Goal: Complete application form: Complete application form

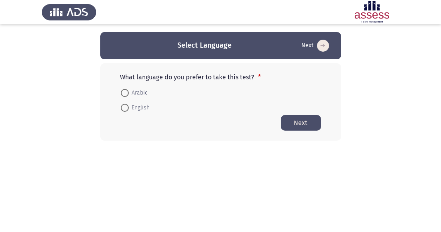
click at [125, 93] on span at bounding box center [125, 93] width 8 height 8
click at [125, 93] on input "Arabic" at bounding box center [125, 93] width 8 height 8
radio input "true"
click at [299, 125] on button "Next" at bounding box center [301, 123] width 40 height 16
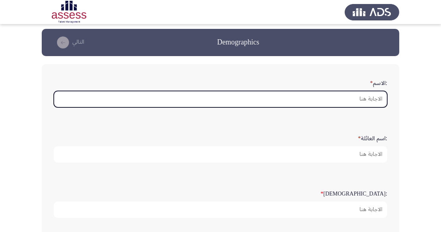
click at [369, 99] on input ":الاسم *" at bounding box center [220, 99] width 333 height 16
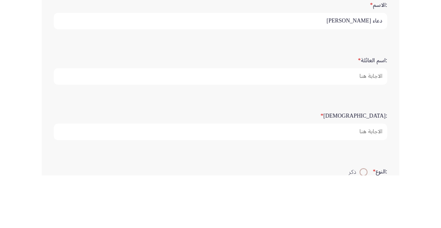
scroll to position [29, 0]
type input "دعاء [PERSON_NAME]"
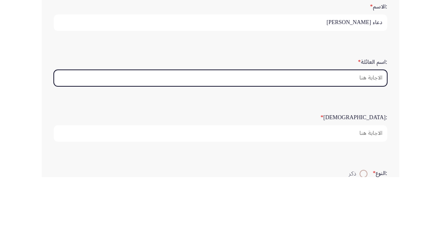
click at [372, 126] on input ":اسم العائلة *" at bounding box center [220, 129] width 333 height 16
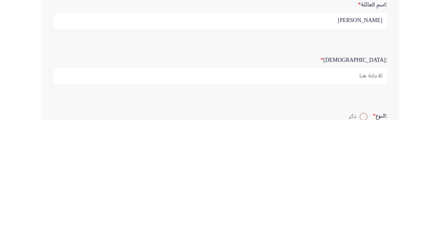
type input "[PERSON_NAME]"
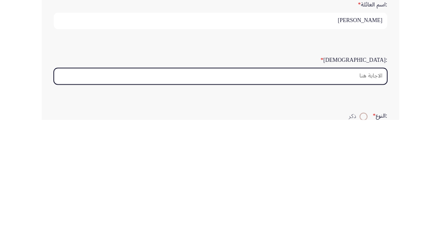
click at [376, 184] on input ":السن *" at bounding box center [220, 184] width 333 height 16
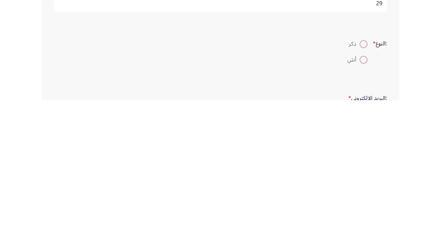
type input "29"
click at [364, 185] on span at bounding box center [363, 187] width 8 height 8
click at [364, 185] on input "أنثي" at bounding box center [363, 187] width 8 height 8
radio input "true"
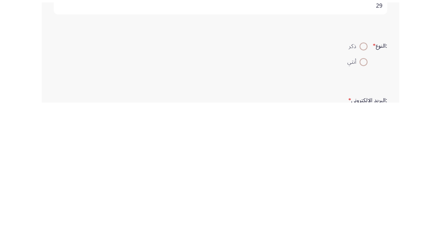
scroll to position [82, 0]
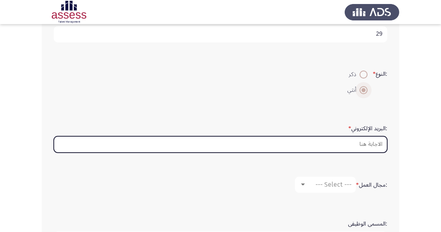
click at [370, 144] on input ":البريد الإلكتروني *" at bounding box center [220, 144] width 333 height 16
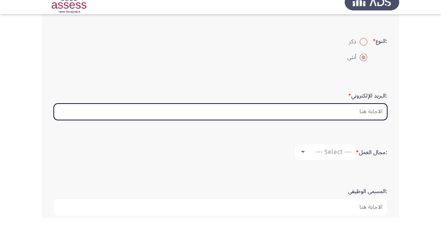
scroll to position [202, 0]
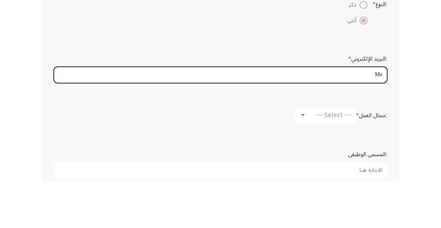
type input "M"
type input "D"
click at [363, 121] on input "Medbes@" at bounding box center [220, 121] width 333 height 16
click at [381, 119] on input "Medbes@" at bounding box center [220, 121] width 333 height 16
click at [364, 120] on input "Medbes@" at bounding box center [220, 121] width 333 height 16
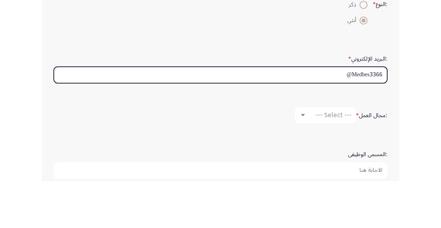
click at [338, 120] on input "Medbes3366@" at bounding box center [220, 121] width 333 height 16
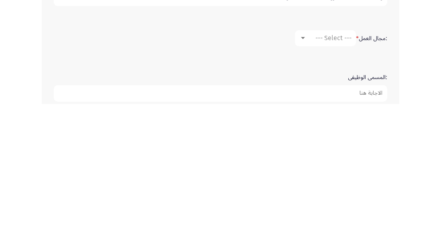
type input "[EMAIL_ADDRESS][DOMAIN_NAME]"
click at [335, 158] on span "--- Select ---" at bounding box center [333, 162] width 36 height 8
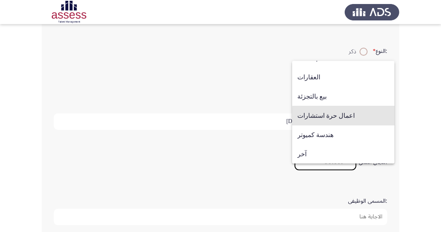
scroll to position [197, 0]
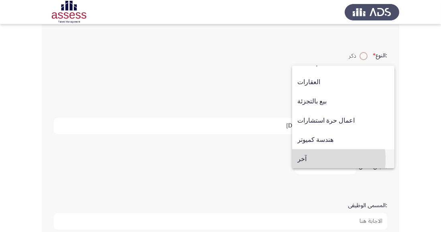
click at [309, 169] on span "آخر" at bounding box center [343, 159] width 92 height 19
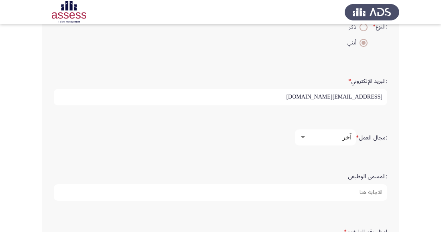
scroll to position [230, 0]
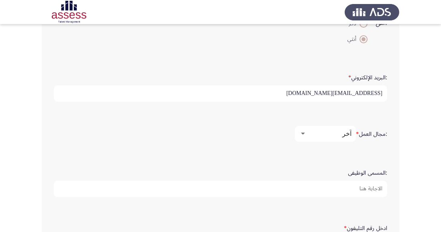
click at [342, 135] on span "آخر" at bounding box center [346, 134] width 9 height 8
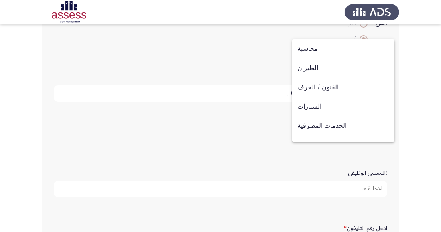
scroll to position [263, 0]
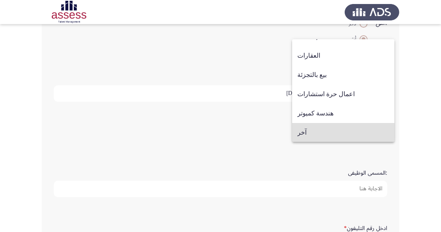
click at [345, 137] on span "آخر" at bounding box center [343, 132] width 92 height 19
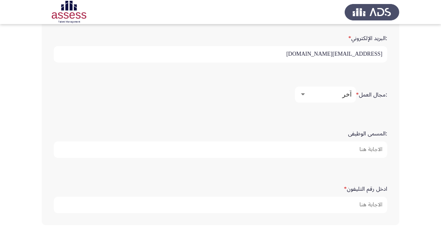
click at [381, 150] on input ":المسمى الوظيفى" at bounding box center [220, 150] width 333 height 16
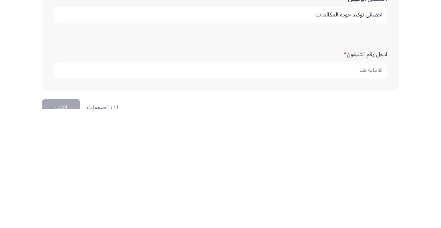
scroll to position [285, 0]
type input "اخصائى توكيد جوده المكالمات"
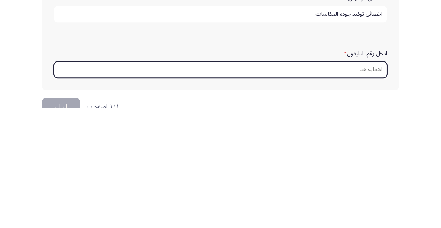
click at [376, 188] on input "ادخل رقم التليفون *" at bounding box center [220, 189] width 333 height 16
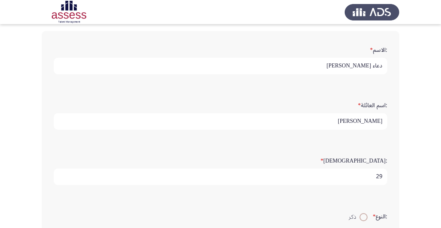
scroll to position [0, 0]
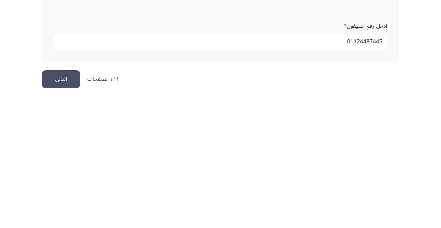
type input "01124487445"
click at [60, 202] on button "التالي" at bounding box center [61, 207] width 38 height 18
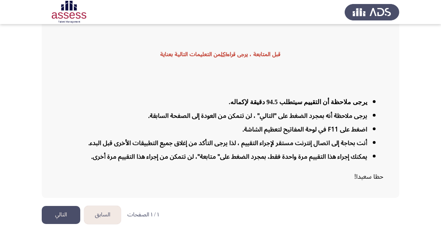
scroll to position [81, 0]
click at [233, 164] on li "يمكنك إجراء هذا التقييم مرة واحدة فقط، بمجرد الضغط على" متابعة"، لن تتمكن من إج…" at bounding box center [212, 157] width 309 height 14
click at [73, 224] on button "التالي" at bounding box center [61, 215] width 38 height 18
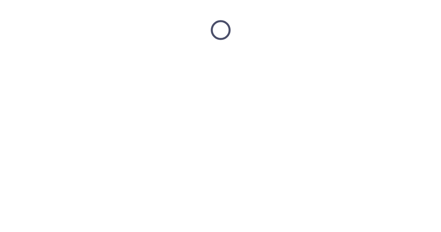
scroll to position [0, 0]
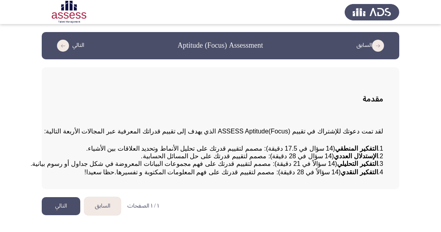
click at [72, 215] on button "التالي" at bounding box center [61, 206] width 38 height 18
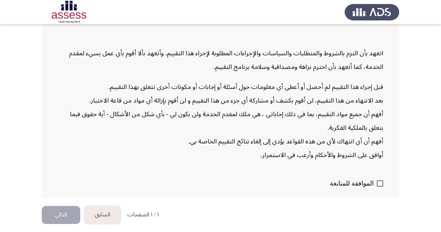
scroll to position [120, 0]
click at [381, 187] on span at bounding box center [379, 183] width 6 height 6
click at [380, 187] on input "الموافقة للمتابعة" at bounding box center [379, 187] width 0 height 0
checkbox input "true"
click at [66, 224] on button "التالي" at bounding box center [61, 215] width 38 height 18
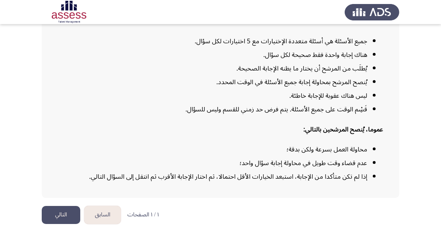
scroll to position [175, 0]
click at [74, 212] on button "التالي" at bounding box center [61, 215] width 38 height 18
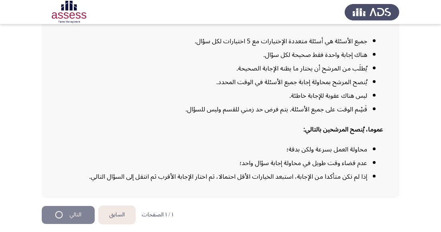
scroll to position [0, 0]
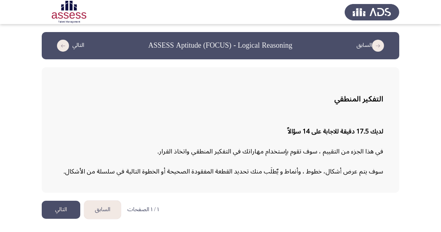
click at [63, 211] on button "التالي" at bounding box center [61, 210] width 38 height 18
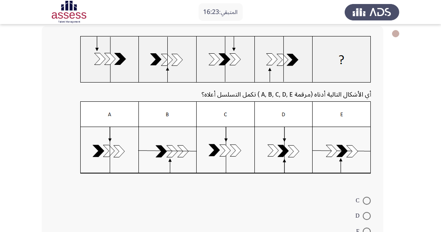
scroll to position [97, 0]
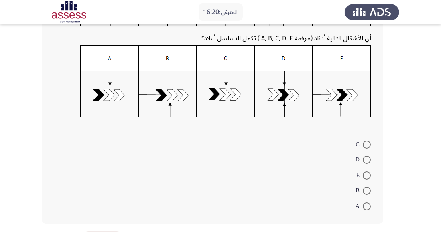
click at [367, 146] on span at bounding box center [366, 145] width 8 height 8
click at [367, 146] on input "C" at bounding box center [366, 145] width 8 height 8
radio input "true"
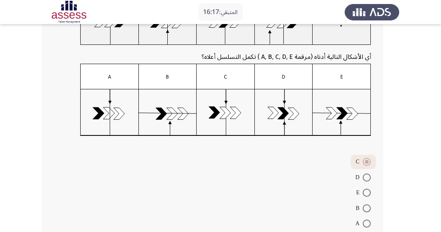
scroll to position [97, 0]
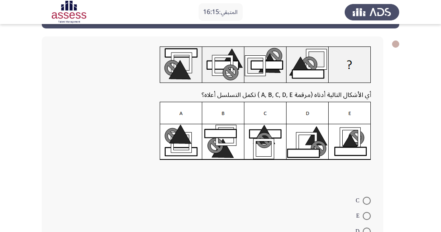
scroll to position [87, 0]
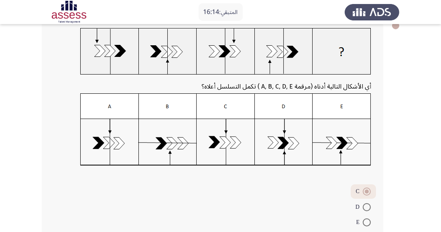
scroll to position [97, 0]
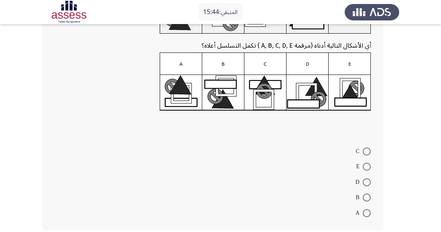
scroll to position [81, 0]
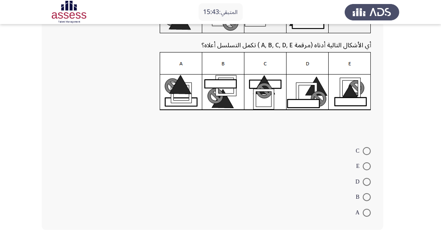
click at [369, 165] on span at bounding box center [366, 166] width 8 height 8
click at [369, 165] on input "E" at bounding box center [366, 166] width 8 height 8
radio input "true"
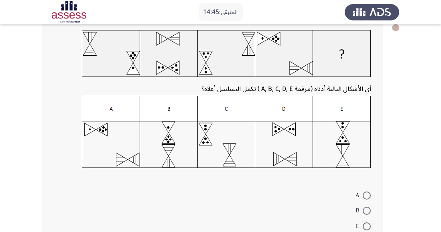
scroll to position [48, 0]
click at [295, 142] on img at bounding box center [226, 131] width 289 height 73
click at [280, 150] on img at bounding box center [226, 131] width 289 height 73
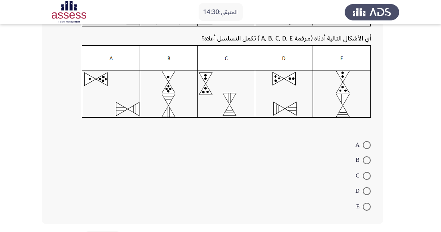
click at [366, 190] on span at bounding box center [366, 191] width 8 height 8
click at [366, 190] on input "D" at bounding box center [366, 191] width 8 height 8
radio input "true"
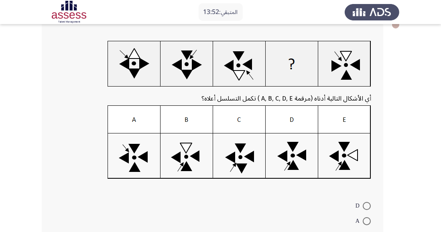
scroll to position [50, 0]
click at [190, 171] on img at bounding box center [238, 142] width 263 height 74
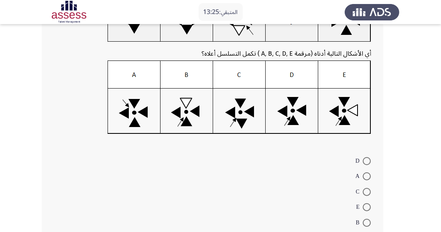
scroll to position [97, 0]
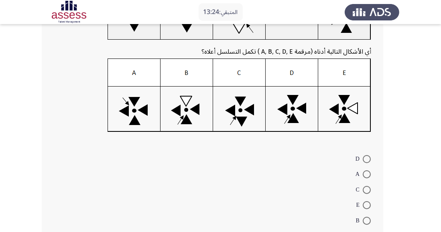
click at [369, 221] on span at bounding box center [366, 221] width 8 height 8
click at [369, 221] on input "B" at bounding box center [366, 221] width 8 height 8
radio input "true"
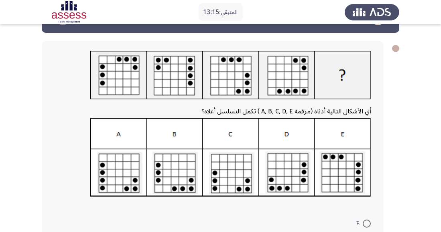
scroll to position [27, 0]
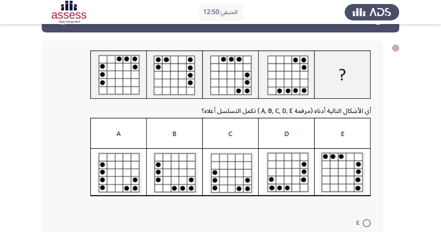
click at [293, 176] on img at bounding box center [230, 157] width 281 height 79
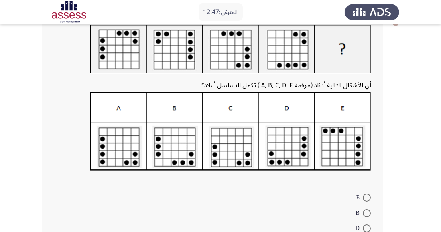
scroll to position [53, 0]
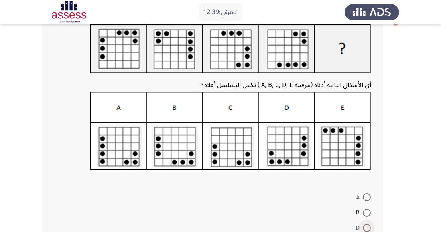
click at [369, 230] on span at bounding box center [366, 228] width 8 height 8
click at [369, 230] on input "D" at bounding box center [366, 228] width 8 height 8
radio input "true"
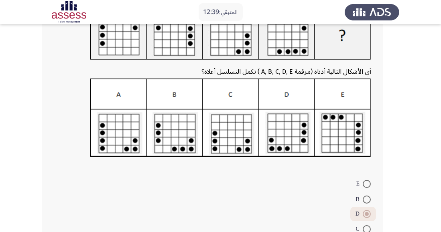
scroll to position [105, 0]
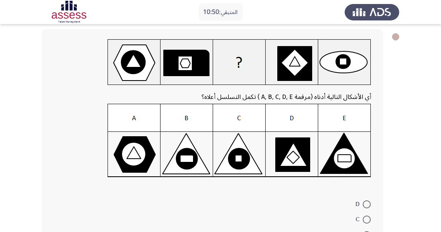
scroll to position [39, 0]
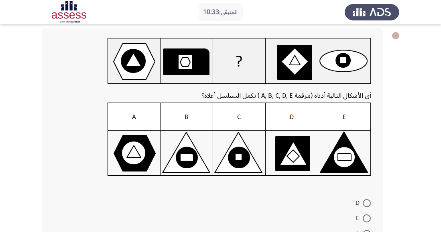
click at [293, 158] on img at bounding box center [238, 140] width 263 height 74
click at [299, 146] on img at bounding box center [238, 140] width 263 height 74
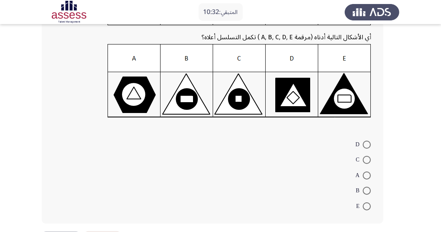
click at [367, 189] on span at bounding box center [366, 191] width 8 height 8
click at [367, 189] on input "B" at bounding box center [366, 191] width 8 height 8
radio input "true"
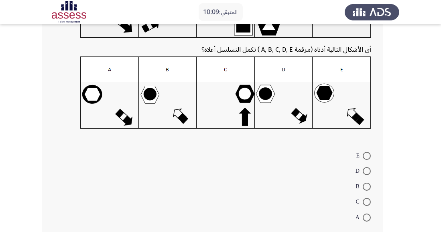
scroll to position [88, 0]
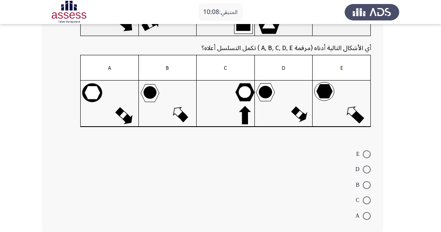
click at [367, 182] on span at bounding box center [366, 185] width 8 height 8
click at [367, 182] on input "B" at bounding box center [366, 185] width 8 height 8
radio input "true"
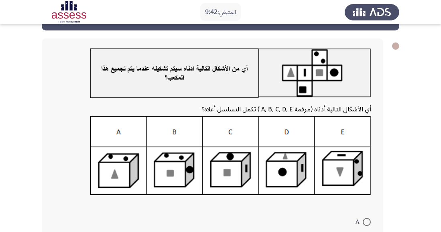
scroll to position [21, 0]
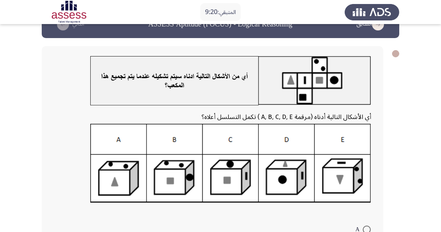
click at [166, 180] on img at bounding box center [230, 163] width 281 height 79
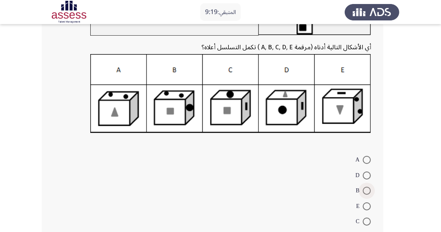
click at [367, 194] on span at bounding box center [366, 191] width 8 height 8
click at [367, 194] on input "B" at bounding box center [366, 191] width 8 height 8
radio input "true"
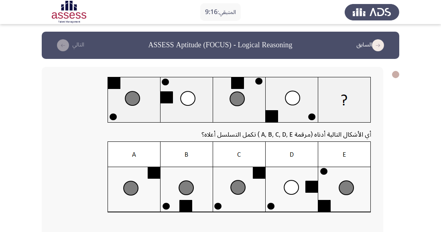
scroll to position [0, 0]
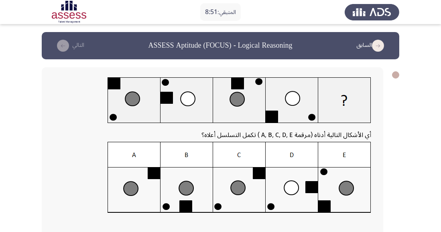
click at [188, 205] on img at bounding box center [238, 177] width 263 height 71
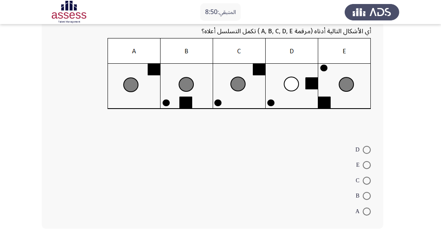
click at [366, 195] on span at bounding box center [366, 196] width 8 height 8
click at [366, 195] on input "B" at bounding box center [366, 196] width 8 height 8
radio input "true"
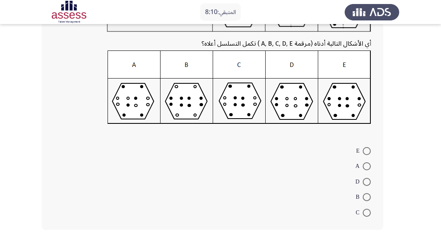
scroll to position [98, 0]
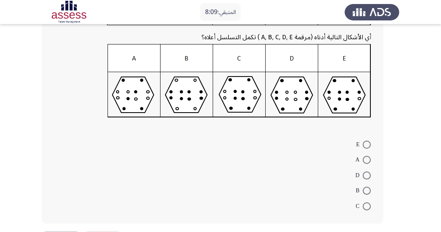
click at [368, 208] on span at bounding box center [366, 206] width 8 height 8
click at [368, 208] on input "C" at bounding box center [366, 206] width 8 height 8
radio input "true"
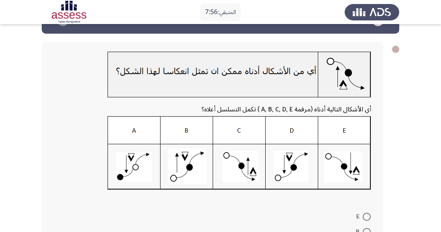
scroll to position [26, 0]
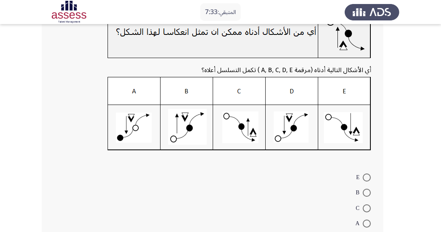
click at [368, 209] on span at bounding box center [366, 208] width 8 height 8
click at [368, 209] on input "C" at bounding box center [366, 208] width 8 height 8
radio input "true"
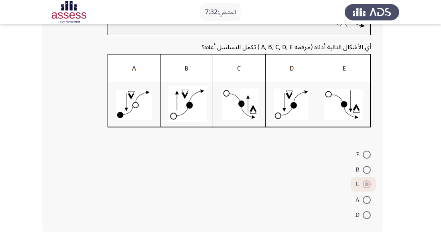
scroll to position [97, 0]
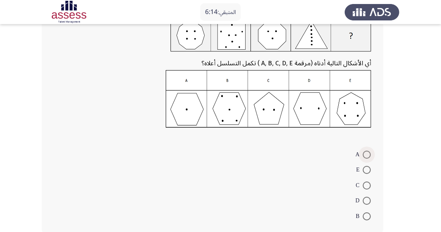
scroll to position [59, 0]
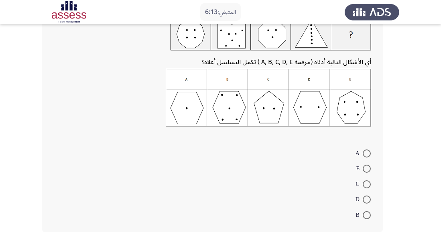
click at [369, 184] on span at bounding box center [366, 184] width 8 height 8
click at [369, 184] on input "C" at bounding box center [366, 184] width 8 height 8
radio input "true"
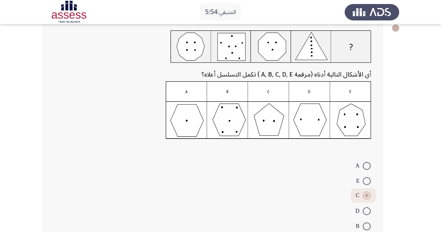
scroll to position [67, 0]
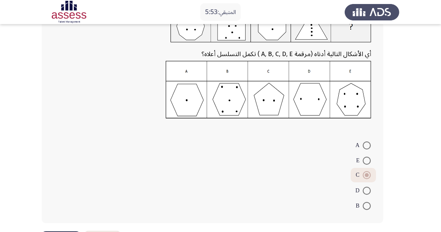
click at [370, 192] on span at bounding box center [366, 191] width 8 height 8
click at [370, 192] on input "D" at bounding box center [366, 191] width 8 height 8
radio input "true"
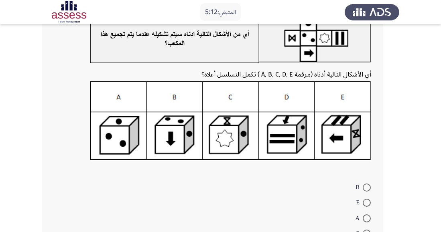
scroll to position [63, 0]
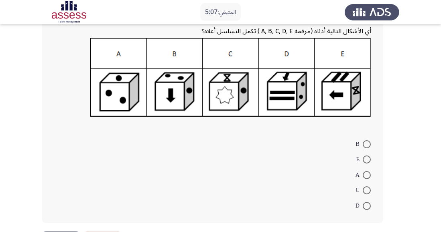
click at [367, 201] on label "D" at bounding box center [362, 206] width 15 height 10
click at [367, 202] on input "D" at bounding box center [366, 206] width 8 height 8
radio input "true"
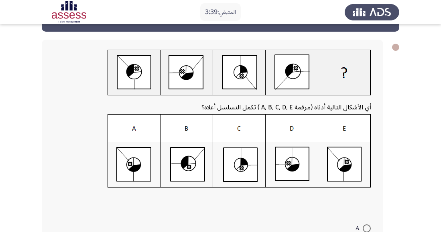
scroll to position [26, 0]
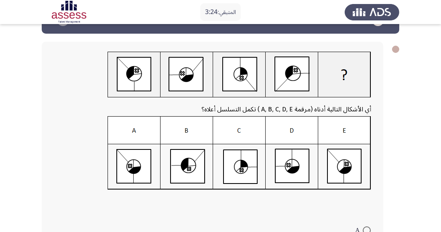
click at [346, 159] on img at bounding box center [238, 153] width 263 height 74
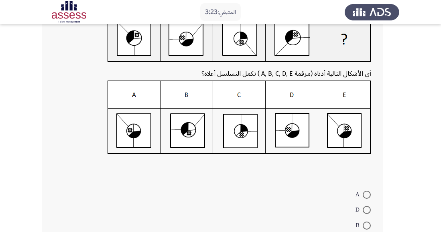
scroll to position [111, 0]
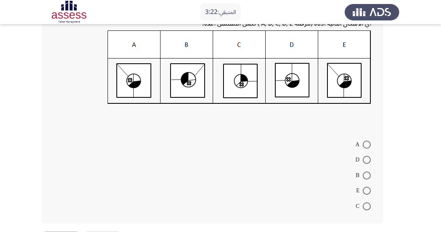
click at [368, 190] on span at bounding box center [366, 191] width 8 height 8
click at [368, 190] on input "E" at bounding box center [366, 191] width 8 height 8
radio input "true"
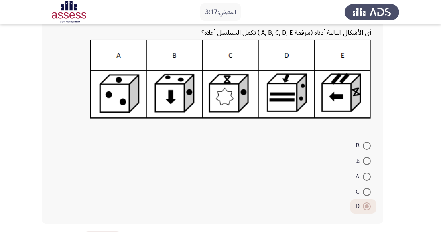
scroll to position [105, 0]
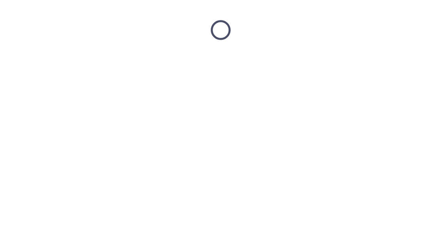
click at [111, 60] on html at bounding box center [220, 30] width 441 height 60
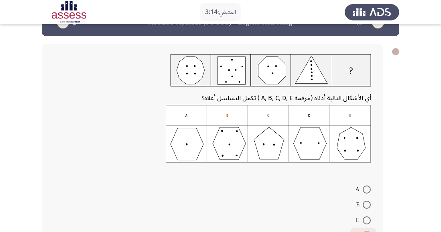
scroll to position [67, 0]
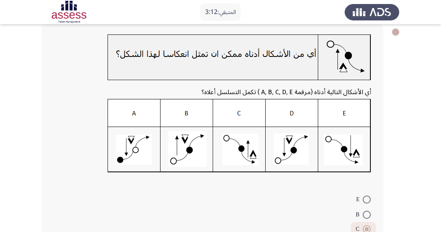
scroll to position [97, 0]
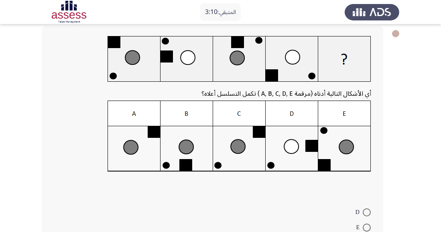
scroll to position [108, 0]
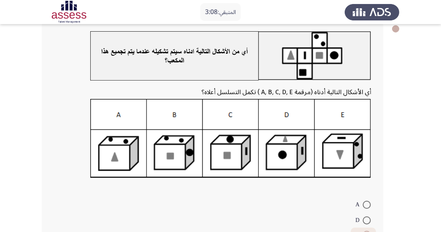
scroll to position [105, 0]
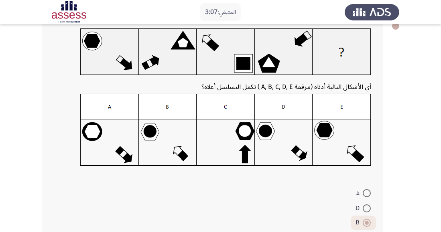
scroll to position [97, 0]
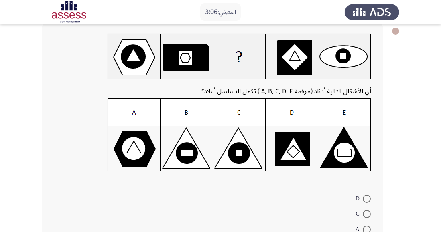
scroll to position [97, 0]
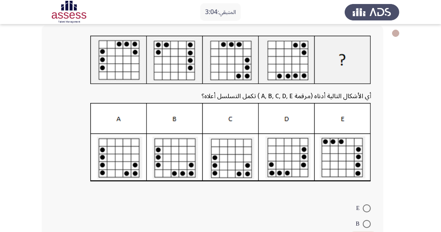
scroll to position [105, 0]
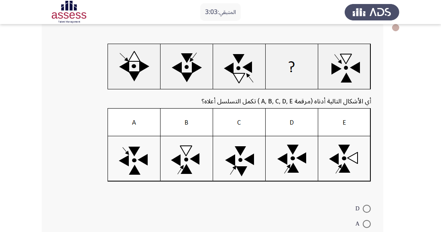
scroll to position [111, 0]
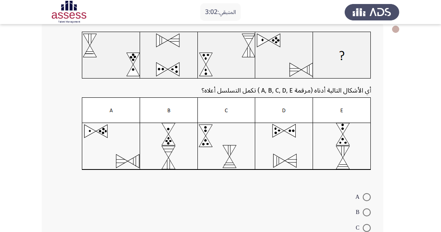
scroll to position [97, 0]
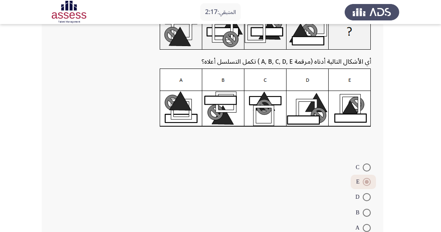
scroll to position [86, 0]
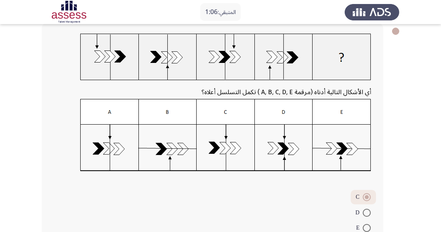
scroll to position [97, 0]
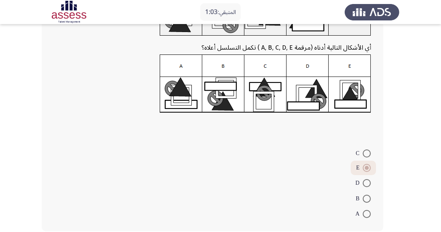
scroll to position [86, 0]
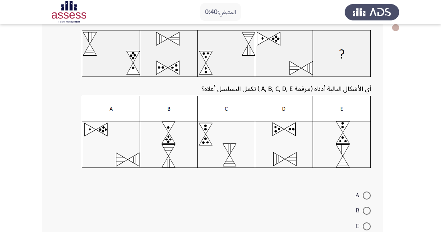
scroll to position [60, 0]
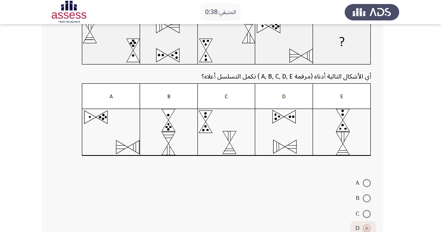
click at [369, 214] on span at bounding box center [366, 214] width 8 height 8
click at [369, 214] on input "C" at bounding box center [366, 214] width 8 height 8
radio input "true"
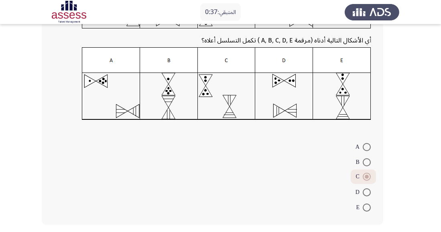
scroll to position [97, 0]
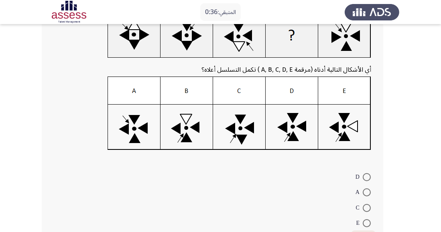
scroll to position [111, 0]
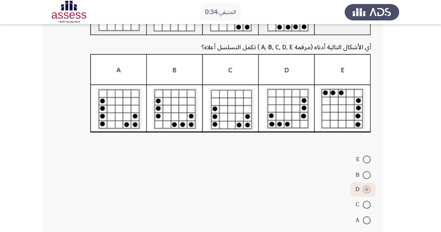
scroll to position [105, 0]
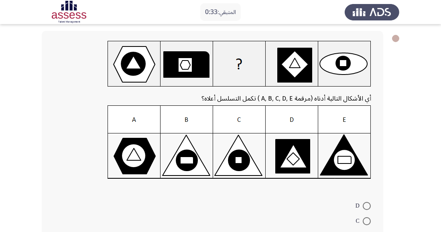
scroll to position [97, 0]
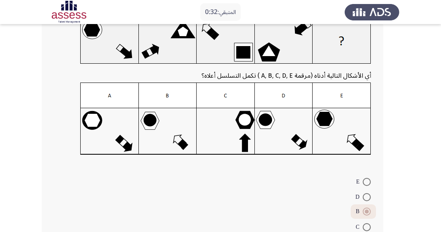
scroll to position [97, 0]
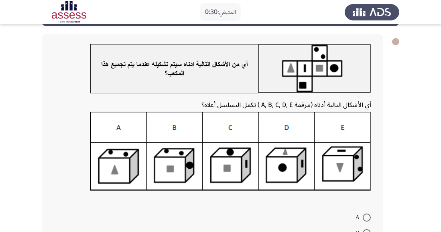
scroll to position [105, 0]
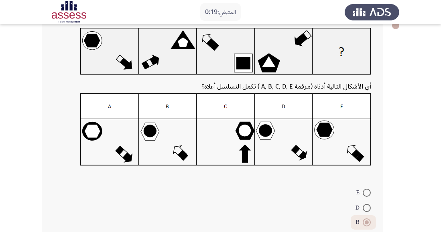
scroll to position [97, 0]
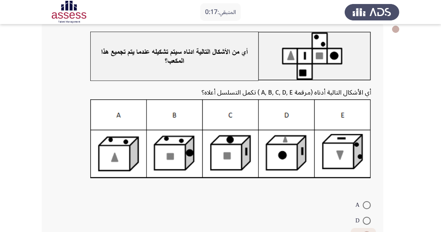
scroll to position [105, 0]
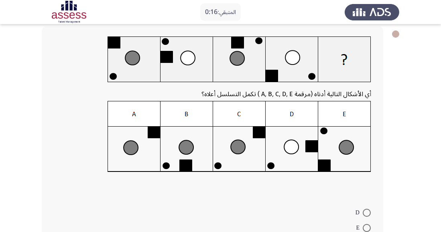
scroll to position [108, 0]
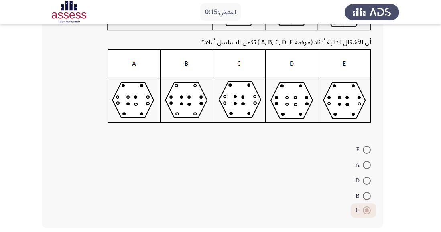
scroll to position [97, 0]
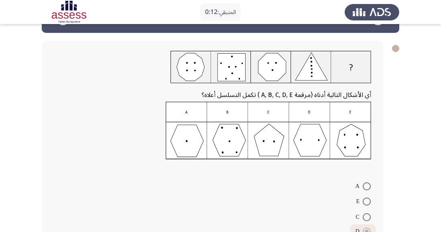
scroll to position [0, 0]
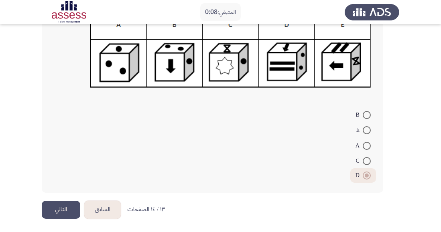
click at [64, 208] on button "التالي" at bounding box center [61, 210] width 38 height 18
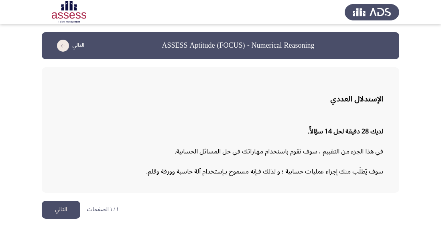
click at [59, 217] on button "التالي" at bounding box center [61, 210] width 38 height 18
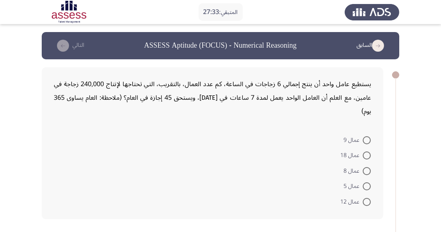
click at [235, 175] on form "عمال 9 عمال 18 عمال 8 عمال 5 عمال 12" at bounding box center [212, 170] width 317 height 77
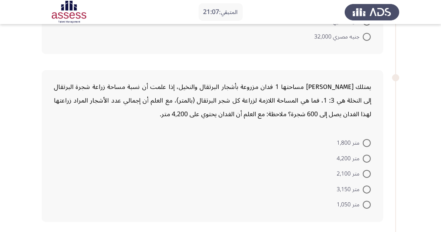
scroll to position [328, 0]
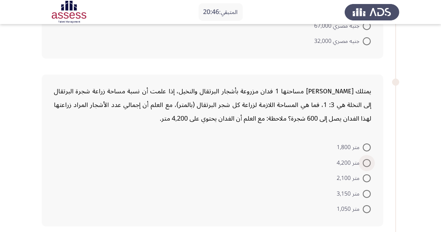
click at [368, 159] on span at bounding box center [366, 163] width 8 height 8
click at [368, 159] on input "متر 4,200" at bounding box center [366, 163] width 8 height 8
radio input "true"
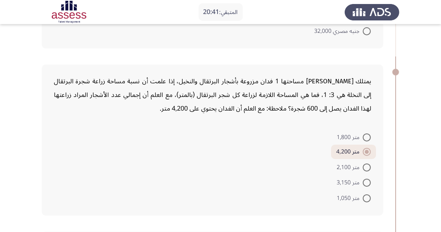
scroll to position [339, 0]
click at [375, 174] on mat-radio-button "متر 3,150" at bounding box center [353, 182] width 44 height 16
click at [369, 178] on span at bounding box center [366, 182] width 8 height 8
click at [369, 178] on input "متر 3,150" at bounding box center [366, 182] width 8 height 8
radio input "true"
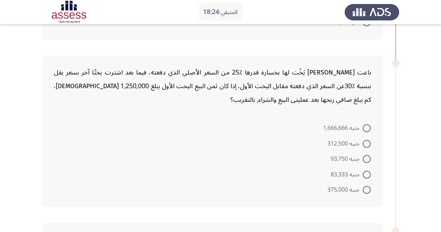
scroll to position [517, 0]
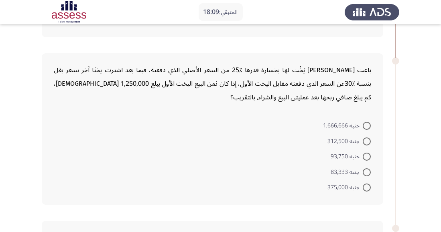
click at [366, 188] on span at bounding box center [366, 188] width 0 height 0
click at [366, 184] on input "جنيه 375,000" at bounding box center [366, 188] width 8 height 8
radio input "true"
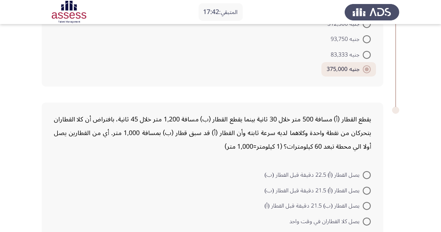
scroll to position [635, 0]
click at [368, 202] on span at bounding box center [366, 206] width 8 height 8
click at [368, 202] on input "يصل القطار (ب) 21.5 دقيقة قبل القطار (أ)" at bounding box center [366, 206] width 8 height 8
radio input "true"
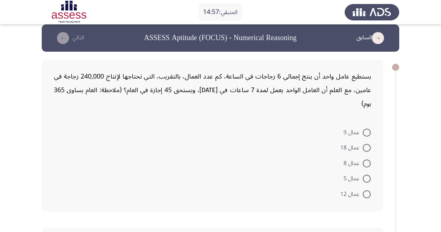
scroll to position [10, 0]
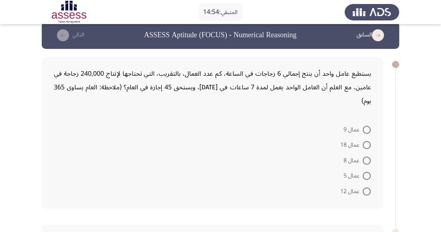
click at [366, 188] on span at bounding box center [366, 192] width 8 height 8
click at [366, 188] on input "عمال 12" at bounding box center [366, 192] width 8 height 8
radio input "true"
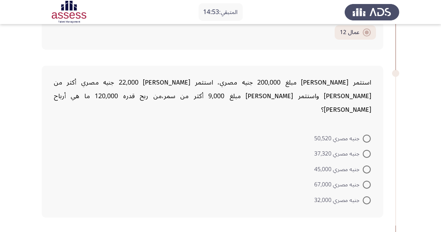
scroll to position [170, 0]
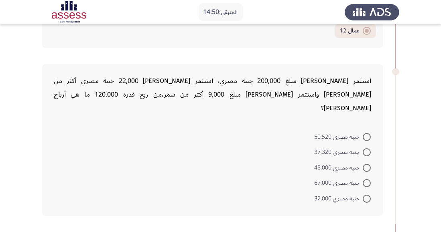
click at [364, 164] on span at bounding box center [366, 168] width 8 height 8
click at [364, 164] on input "جنيه مصري 45,000" at bounding box center [366, 168] width 8 height 8
radio input "true"
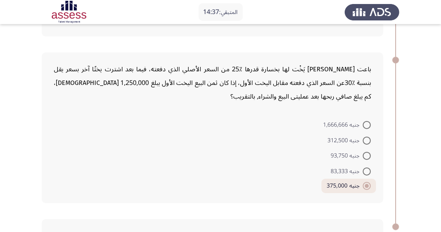
scroll to position [633, 0]
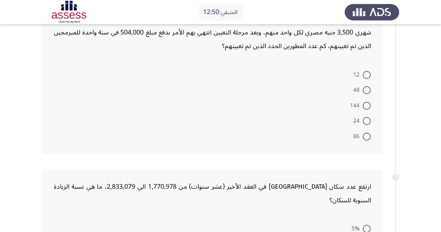
scroll to position [65, 0]
click at [366, 75] on span at bounding box center [366, 75] width 0 height 0
click at [366, 74] on input "12" at bounding box center [366, 75] width 8 height 8
radio input "true"
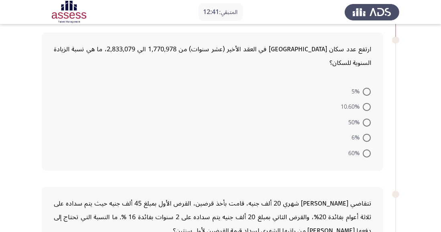
scroll to position [202, 0]
click at [366, 118] on span at bounding box center [366, 122] width 8 height 8
click at [366, 118] on input "50%" at bounding box center [366, 122] width 8 height 8
radio input "true"
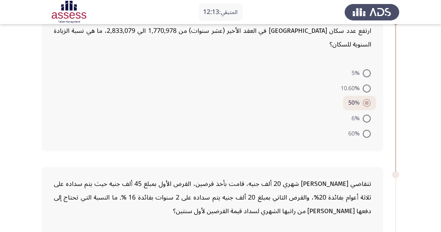
scroll to position [219, 0]
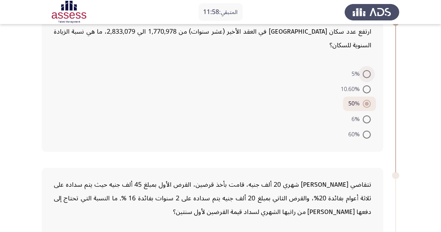
click at [366, 70] on span at bounding box center [366, 74] width 8 height 8
click at [366, 70] on input "5%" at bounding box center [366, 74] width 8 height 8
radio input "true"
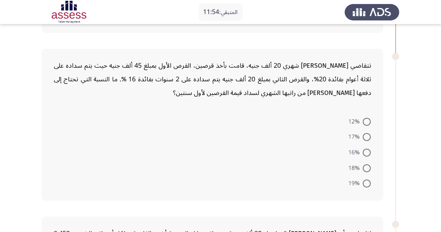
scroll to position [339, 0]
click at [367, 132] on span at bounding box center [366, 136] width 8 height 8
click at [367, 132] on input "17%" at bounding box center [366, 136] width 8 height 8
radio input "true"
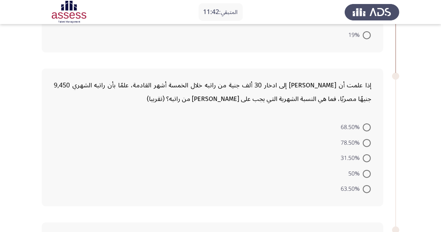
scroll to position [484, 0]
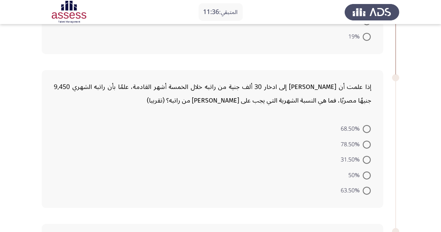
click at [367, 156] on span at bounding box center [366, 160] width 8 height 8
click at [367, 156] on input "31.50%" at bounding box center [366, 160] width 8 height 8
radio input "true"
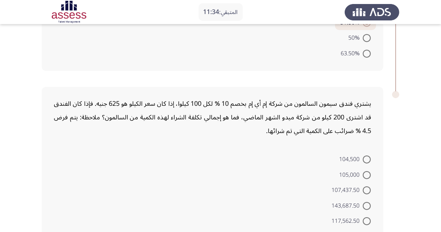
click at [366, 160] on span at bounding box center [366, 160] width 0 height 0
click at [366, 156] on input "104,500" at bounding box center [366, 160] width 8 height 8
radio input "true"
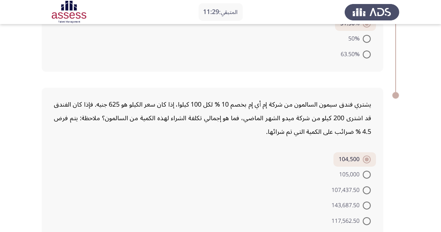
click at [367, 202] on span at bounding box center [366, 206] width 8 height 8
click at [367, 202] on input "143,687.50" at bounding box center [366, 206] width 8 height 8
radio input "true"
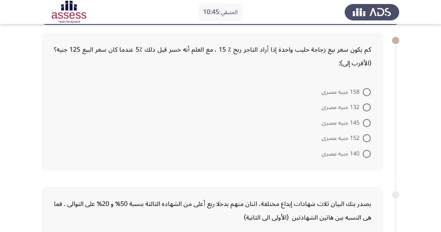
scroll to position [39, 0]
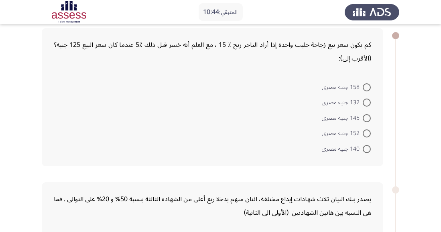
click at [54, 127] on form "158 جنيه مصرى 132 جنيه مصرى 145 جنيه مصرى 152 جنيه مصرى 140 جنيه مصرى" at bounding box center [212, 117] width 317 height 77
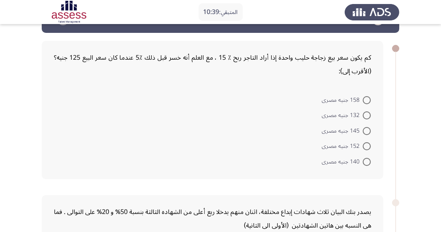
scroll to position [20, 0]
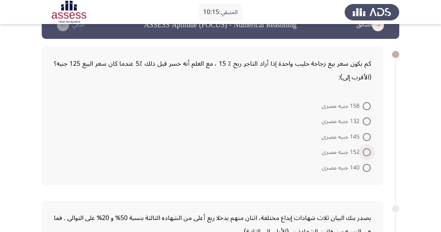
click at [362, 150] on span at bounding box center [366, 152] width 8 height 8
click at [362, 150] on input "152 جنيه مصرى" at bounding box center [366, 152] width 8 height 8
radio input "true"
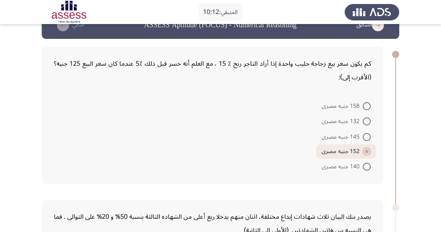
scroll to position [33, 0]
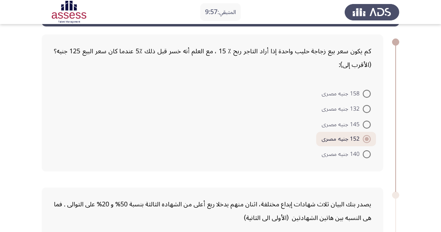
click at [368, 111] on span at bounding box center [366, 109] width 8 height 8
click at [368, 111] on input "132 جنيه مصرى" at bounding box center [366, 109] width 8 height 8
radio input "true"
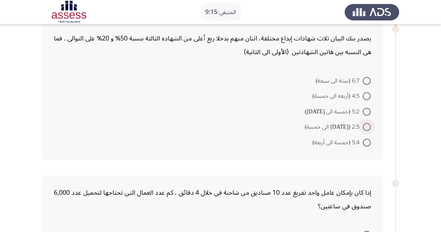
scroll to position [196, 0]
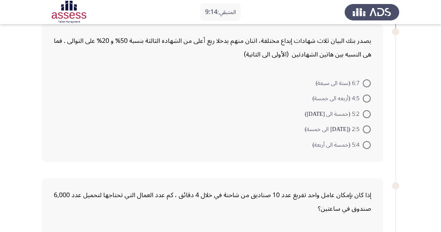
click at [366, 129] on span at bounding box center [366, 129] width 0 height 0
click at [366, 129] on input "2:5 ([DATE] الى خمسة)" at bounding box center [366, 129] width 8 height 8
radio input "true"
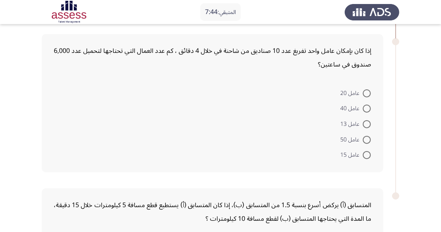
scroll to position [340, 0]
click at [364, 158] on label "عامل 15" at bounding box center [355, 155] width 30 height 10
click at [364, 158] on input "عامل 15" at bounding box center [366, 155] width 8 height 8
radio input "true"
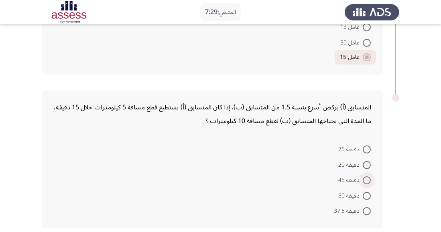
scroll to position [441, 0]
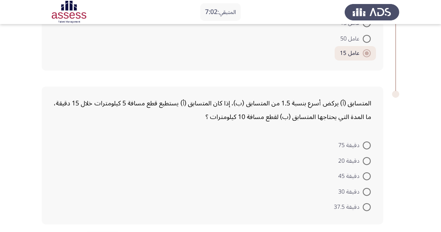
click at [368, 172] on span at bounding box center [366, 176] width 8 height 8
click at [368, 172] on input "دقيقة 45" at bounding box center [366, 176] width 8 height 8
radio input "true"
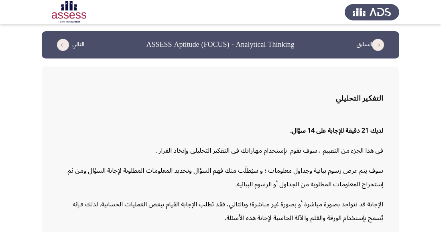
scroll to position [0, 0]
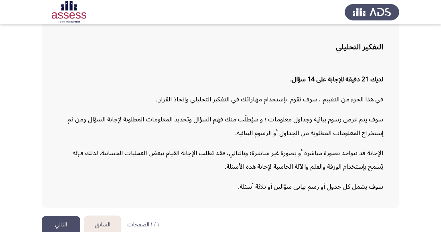
scroll to position [59, 0]
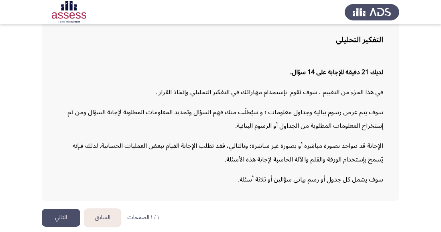
click at [67, 227] on button "التالي" at bounding box center [61, 218] width 38 height 18
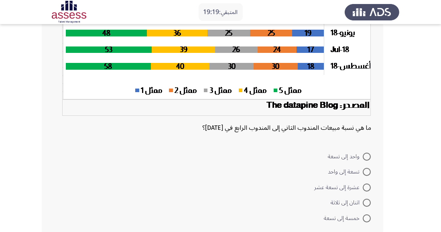
scroll to position [158, 0]
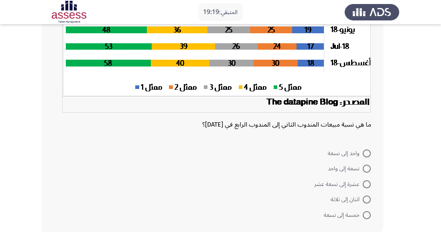
click at [367, 180] on span at bounding box center [366, 184] width 8 height 8
click at [367, 180] on input "عشرة إلى تسعة عشر" at bounding box center [366, 184] width 8 height 8
radio input "true"
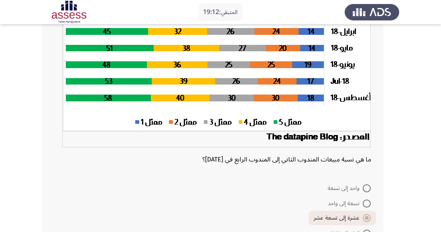
scroll to position [123, 0]
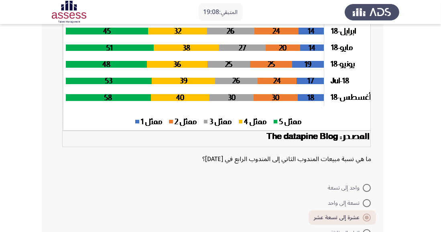
radio input "true"
click at [368, 231] on span at bounding box center [366, 234] width 8 height 8
click at [368, 231] on input "اثنان إلى ثلاثة" at bounding box center [366, 234] width 8 height 8
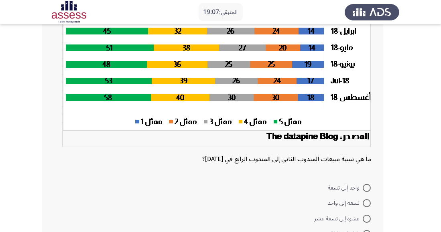
radio input "true"
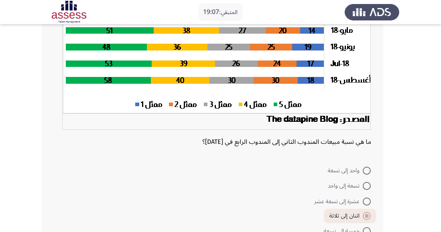
scroll to position [166, 0]
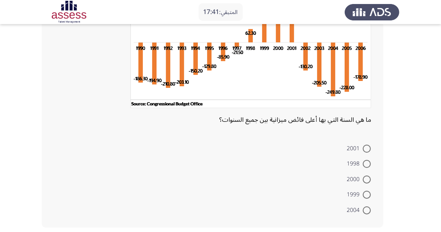
scroll to position [92, 0]
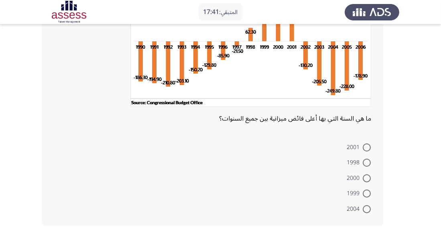
click at [368, 180] on span at bounding box center [366, 178] width 8 height 8
click at [368, 180] on input "2000" at bounding box center [366, 178] width 8 height 8
radio input "true"
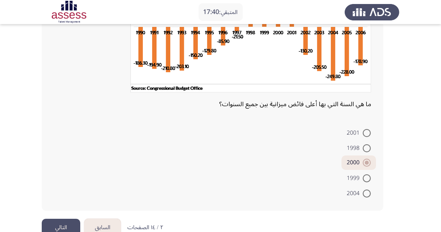
scroll to position [120, 0]
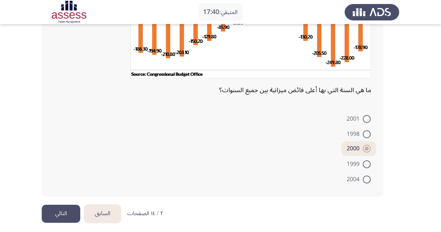
click at [67, 211] on button "التالي" at bounding box center [61, 214] width 38 height 18
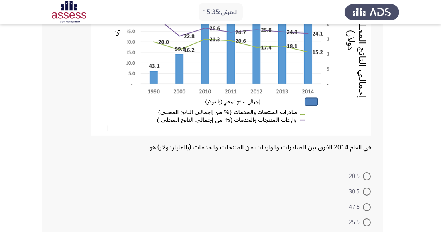
scroll to position [131, 0]
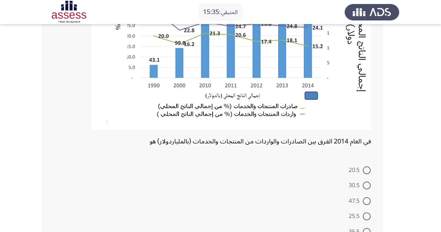
click at [367, 172] on span at bounding box center [366, 170] width 8 height 8
click at [367, 172] on input "20.5" at bounding box center [366, 170] width 8 height 8
radio input "true"
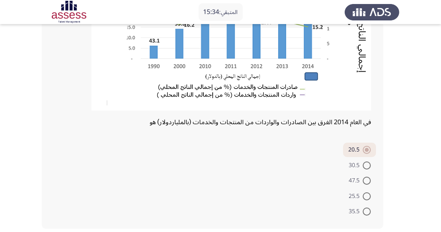
scroll to position [156, 0]
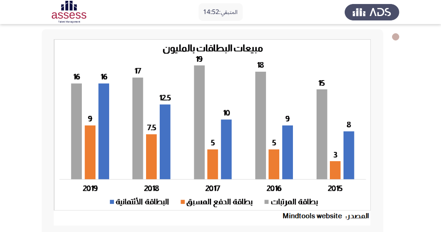
scroll to position [39, 0]
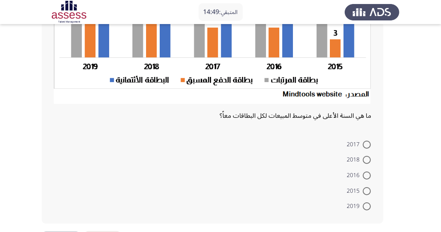
click at [368, 208] on span at bounding box center [366, 206] width 8 height 8
click at [368, 208] on input "2019" at bounding box center [366, 206] width 8 height 8
radio input "true"
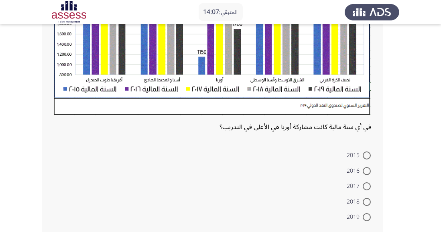
scroll to position [224, 0]
click at [367, 170] on span at bounding box center [366, 171] width 8 height 8
click at [367, 170] on input "2016" at bounding box center [366, 171] width 8 height 8
radio input "true"
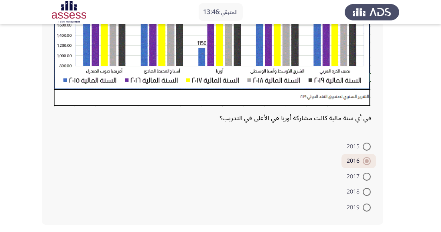
scroll to position [234, 0]
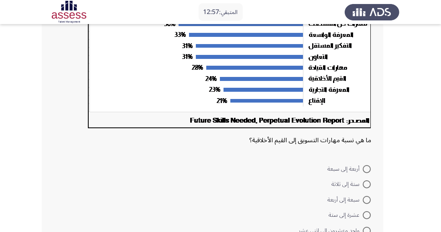
scroll to position [159, 0]
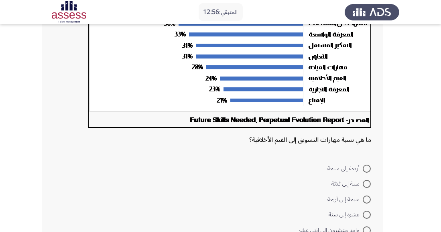
click at [364, 232] on span at bounding box center [366, 230] width 8 height 8
click at [364, 232] on input "واحد وعشرون إلى اثني عشر" at bounding box center [366, 230] width 8 height 8
radio input "true"
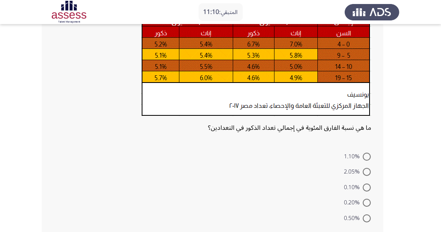
scroll to position [100, 0]
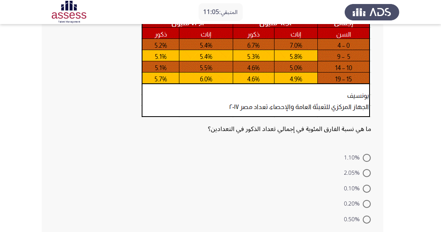
click at [366, 218] on span at bounding box center [366, 220] width 8 height 8
click at [366, 218] on input "0.50%" at bounding box center [366, 220] width 8 height 8
radio input "true"
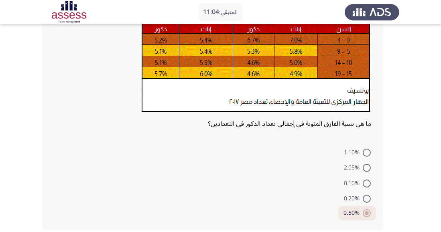
scroll to position [113, 0]
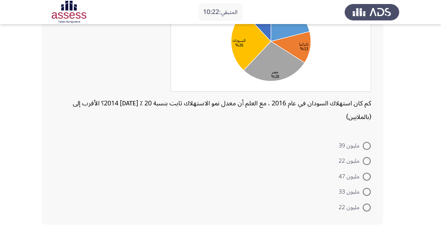
scroll to position [96, 0]
click at [366, 176] on span at bounding box center [366, 177] width 8 height 8
click at [366, 176] on input "مليون 47" at bounding box center [366, 177] width 8 height 8
radio input "true"
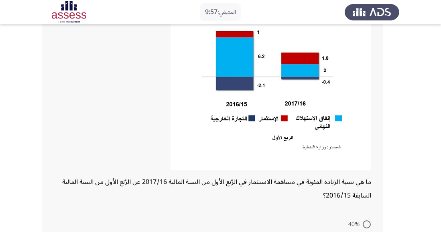
scroll to position [105, 0]
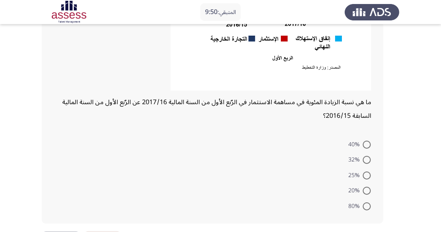
click at [367, 160] on span at bounding box center [366, 160] width 8 height 8
click at [367, 160] on input "32%" at bounding box center [366, 160] width 8 height 8
radio input "true"
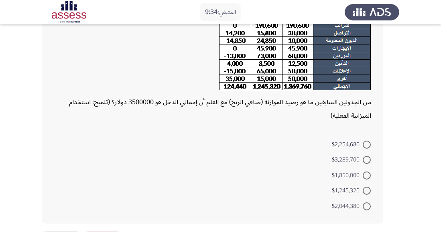
scroll to position [158, 0]
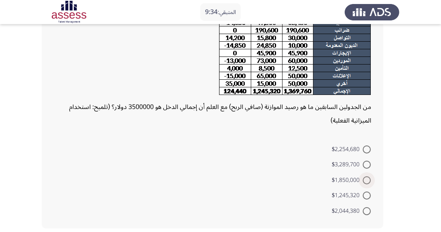
click at [370, 180] on span at bounding box center [366, 180] width 8 height 8
click at [370, 180] on input "$1,850,000" at bounding box center [366, 180] width 8 height 8
radio input "true"
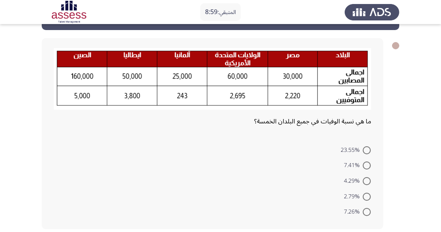
scroll to position [35, 0]
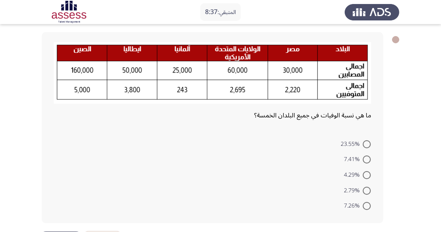
click at [367, 141] on span at bounding box center [366, 144] width 8 height 8
click at [367, 141] on input "23.55%" at bounding box center [366, 144] width 8 height 8
radio input "true"
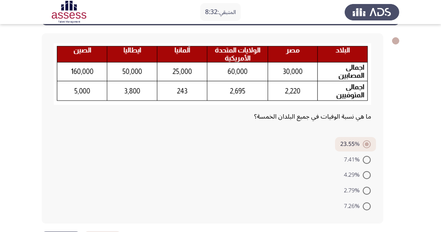
click at [367, 176] on span at bounding box center [366, 175] width 8 height 8
click at [367, 176] on input "4.29%" at bounding box center [366, 175] width 8 height 8
radio input "true"
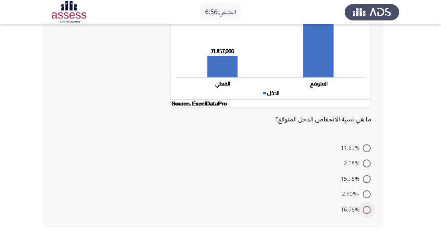
scroll to position [104, 0]
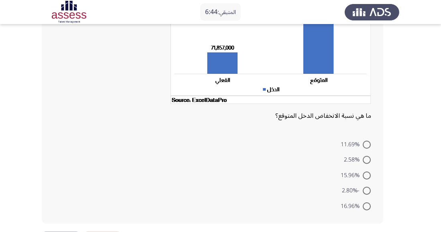
click at [370, 142] on span at bounding box center [366, 145] width 8 height 8
click at [370, 142] on input "11.69%" at bounding box center [366, 145] width 8 height 8
radio input "true"
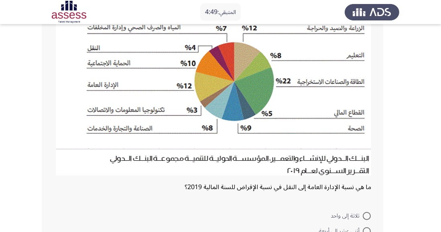
scroll to position [90, 0]
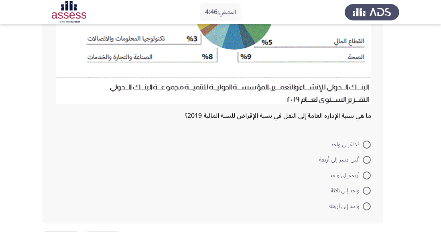
click at [369, 175] on span at bounding box center [366, 176] width 8 height 8
click at [369, 175] on input "أربعة إلى واحد" at bounding box center [366, 176] width 8 height 8
radio input "true"
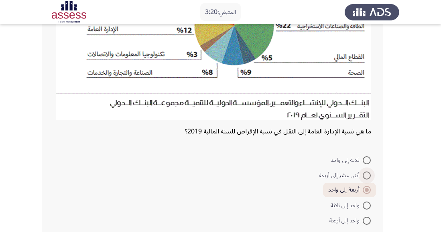
scroll to position [148, 0]
click at [366, 159] on span at bounding box center [366, 160] width 8 height 8
click at [366, 159] on input "ثلاثة إلى واحد" at bounding box center [366, 160] width 8 height 8
radio input "true"
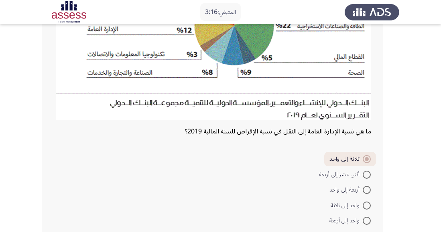
scroll to position [162, 0]
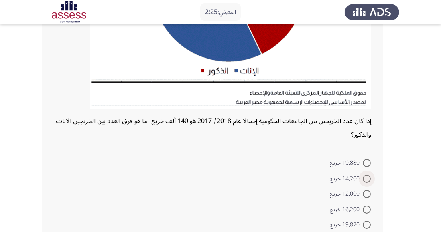
scroll to position [219, 0]
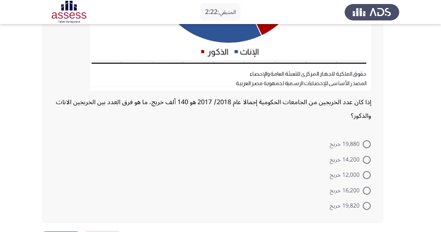
click at [364, 178] on span at bounding box center [366, 175] width 8 height 8
click at [364, 178] on input "12,000 خريج" at bounding box center [366, 175] width 8 height 8
radio input "true"
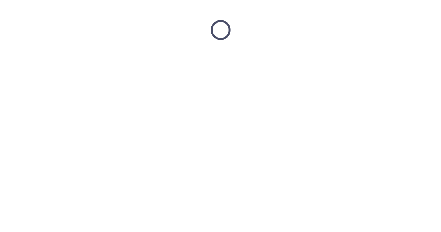
scroll to position [0, 0]
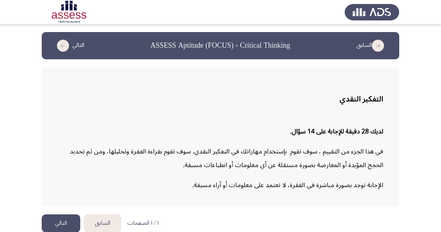
click at [257, 101] on h3 "التفكير النقدي" at bounding box center [220, 99] width 325 height 16
click at [69, 223] on button "التالي" at bounding box center [61, 223] width 38 height 18
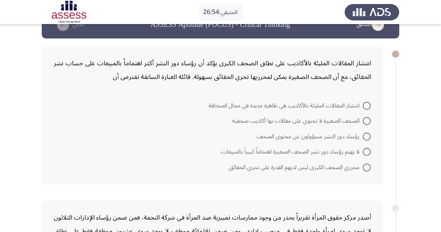
scroll to position [19, 0]
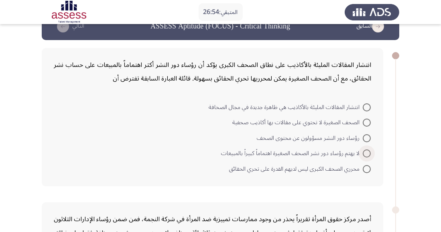
click at [366, 154] on span at bounding box center [366, 154] width 8 height 8
click at [366, 154] on input "لا يهتم رؤساء دور نشر الصحف الصغيرة اهتماماً كبيراً بالمبيعات" at bounding box center [366, 154] width 8 height 8
radio input "true"
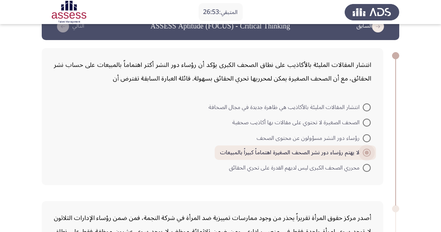
click at [367, 149] on span at bounding box center [366, 153] width 8 height 8
click at [367, 149] on input "لا يهتم رؤساء دور نشر الصحف الصغيرة اهتماماً كبيراً بالمبيعات" at bounding box center [366, 153] width 8 height 8
click at [366, 152] on span at bounding box center [366, 153] width 4 height 4
click at [366, 152] on input "لا يهتم رؤساء دور نشر الصحف الصغيرة اهتماماً كبيراً بالمبيعات" at bounding box center [366, 153] width 8 height 8
click at [367, 165] on span at bounding box center [366, 168] width 8 height 8
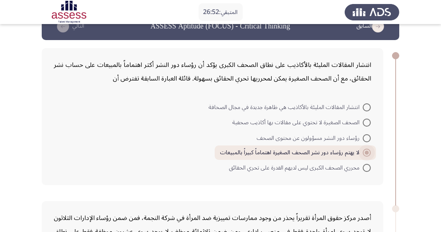
click at [367, 165] on input "محرري الصحف الكبرى ليس لديهم القدرة على تحري الحقائق" at bounding box center [366, 168] width 8 height 8
radio input "true"
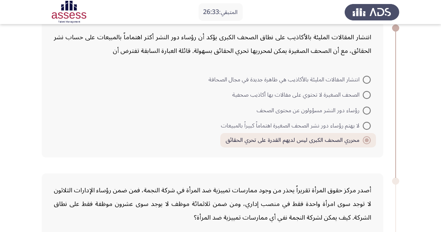
scroll to position [47, 0]
click at [365, 110] on span at bounding box center [366, 111] width 8 height 8
click at [365, 110] on input "رؤساء دور النشر مسؤولون عن محتوى الصحف" at bounding box center [366, 111] width 8 height 8
radio input "true"
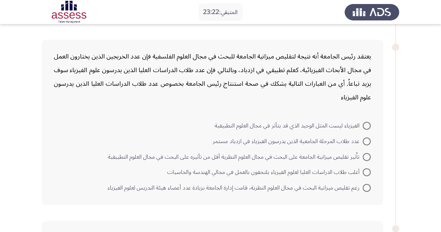
scroll to position [346, 0]
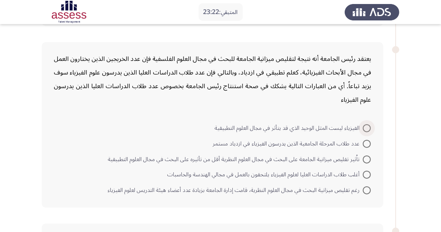
click at [368, 125] on span at bounding box center [366, 128] width 8 height 8
click at [368, 125] on input "الفيزياء ليست المثل الوحيد الذي قد يتأثر في مجال العلوم التطبيقية" at bounding box center [366, 128] width 8 height 8
radio input "true"
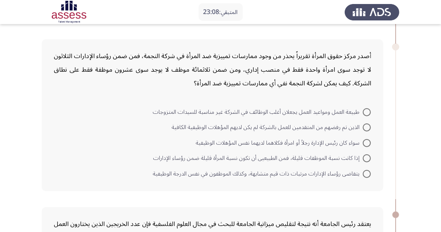
scroll to position [187, 0]
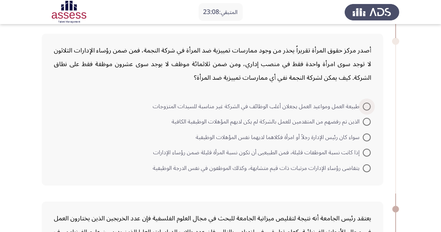
click at [365, 107] on span at bounding box center [366, 107] width 8 height 8
click at [365, 107] on input "طبيعة العمل ومواعيد العمل يجعلان أغلب الوظائف في الشركة غير مناسبة للسيدات المت…" at bounding box center [366, 107] width 8 height 8
radio input "true"
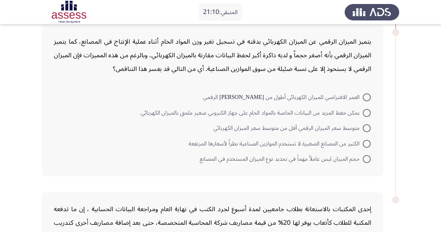
scroll to position [543, 0]
click at [362, 124] on span at bounding box center [366, 128] width 8 height 8
click at [362, 124] on input "متوسط سعر الميزان الرقمي أقل من متوسط سعر الميزان الكهربائي" at bounding box center [366, 128] width 8 height 8
radio input "true"
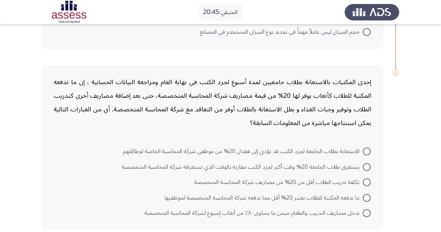
scroll to position [675, 0]
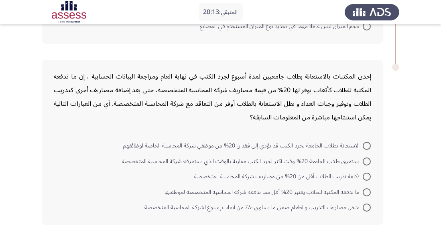
click at [366, 177] on span at bounding box center [366, 177] width 8 height 8
click at [366, 177] on input "تكلفة تدريب الطلاب أقل من 20% من مصاريف شركة المحاسبة المتخصصة" at bounding box center [366, 177] width 8 height 8
radio input "true"
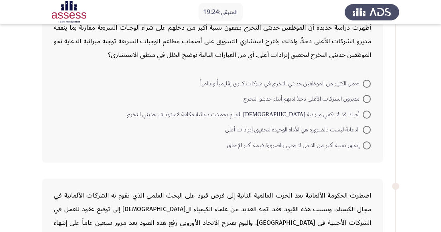
scroll to position [57, 0]
click at [268, 113] on span "أحيانا قد لا تكفي ميزانية الدعاية للقيام بحملات دعائية مكلفة لاستهداف حديثي الت…" at bounding box center [245, 114] width 236 height 10
click at [362, 113] on input "أحيانا قد لا تكفي ميزانية الدعاية للقيام بحملات دعائية مكلفة لاستهداف حديثي الت…" at bounding box center [366, 114] width 8 height 8
radio input "true"
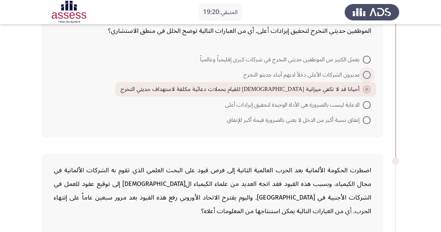
scroll to position [81, 0]
click at [273, 100] on span "الدعاية ليست بالضرورة هي الأداة الوحيدة لتحقيق إيرادات أعلى" at bounding box center [293, 105] width 137 height 10
click at [362, 101] on input "الدعاية ليست بالضرورة هي الأداة الوحيدة لتحقيق إيرادات أعلى" at bounding box center [366, 105] width 8 height 8
radio input "true"
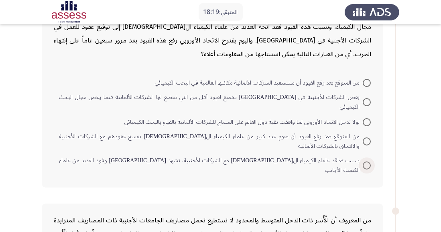
scroll to position [254, 0]
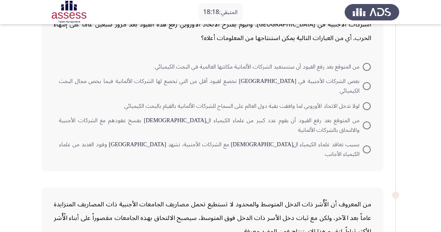
click at [364, 67] on span at bounding box center [366, 67] width 8 height 8
click at [364, 67] on input "من المتوقع بعد رفع القيود أن ستستعيد الشركات الألمانية مكانتها العالمية في البح…" at bounding box center [366, 67] width 8 height 8
radio input "true"
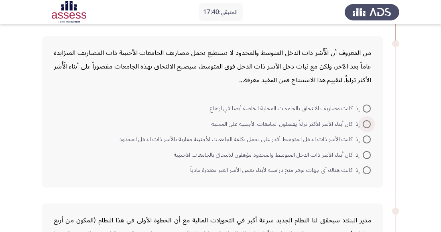
scroll to position [404, 0]
click at [370, 135] on span at bounding box center [366, 139] width 8 height 8
click at [370, 135] on input "إذا كانت الأسر ذات الدخل المتوسط أقدر على تحمل تكلفة الجامعات الأجنبية مقارنة ب…" at bounding box center [366, 139] width 8 height 8
radio input "true"
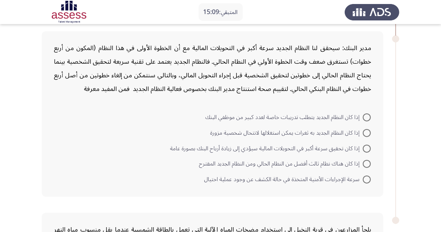
scroll to position [578, 0]
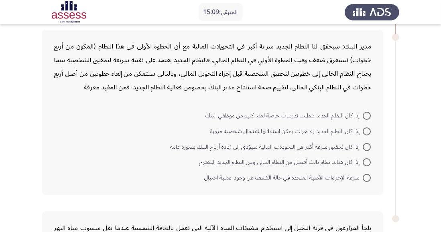
click at [371, 123] on mat-radio-button "إذا كان النظام الجديد به ثغرات يمكن استغلالها لانتحال شخصية مزورة" at bounding box center [290, 131] width 171 height 16
click at [366, 147] on span at bounding box center [366, 147] width 0 height 0
click at [366, 143] on input "إذا كان تحقيق سرعة أكبر في التحويلات المالية سيؤدي إلى زيادة أرباح البنك بصورة …" at bounding box center [366, 147] width 8 height 8
radio input "true"
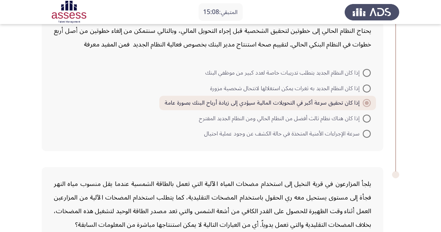
scroll to position [702, 0]
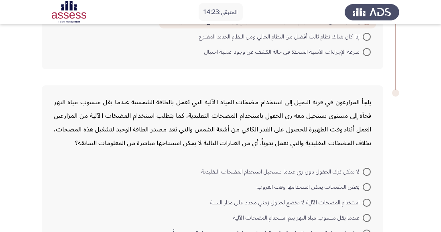
click at [364, 168] on span at bounding box center [366, 172] width 8 height 8
click at [364, 168] on input "لا يمكن ترك الحقول دون ري عندما يستحيل استخدام المضخات التقليدية" at bounding box center [366, 172] width 8 height 8
radio input "true"
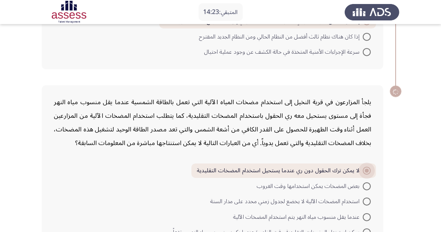
scroll to position [702, 0]
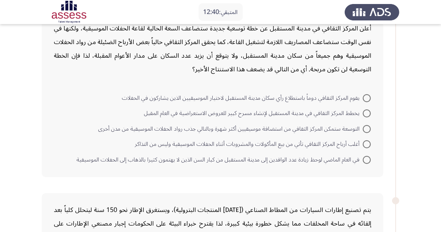
scroll to position [48, 0]
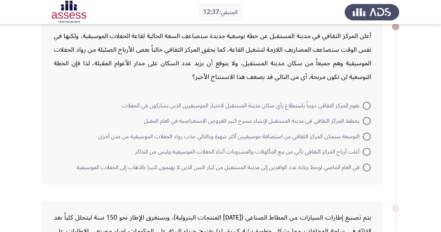
click at [300, 147] on span "أغلب أرباح المركز الثقافي تأتي من بيع المأكولات والمشروبات أثناء الحفلات الموسي…" at bounding box center [249, 152] width 228 height 10
click at [362, 148] on input "أغلب أرباح المركز الثقافي تأتي من بيع المأكولات والمشروبات أثناء الحفلات الموسي…" at bounding box center [366, 152] width 8 height 8
radio input "true"
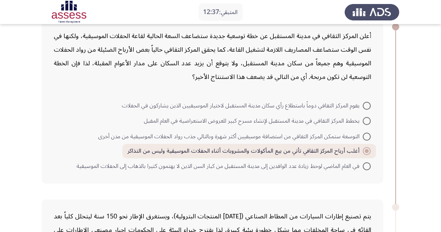
click at [331, 137] on span "التوسعة ستمكن المركز الثقافي من استضافة موسيقيين أكثر شهرة وبالتالي جذب رواد ال…" at bounding box center [230, 137] width 264 height 10
click at [362, 137] on input "التوسعة ستمكن المركز الثقافي من استضافة موسيقيين أكثر شهرة وبالتالي جذب رواد ال…" at bounding box center [366, 137] width 8 height 8
radio input "true"
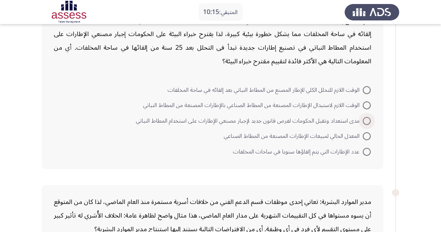
scroll to position [247, 0]
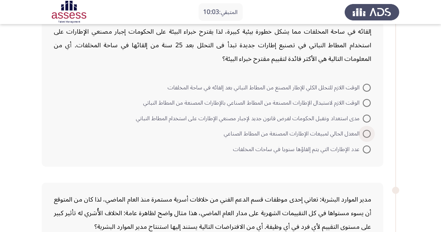
click at [368, 133] on span at bounding box center [366, 134] width 8 height 8
click at [368, 133] on input "المعدل الحالي لمبيعات الإطارات المصنعة من المطاط الصناعي" at bounding box center [366, 134] width 8 height 8
radio input "true"
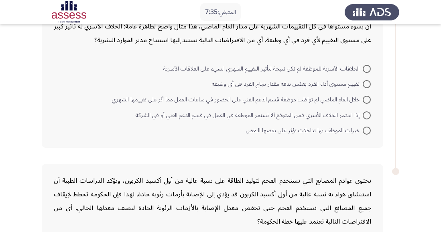
scroll to position [432, 0]
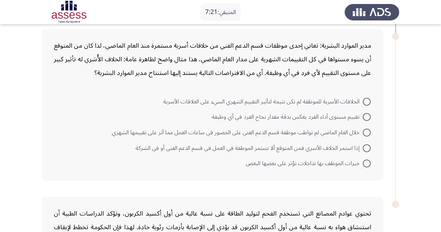
scroll to position [400, 0]
click at [325, 129] on span "خلال العام الماضي لم تواظب موظفة قسم الدعم الفني على الحضور في ساعات العمل مما …" at bounding box center [237, 132] width 251 height 10
click at [362, 129] on input "خلال العام الماضي لم تواظب موظفة قسم الدعم الفني على الحضور في ساعات العمل مما …" at bounding box center [366, 132] width 8 height 8
radio input "true"
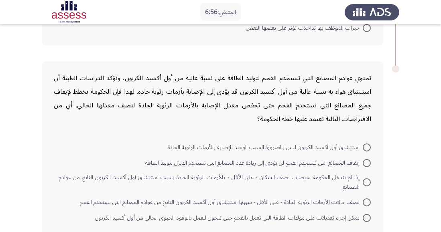
scroll to position [544, 0]
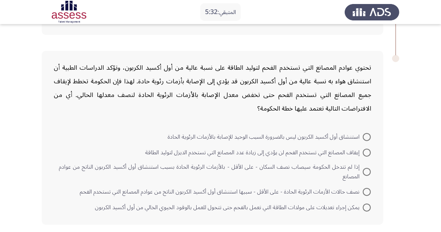
click at [146, 151] on span "إيقاف المصانع التي تستخدم الفحم لن يؤدي إلى زيادة عدد المصانع التي تستخدم الديز…" at bounding box center [253, 153] width 217 height 10
click at [362, 151] on input "إيقاف المصانع التي تستخدم الفحم لن يؤدي إلى زيادة عدد المصانع التي تستخدم الديز…" at bounding box center [366, 153] width 8 height 8
radio input "true"
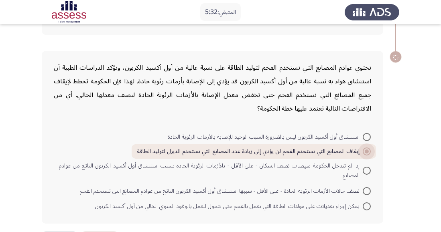
scroll to position [544, 0]
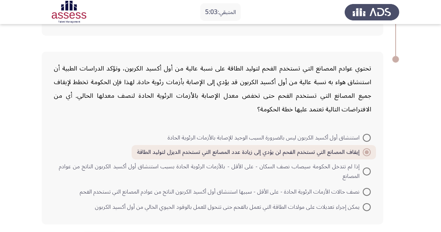
click at [369, 188] on span at bounding box center [366, 192] width 8 height 8
click at [369, 188] on input "نصف حالات الأزمات الرئوية الحادة - على الأقل - سببها استنشاق أول أكسيد الكربون …" at bounding box center [366, 192] width 8 height 8
radio input "true"
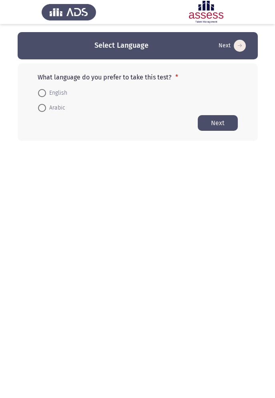
click at [218, 173] on html "Select Language Next What language do you prefer to take this test? * English A…" at bounding box center [137, 86] width 275 height 173
click at [221, 173] on html "Select Language Next What language do you prefer to take this test? * English A…" at bounding box center [137, 86] width 275 height 173
click at [57, 104] on span "Arabic" at bounding box center [55, 108] width 19 height 10
click at [46, 104] on input "Arabic" at bounding box center [42, 108] width 8 height 8
radio input "true"
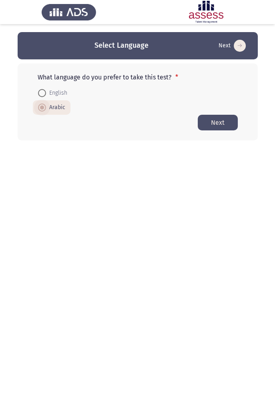
click at [225, 122] on button "Next" at bounding box center [218, 123] width 40 height 16
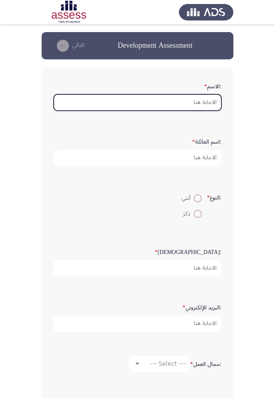
click at [216, 103] on input ":الاسم *" at bounding box center [138, 102] width 168 height 16
click at [202, 103] on input ":الاسم *" at bounding box center [138, 102] width 168 height 16
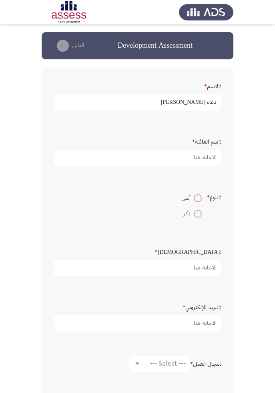
type input "دعاء [PERSON_NAME]"
click at [210, 154] on input ":اسم العائلة *" at bounding box center [138, 158] width 168 height 16
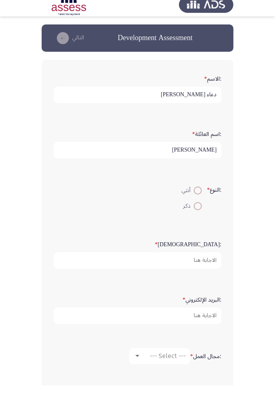
type input "[PERSON_NAME]"
click at [196, 197] on span at bounding box center [198, 198] width 8 height 8
click at [196, 197] on input "أنثي" at bounding box center [198, 198] width 8 height 8
radio input "true"
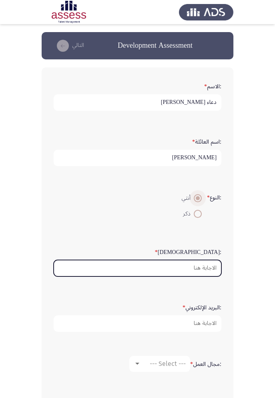
click at [212, 232] on input ":السن *" at bounding box center [138, 268] width 168 height 16
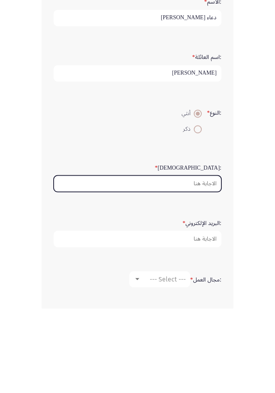
scroll to position [6, 0]
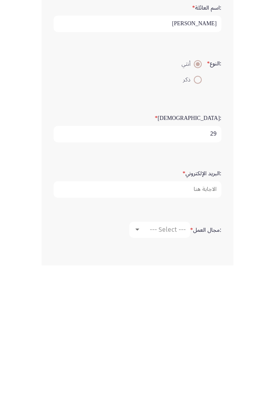
type input "29"
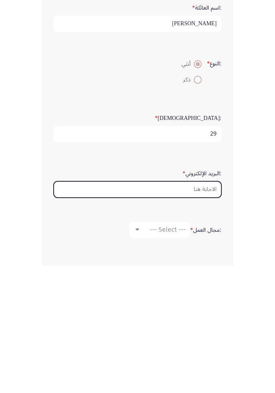
click at [208, 232] on input ":البريد الإلكتروني *" at bounding box center [138, 317] width 168 height 16
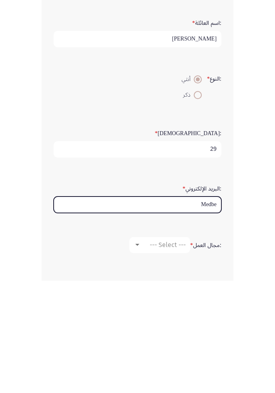
type input "Medbes"
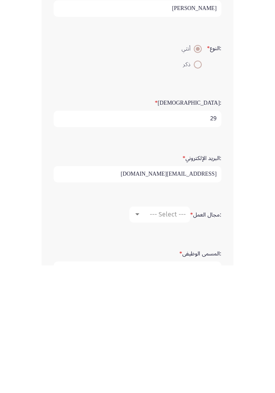
type input "medbes3366@gmail.com"
click at [172, 232] on span "--- Select ---" at bounding box center [168, 342] width 36 height 8
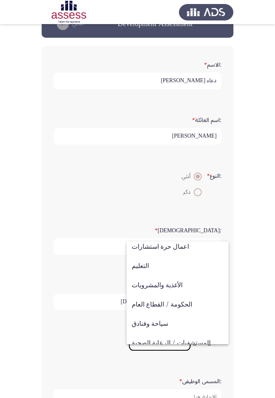
scroll to position [263, 0]
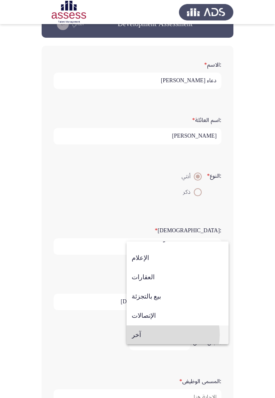
click at [157, 232] on span "آخر" at bounding box center [178, 334] width 92 height 19
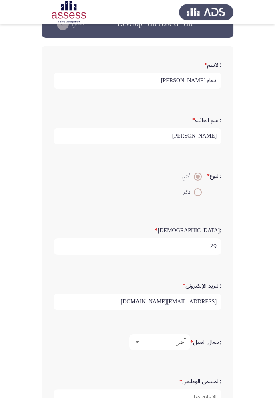
scroll to position [2, 0]
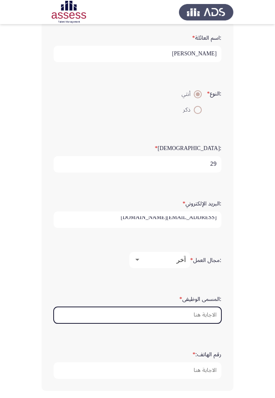
click at [212, 232] on input ":المسمى الوظيفى *" at bounding box center [138, 315] width 168 height 16
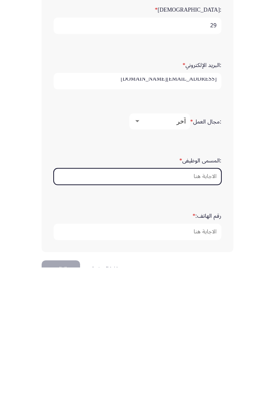
scroll to position [139, 0]
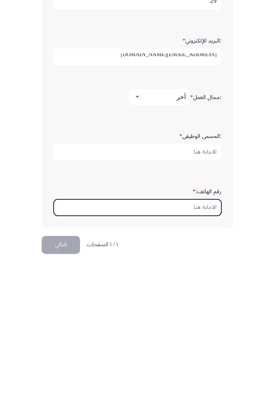
click at [205, 232] on input "رقم الهاتف: *" at bounding box center [138, 335] width 168 height 16
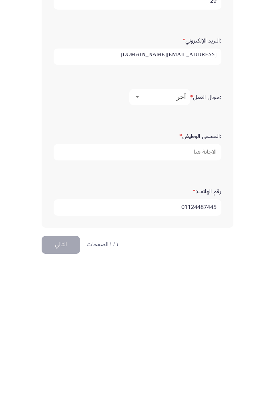
type input "01124487445"
click at [63, 232] on button "التالي" at bounding box center [61, 372] width 38 height 18
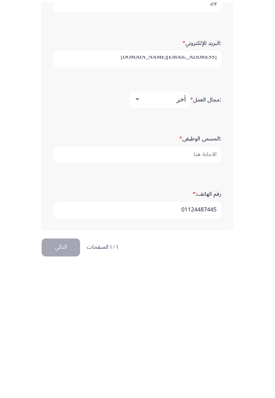
scroll to position [0, 0]
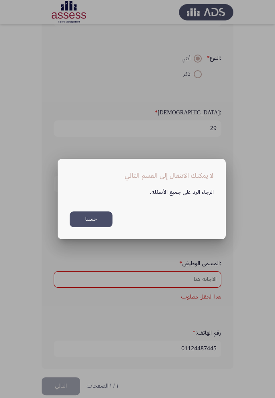
click at [95, 220] on button "حسنا" at bounding box center [91, 219] width 43 height 16
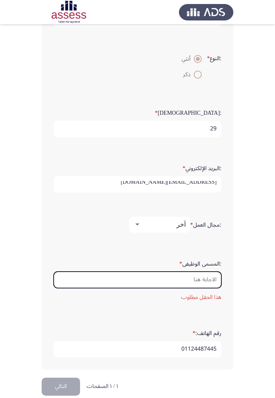
click at [216, 232] on input ":المسمى الوظيفى *" at bounding box center [138, 279] width 168 height 16
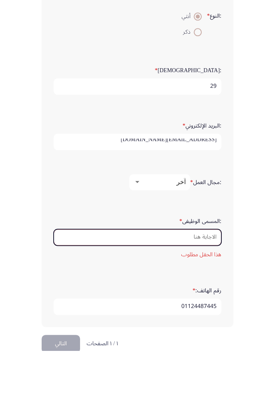
scroll to position [154, 0]
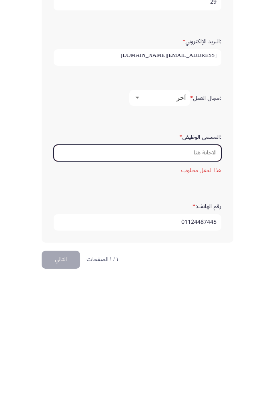
click at [196, 232] on input ":المسمى الوظيفى *" at bounding box center [138, 265] width 168 height 16
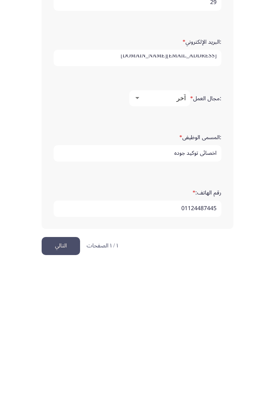
type input "اخصائى توكيد جوده"
click at [68, 232] on button "التالي" at bounding box center [61, 372] width 38 height 18
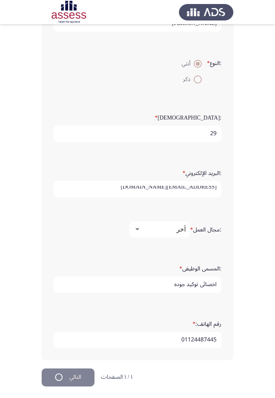
scroll to position [0, 0]
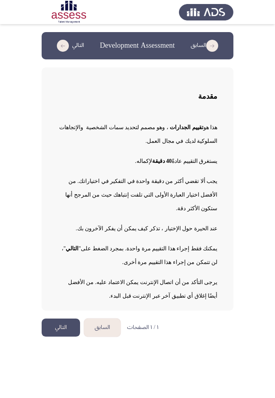
click at [223, 155] on div "مقدمة هذا هو تقييم الجدارات ، وهو مصمم لتحديد سمات الشخصية والإتجاهات السلوكية …" at bounding box center [138, 188] width 192 height 243
click at [241, 90] on app-assessment-container "السابق Development Assessment التالي مقدمة هذا هو تقييم الجدارات ، وهو مصمم لتح…" at bounding box center [137, 171] width 275 height 278
click at [245, 131] on app-assessment-container "السابق Development Assessment التالي مقدمة هذا هو تقييم الجدارات ، وهو مصمم لتح…" at bounding box center [137, 171] width 275 height 278
click at [59, 232] on button "التالي" at bounding box center [61, 327] width 38 height 18
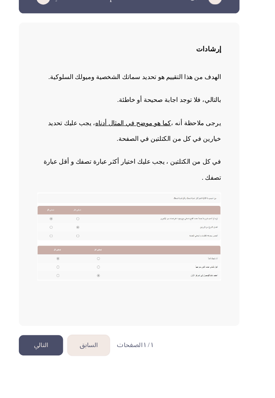
click at [108, 232] on img at bounding box center [138, 253] width 160 height 77
click at [65, 232] on button "التالي" at bounding box center [61, 348] width 38 height 18
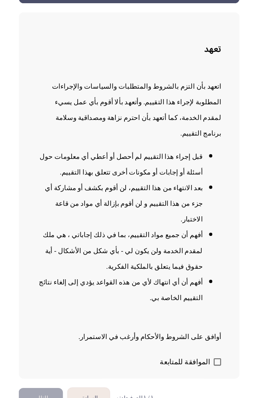
scroll to position [50, 0]
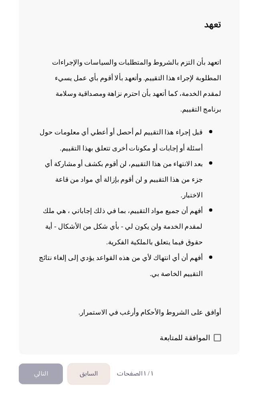
click at [215, 232] on span at bounding box center [214, 349] width 6 height 6
click at [214, 232] on input "الموافقة للمتابعة" at bounding box center [214, 352] width 0 height 0
checkbox input "true"
click at [65, 232] on button "التالي" at bounding box center [61, 381] width 38 height 18
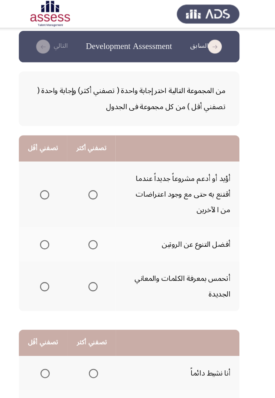
scroll to position [0, 0]
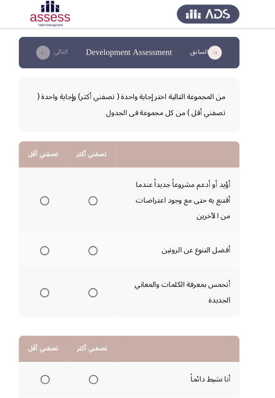
click at [146, 146] on td "أؤيد أو أدعم مشروعاً جديداً عندما أقتنع به حتى مع وجود اعتراضات من الآخرين" at bounding box center [180, 174] width 108 height 57
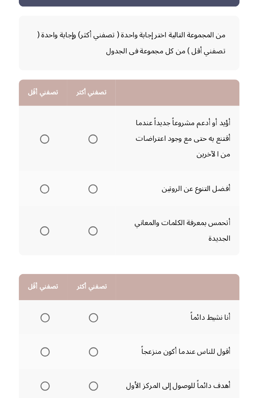
scroll to position [1, 0]
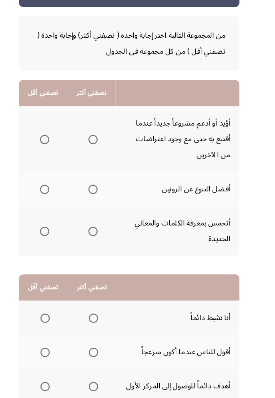
click at [109, 215] on span "Select an option" at bounding box center [106, 216] width 8 height 8
click at [109, 215] on input "Select an option" at bounding box center [106, 216] width 8 height 8
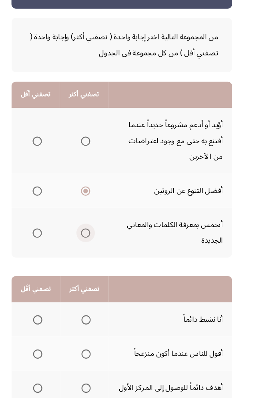
click at [104, 251] on span "Select an option" at bounding box center [106, 253] width 8 height 8
click at [104, 251] on input "Select an option" at bounding box center [106, 253] width 8 height 8
click at [106, 215] on span "Select an option" at bounding box center [106, 216] width 8 height 8
click at [106, 215] on input "Select an option" at bounding box center [106, 216] width 8 height 8
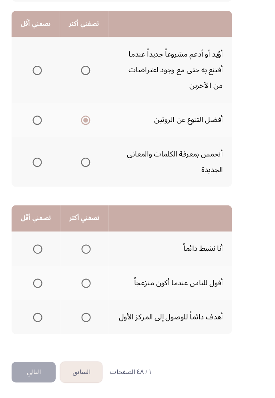
scroll to position [61, 0]
click at [108, 266] on span "Select an option" at bounding box center [107, 268] width 8 height 8
click at [108, 266] on input "Select an option" at bounding box center [107, 268] width 8 height 8
click at [107, 324] on span "Select an option" at bounding box center [107, 328] width 8 height 8
click at [107, 324] on input "Select an option" at bounding box center [107, 328] width 8 height 8
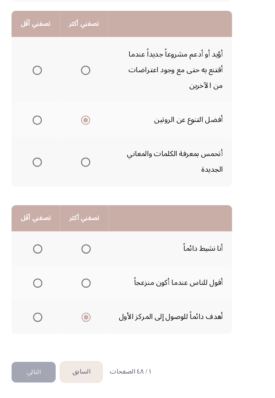
click at [60, 372] on button "التالي" at bounding box center [61, 375] width 38 height 18
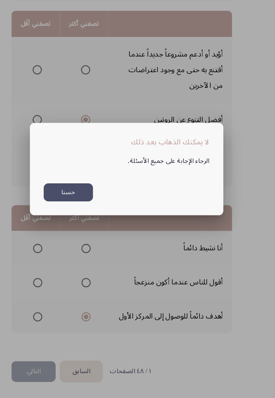
click at [93, 221] on button "حسنا" at bounding box center [91, 219] width 43 height 16
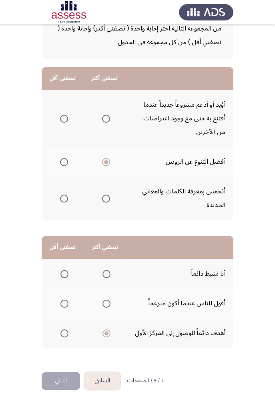
scroll to position [57, 0]
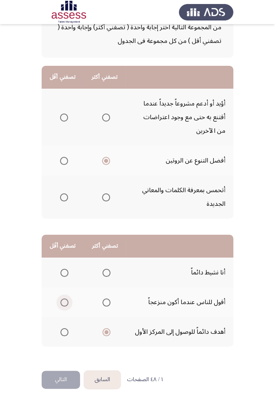
click at [64, 304] on span "Select an option" at bounding box center [65, 302] width 8 height 8
click at [64, 304] on input "Select an option" at bounding box center [65, 302] width 8 height 8
click at [63, 298] on span "Select an option" at bounding box center [65, 302] width 8 height 8
click at [63, 298] on input "Select an option" at bounding box center [65, 302] width 8 height 8
click at [109, 299] on span "Select an option" at bounding box center [107, 302] width 8 height 8
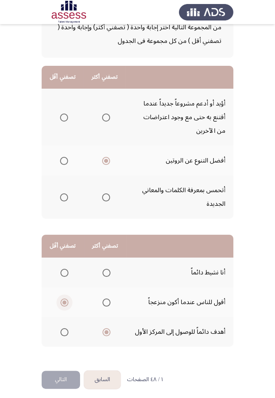
click at [109, 299] on input "Select an option" at bounding box center [107, 302] width 8 height 8
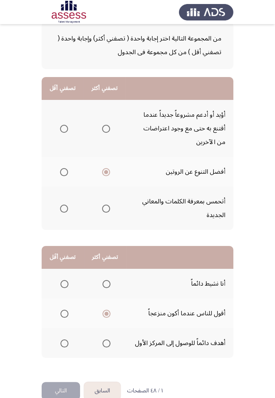
scroll to position [29, 0]
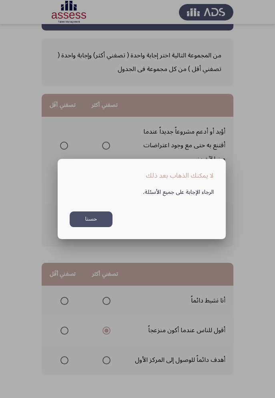
click at [99, 227] on button "حسنا" at bounding box center [91, 219] width 43 height 16
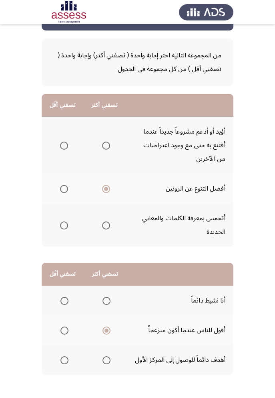
click at [63, 142] on span "Select an option" at bounding box center [64, 146] width 8 height 8
click at [63, 142] on input "Select an option" at bounding box center [64, 146] width 8 height 8
click at [61, 331] on span "Select an option" at bounding box center [65, 330] width 8 height 8
click at [61, 331] on input "Select an option" at bounding box center [65, 330] width 8 height 8
click at [61, 143] on span "Select an option" at bounding box center [64, 146] width 8 height 8
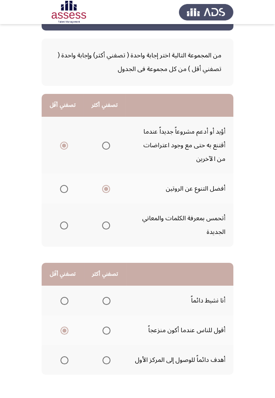
click at [61, 143] on input "Select an option" at bounding box center [64, 146] width 8 height 8
click at [63, 334] on span "Select an option" at bounding box center [65, 330] width 8 height 8
click at [63, 334] on input "Select an option" at bounding box center [65, 330] width 8 height 8
click at [110, 138] on th at bounding box center [105, 145] width 42 height 57
click at [107, 148] on span "Select an option" at bounding box center [106, 146] width 8 height 8
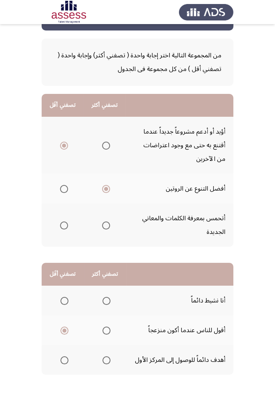
click at [107, 148] on input "Select an option" at bounding box center [106, 146] width 8 height 8
click at [105, 189] on span "Select an option" at bounding box center [106, 189] width 8 height 8
click at [105, 189] on input "Select an option" at bounding box center [106, 189] width 8 height 8
click at [104, 333] on span "Select an option" at bounding box center [107, 330] width 8 height 8
click at [104, 333] on input "Select an option" at bounding box center [107, 330] width 8 height 8
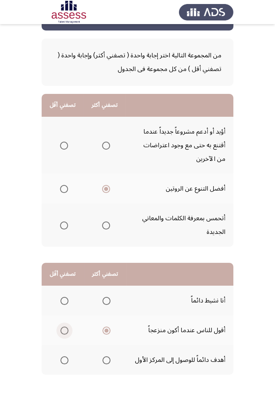
click at [62, 330] on span "Select an option" at bounding box center [65, 330] width 8 height 8
click at [62, 330] on input "Select an option" at bounding box center [65, 330] width 8 height 8
click at [110, 360] on span "Select an option" at bounding box center [107, 360] width 8 height 8
click at [110, 360] on input "Select an option" at bounding box center [107, 360] width 8 height 8
click at [66, 142] on span "Select an option" at bounding box center [64, 146] width 8 height 8
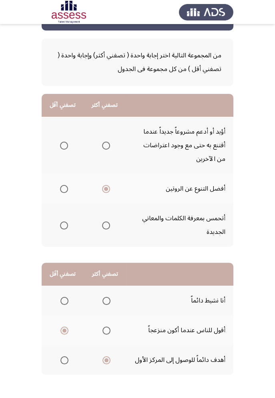
click at [66, 142] on input "Select an option" at bounding box center [64, 146] width 8 height 8
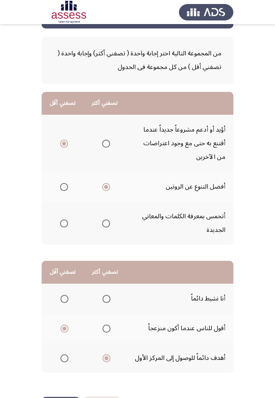
click at [63, 397] on button "التالي" at bounding box center [61, 405] width 38 height 18
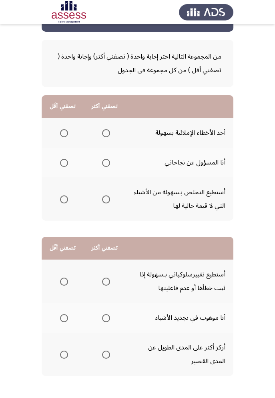
scroll to position [27, 0]
click at [104, 130] on span "Select an option" at bounding box center [106, 133] width 8 height 8
click at [104, 130] on input "Select an option" at bounding box center [106, 133] width 8 height 8
click at [60, 159] on span "Select an option" at bounding box center [64, 163] width 8 height 8
click at [60, 159] on input "Select an option" at bounding box center [64, 163] width 8 height 8
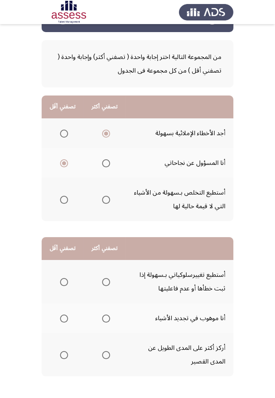
scroll to position [31, 0]
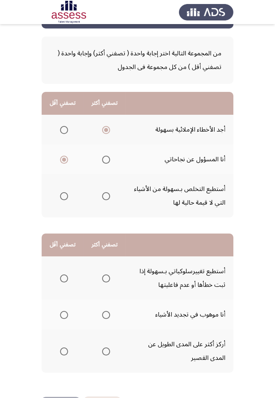
click at [61, 194] on span "Select an option" at bounding box center [64, 196] width 8 height 8
click at [61, 194] on input "Select an option" at bounding box center [64, 196] width 8 height 8
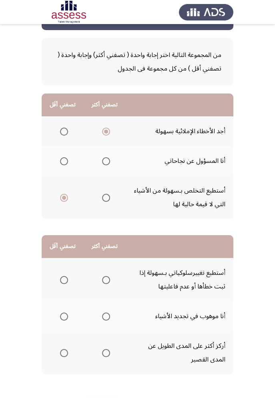
scroll to position [29, 0]
click at [102, 281] on span "Select an option" at bounding box center [106, 280] width 8 height 8
click at [102, 281] on input "Select an option" at bounding box center [106, 280] width 8 height 8
click at [63, 342] on th at bounding box center [63, 352] width 42 height 43
click at [62, 349] on span "Select an option" at bounding box center [64, 353] width 8 height 8
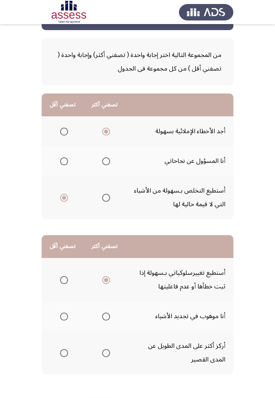
click at [62, 349] on input "Select an option" at bounding box center [64, 353] width 8 height 8
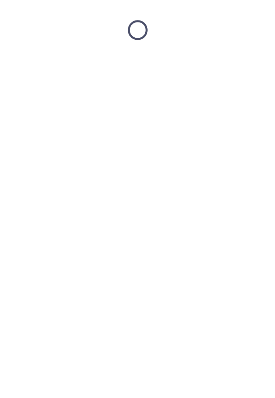
scroll to position [0, 0]
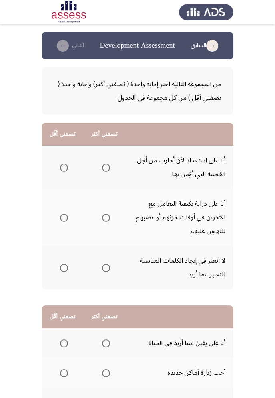
click at [102, 168] on span "Select an option" at bounding box center [106, 168] width 8 height 8
click at [102, 168] on input "Select an option" at bounding box center [106, 168] width 8 height 8
click at [60, 269] on span "Select an option" at bounding box center [64, 268] width 8 height 8
click at [60, 269] on input "Select an option" at bounding box center [64, 268] width 8 height 8
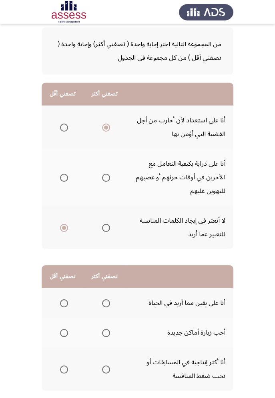
scroll to position [58, 0]
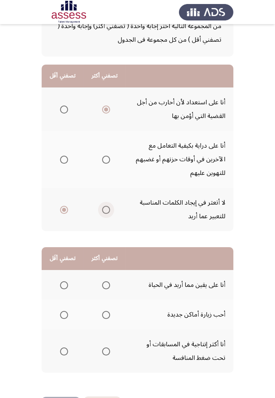
click at [106, 210] on span "Select an option" at bounding box center [106, 210] width 0 height 0
click at [105, 209] on input "Select an option" at bounding box center [106, 210] width 8 height 8
click at [106, 109] on span "Select an option" at bounding box center [106, 109] width 0 height 0
click at [105, 109] on input "Select an option" at bounding box center [106, 109] width 8 height 8
click at [61, 210] on span "Select an option" at bounding box center [64, 210] width 8 height 8
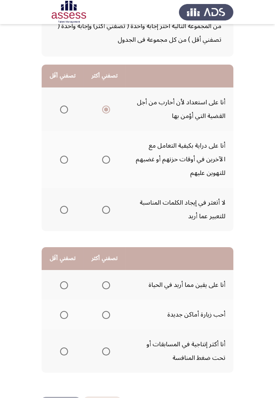
click at [61, 210] on input "Select an option" at bounding box center [64, 210] width 8 height 8
click at [108, 311] on span "Select an option" at bounding box center [106, 315] width 8 height 8
click at [108, 311] on input "Select an option" at bounding box center [106, 315] width 8 height 8
click at [67, 287] on span "Select an option" at bounding box center [64, 285] width 8 height 8
click at [67, 287] on input "Select an option" at bounding box center [64, 285] width 8 height 8
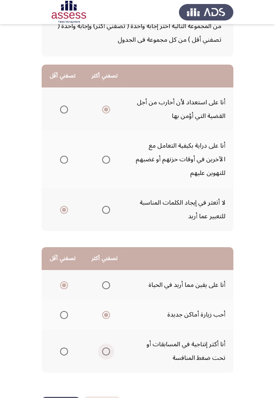
click at [104, 351] on span "Select an option" at bounding box center [106, 351] width 8 height 8
click at [104, 351] on input "Select an option" at bounding box center [106, 351] width 8 height 8
click at [105, 318] on span "Select an option" at bounding box center [106, 315] width 8 height 8
click at [105, 318] on input "Select an option" at bounding box center [106, 315] width 8 height 8
click at [62, 288] on span "Select an option" at bounding box center [64, 285] width 8 height 8
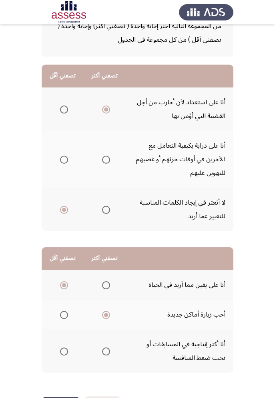
click at [62, 288] on input "Select an option" at bounding box center [64, 285] width 8 height 8
click at [108, 349] on span "Select an option" at bounding box center [106, 351] width 8 height 8
click at [108, 349] on input "Select an option" at bounding box center [106, 351] width 8 height 8
click at [106, 313] on span "Select an option" at bounding box center [106, 315] width 8 height 8
click at [106, 313] on input "Select an option" at bounding box center [106, 315] width 8 height 8
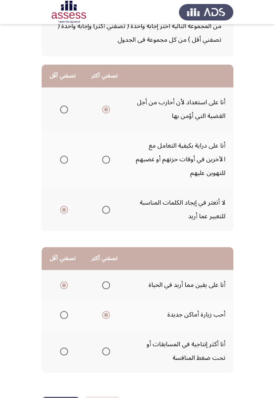
click at [67, 348] on span "Select an option" at bounding box center [64, 351] width 8 height 8
click at [67, 348] on input "Select an option" at bounding box center [64, 351] width 8 height 8
click at [106, 287] on span "Select an option" at bounding box center [106, 285] width 8 height 8
click at [106, 287] on input "Select an option" at bounding box center [106, 285] width 8 height 8
click at [69, 397] on button "التالي" at bounding box center [61, 405] width 38 height 18
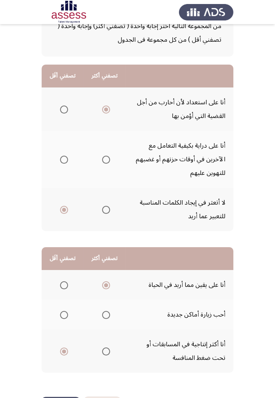
scroll to position [0, 0]
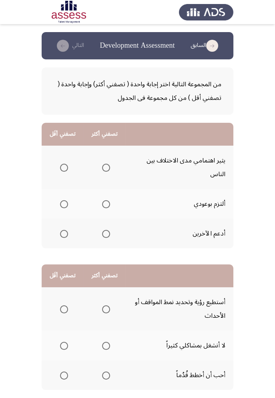
click at [61, 165] on span "Select an option" at bounding box center [64, 168] width 8 height 8
click at [61, 165] on input "Select an option" at bounding box center [64, 168] width 8 height 8
click at [107, 234] on span "Select an option" at bounding box center [106, 234] width 8 height 8
click at [107, 234] on input "Select an option" at bounding box center [106, 234] width 8 height 8
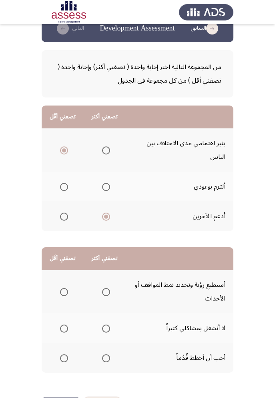
click at [108, 288] on span "Select an option" at bounding box center [106, 292] width 8 height 8
click at [108, 288] on input "Select an option" at bounding box center [106, 292] width 8 height 8
click at [63, 361] on span "Select an option" at bounding box center [64, 358] width 8 height 8
click at [63, 361] on input "Select an option" at bounding box center [64, 358] width 8 height 8
click at [74, 397] on button "التالي" at bounding box center [61, 405] width 38 height 18
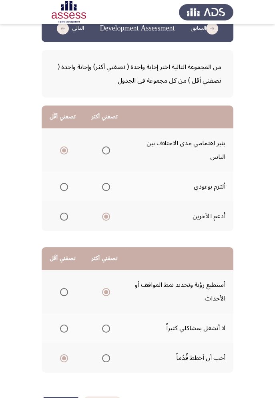
scroll to position [0, 0]
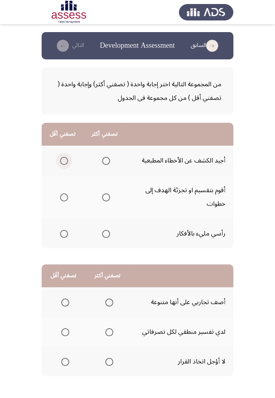
click at [63, 158] on span "Select an option" at bounding box center [64, 161] width 8 height 8
click at [63, 158] on input "Select an option" at bounding box center [64, 161] width 8 height 8
click at [106, 197] on span "Select an option" at bounding box center [106, 197] width 0 height 0
click at [105, 197] on input "Select an option" at bounding box center [106, 197] width 8 height 8
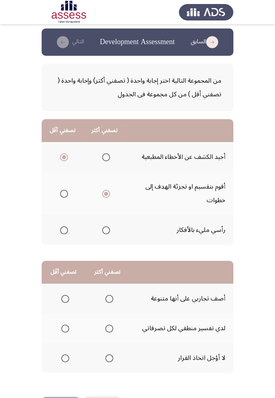
click at [106, 299] on span "Select an option" at bounding box center [109, 299] width 8 height 8
click at [106, 299] on input "Select an option" at bounding box center [109, 299] width 8 height 8
click at [59, 325] on label "Select an option" at bounding box center [63, 328] width 11 height 8
click at [61, 325] on input "Select an option" at bounding box center [65, 328] width 8 height 8
click at [64, 397] on button "التالي" at bounding box center [61, 405] width 38 height 18
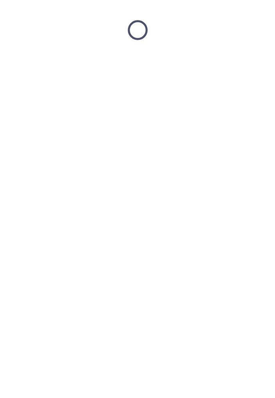
scroll to position [0, 0]
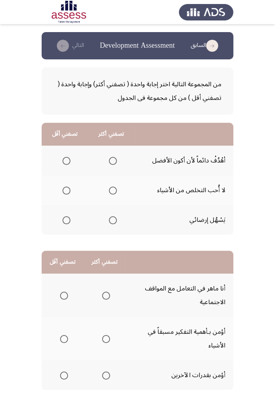
click at [273, 397] on app-assessment-container "السابق Development Assessment التالي من المجموعة التالية اختر إجابة واحدة ( تصف…" at bounding box center [137, 223] width 275 height 382
click at [65, 194] on span "Select an option" at bounding box center [67, 190] width 8 height 8
click at [65, 194] on input "Select an option" at bounding box center [67, 190] width 8 height 8
click at [113, 163] on span "Select an option" at bounding box center [113, 161] width 8 height 8
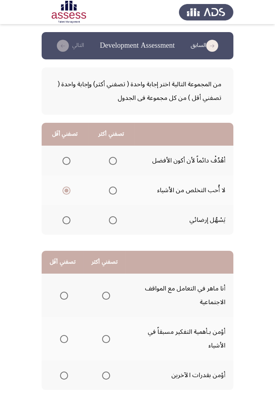
click at [113, 163] on input "Select an option" at bounding box center [113, 161] width 8 height 8
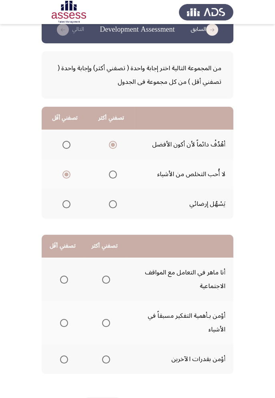
scroll to position [17, 0]
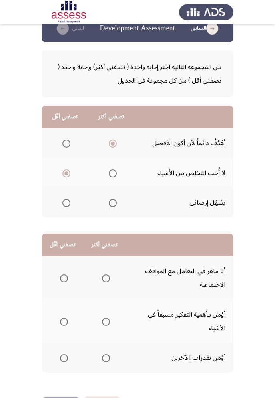
click at [105, 361] on span "Select an option" at bounding box center [106, 358] width 8 height 8
click at [105, 361] on input "Select an option" at bounding box center [106, 358] width 8 height 8
click at [63, 266] on th at bounding box center [63, 277] width 42 height 43
click at [64, 277] on span "Select an option" at bounding box center [64, 278] width 8 height 8
click at [64, 277] on input "Select an option" at bounding box center [64, 278] width 8 height 8
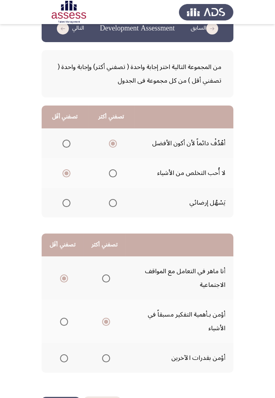
click at [104, 275] on span "Select an option" at bounding box center [106, 278] width 8 height 8
click at [104, 275] on input "Select an option" at bounding box center [106, 278] width 8 height 8
click at [106, 324] on span "Select an option" at bounding box center [106, 321] width 8 height 8
click at [106, 324] on input "Select an option" at bounding box center [106, 321] width 8 height 8
click at [64, 277] on span "Select an option" at bounding box center [64, 278] width 8 height 8
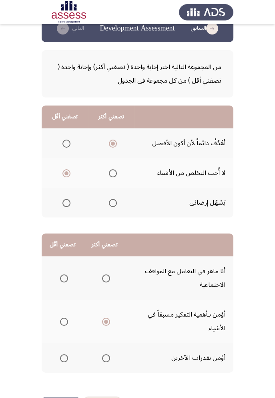
click at [64, 277] on input "Select an option" at bounding box center [64, 278] width 8 height 8
click at [66, 276] on span "Select an option" at bounding box center [64, 278] width 8 height 8
click at [66, 276] on input "Select an option" at bounding box center [64, 278] width 8 height 8
click at [107, 359] on span "Select an option" at bounding box center [106, 358] width 8 height 8
click at [107, 359] on input "Select an option" at bounding box center [106, 358] width 8 height 8
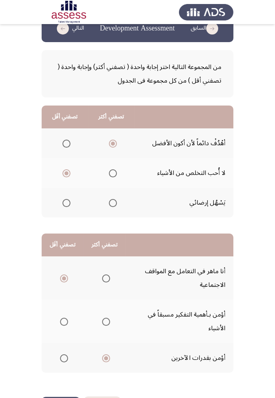
click at [59, 397] on button "التالي" at bounding box center [61, 405] width 38 height 18
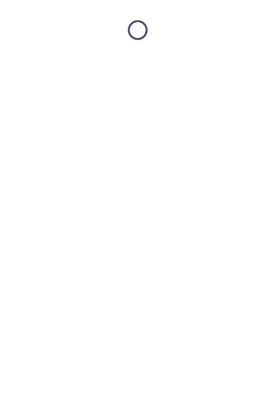
scroll to position [0, 0]
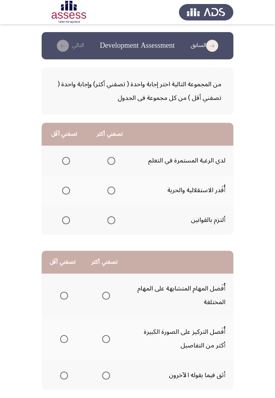
click at [114, 152] on th at bounding box center [110, 161] width 46 height 30
click at [113, 164] on span "Select an option" at bounding box center [111, 161] width 8 height 8
click at [113, 164] on input "Select an option" at bounding box center [111, 161] width 8 height 8
click at [63, 191] on span "Select an option" at bounding box center [66, 190] width 8 height 8
click at [63, 191] on input "Select an option" at bounding box center [66, 190] width 8 height 8
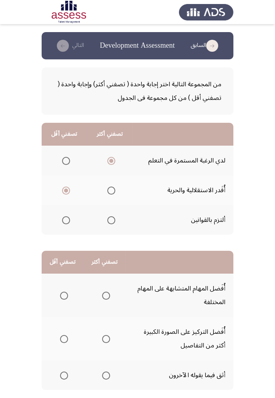
scroll to position [17, 0]
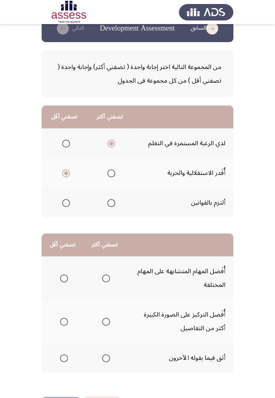
click at [108, 312] on th at bounding box center [105, 320] width 42 height 43
click at [107, 319] on span "Select an option" at bounding box center [106, 321] width 8 height 8
click at [107, 319] on input "Select an option" at bounding box center [106, 321] width 8 height 8
click at [64, 321] on span "Select an option" at bounding box center [64, 321] width 8 height 8
click at [64, 321] on input "Select an option" at bounding box center [64, 321] width 8 height 8
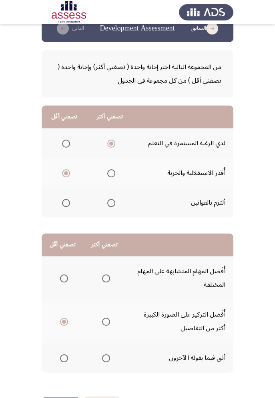
click at [108, 360] on span "Select an option" at bounding box center [106, 358] width 8 height 8
click at [108, 360] on input "Select an option" at bounding box center [106, 358] width 8 height 8
click at [108, 322] on span "Select an option" at bounding box center [106, 321] width 8 height 8
click at [108, 322] on input "Select an option" at bounding box center [106, 321] width 8 height 8
click at [65, 277] on span "Select an option" at bounding box center [64, 278] width 8 height 8
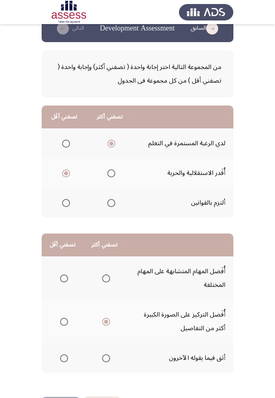
click at [65, 277] on input "Select an option" at bounding box center [64, 278] width 8 height 8
click at [67, 397] on button "التالي" at bounding box center [61, 405] width 38 height 18
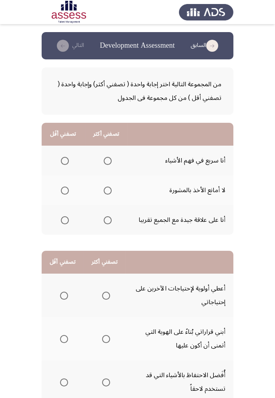
scroll to position [31, 0]
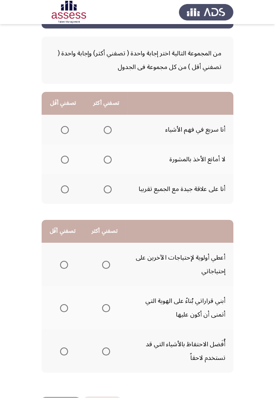
click at [104, 163] on span "Select an option" at bounding box center [108, 160] width 8 height 8
click at [104, 163] on input "Select an option" at bounding box center [108, 160] width 8 height 8
click at [62, 189] on span "Select an option" at bounding box center [65, 189] width 8 height 8
click at [62, 189] on input "Select an option" at bounding box center [65, 189] width 8 height 8
click at [115, 305] on th at bounding box center [105, 307] width 42 height 43
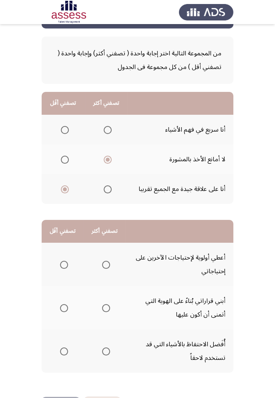
click at [106, 308] on span "Select an option" at bounding box center [106, 308] width 0 height 0
click at [105, 307] on input "Select an option" at bounding box center [106, 308] width 8 height 8
click at [108, 263] on span "Select an option" at bounding box center [106, 265] width 8 height 8
click at [108, 263] on input "Select an option" at bounding box center [106, 265] width 8 height 8
click at [64, 397] on button "التالي" at bounding box center [61, 405] width 38 height 18
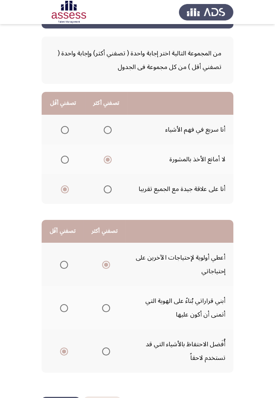
scroll to position [0, 0]
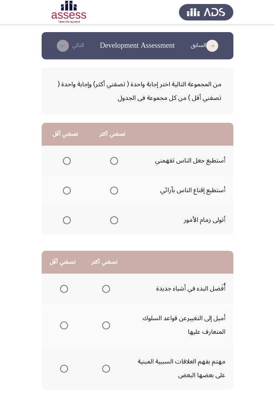
click at [117, 159] on span "Select an option" at bounding box center [114, 161] width 8 height 8
click at [117, 159] on input "Select an option" at bounding box center [114, 161] width 8 height 8
click at [64, 212] on th at bounding box center [65, 220] width 47 height 30
click at [65, 217] on span "Select an option" at bounding box center [67, 220] width 8 height 8
click at [65, 217] on input "Select an option" at bounding box center [67, 220] width 8 height 8
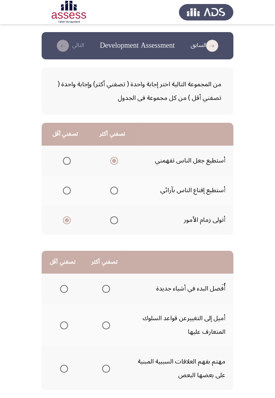
scroll to position [17, 0]
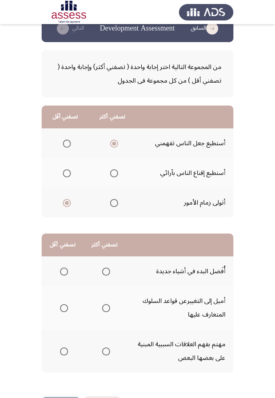
click at [108, 271] on span "Select an option" at bounding box center [106, 271] width 8 height 8
click at [108, 271] on input "Select an option" at bounding box center [106, 271] width 8 height 8
click at [67, 350] on span "Select an option" at bounding box center [64, 351] width 8 height 8
click at [67, 350] on input "Select an option" at bounding box center [64, 351] width 8 height 8
click at [60, 397] on button "التالي" at bounding box center [61, 405] width 38 height 18
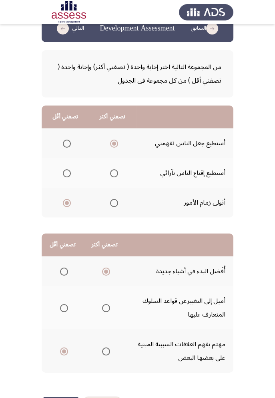
scroll to position [0, 0]
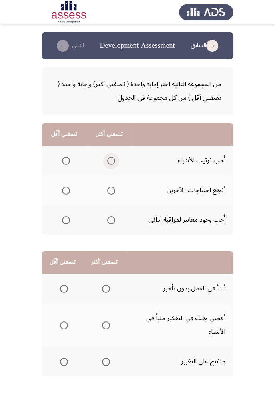
click at [108, 158] on span "Select an option" at bounding box center [111, 161] width 8 height 8
click at [108, 158] on input "Select an option" at bounding box center [111, 161] width 8 height 8
click at [1, 299] on app-assessment-container "السابق Development Assessment التالي من المجموعة التالية اختر إجابة واحدة ( تصف…" at bounding box center [137, 216] width 275 height 368
click at [69, 219] on span "Select an option" at bounding box center [66, 220] width 8 height 8
click at [69, 219] on input "Select an option" at bounding box center [66, 220] width 8 height 8
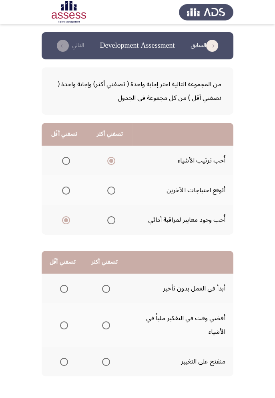
click at [63, 188] on span "Select an option" at bounding box center [66, 190] width 8 height 8
click at [63, 188] on input "Select an option" at bounding box center [66, 190] width 8 height 8
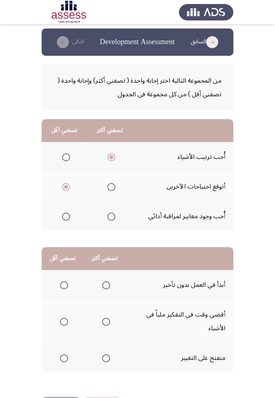
click at [223, 284] on td "أبدأ في العمل بدون تأخير" at bounding box center [180, 285] width 108 height 30
click at [207, 281] on td "أبدأ في العمل بدون تأخير" at bounding box center [180, 285] width 108 height 30
click at [106, 281] on span "Select an option" at bounding box center [106, 285] width 8 height 8
click at [106, 281] on input "Select an option" at bounding box center [106, 285] width 8 height 8
click at [106, 358] on span "Select an option" at bounding box center [106, 358] width 0 height 0
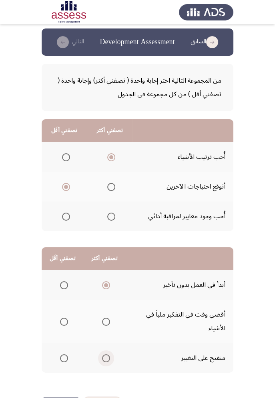
click at [105, 357] on input "Select an option" at bounding box center [106, 358] width 8 height 8
click at [66, 323] on span "Select an option" at bounding box center [64, 321] width 8 height 8
click at [66, 323] on input "Select an option" at bounding box center [64, 321] width 8 height 8
click at [69, 397] on button "التالي" at bounding box center [61, 405] width 38 height 18
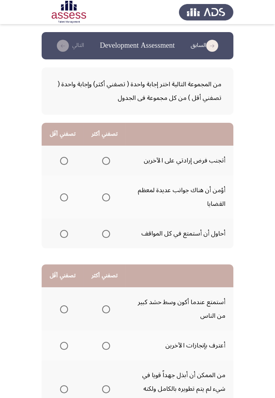
click at [108, 233] on span "Select an option" at bounding box center [106, 234] width 8 height 8
click at [108, 233] on input "Select an option" at bounding box center [106, 234] width 8 height 8
click at [62, 158] on span "Select an option" at bounding box center [64, 161] width 8 height 8
click at [62, 158] on input "Select an option" at bounding box center [64, 161] width 8 height 8
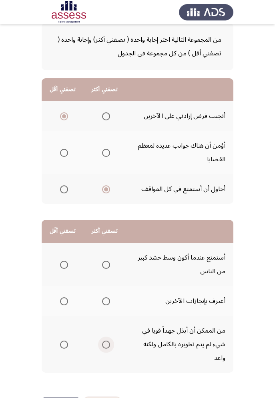
click at [102, 342] on span "Select an option" at bounding box center [106, 344] width 8 height 8
click at [102, 342] on input "Select an option" at bounding box center [106, 344] width 8 height 8
click at [72, 264] on th at bounding box center [63, 264] width 42 height 43
click at [60, 262] on span "Select an option" at bounding box center [64, 265] width 8 height 8
click at [60, 262] on input "Select an option" at bounding box center [64, 265] width 8 height 8
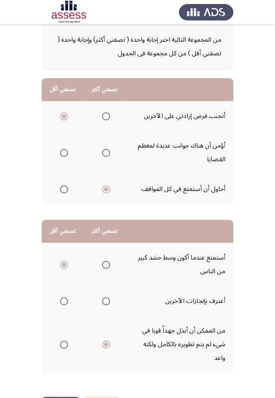
click at [72, 397] on button "التالي" at bounding box center [61, 405] width 38 height 18
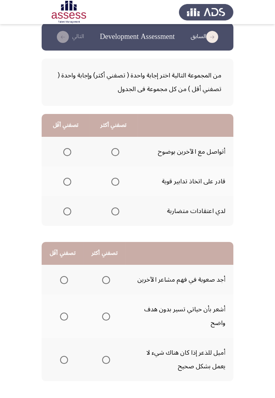
scroll to position [17, 0]
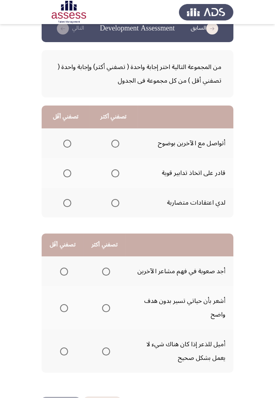
click at [117, 145] on span "Select an option" at bounding box center [115, 144] width 8 height 8
click at [117, 145] on input "Select an option" at bounding box center [115, 144] width 8 height 8
click at [68, 202] on span "Select an option" at bounding box center [67, 203] width 8 height 8
click at [68, 202] on input "Select an option" at bounding box center [67, 203] width 8 height 8
click at [107, 349] on span "Select an option" at bounding box center [106, 351] width 8 height 8
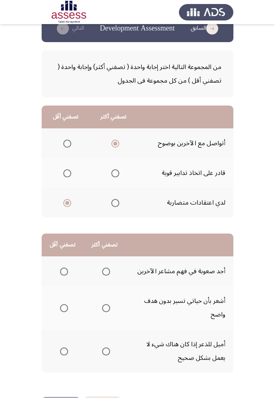
click at [107, 349] on input "Select an option" at bounding box center [106, 351] width 8 height 8
click at [60, 304] on span "Select an option" at bounding box center [64, 308] width 8 height 8
click at [60, 304] on input "Select an option" at bounding box center [64, 308] width 8 height 8
click at [72, 397] on button "التالي" at bounding box center [61, 405] width 38 height 18
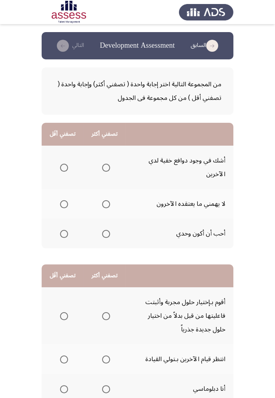
click at [64, 167] on span "Select an option" at bounding box center [64, 168] width 8 height 8
click at [64, 167] on input "Select an option" at bounding box center [64, 168] width 8 height 8
click at [106, 234] on span "Select an option" at bounding box center [106, 234] width 0 height 0
click at [105, 233] on input "Select an option" at bounding box center [106, 234] width 8 height 8
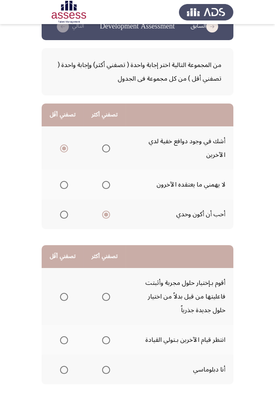
scroll to position [31, 0]
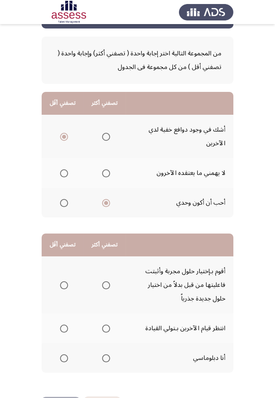
click at [107, 356] on span "Select an option" at bounding box center [106, 358] width 8 height 8
click at [107, 356] on input "Select an option" at bounding box center [106, 358] width 8 height 8
click at [60, 326] on span "Select an option" at bounding box center [64, 328] width 8 height 8
click at [60, 326] on input "Select an option" at bounding box center [64, 328] width 8 height 8
click at [103, 397] on button "السابق" at bounding box center [102, 405] width 36 height 18
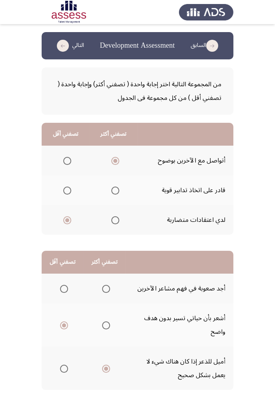
scroll to position [17, 0]
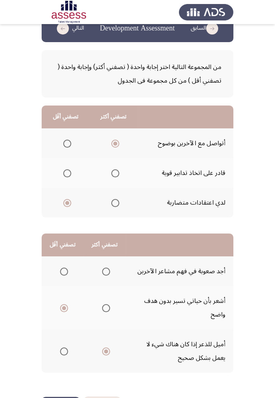
click at [71, 397] on button "التالي" at bounding box center [61, 405] width 38 height 18
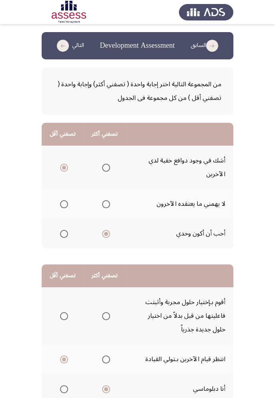
click at [188, 255] on div "من المجموعة التالية اختر إجابة واحدة ( تصفني أكثر) وإجابة واحدة ( تصفني أقل ) م…" at bounding box center [138, 239] width 192 height 360
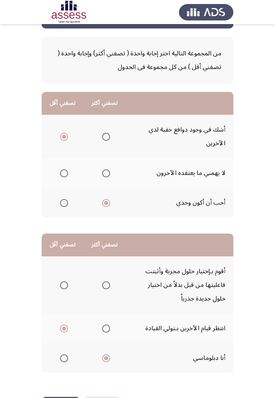
click at [65, 397] on button "التالي" at bounding box center [61, 405] width 38 height 18
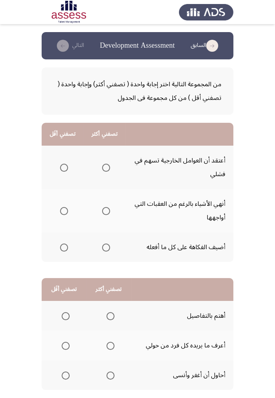
click at [106, 250] on span "Select an option" at bounding box center [106, 247] width 8 height 8
click at [106, 250] on input "Select an option" at bounding box center [106, 247] width 8 height 8
click at [60, 167] on span "Select an option" at bounding box center [64, 168] width 8 height 8
click at [60, 167] on input "Select an option" at bounding box center [64, 168] width 8 height 8
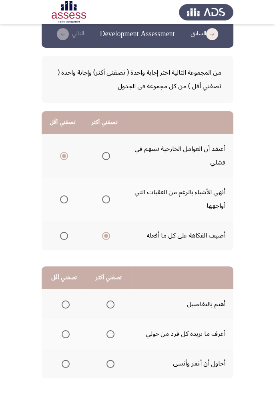
scroll to position [17, 0]
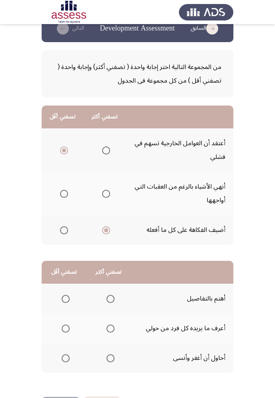
click at [114, 361] on span "Select an option" at bounding box center [111, 358] width 8 height 8
click at [114, 361] on input "Select an option" at bounding box center [111, 358] width 8 height 8
click at [63, 301] on span "Select an option" at bounding box center [66, 299] width 8 height 8
click at [63, 301] on input "Select an option" at bounding box center [66, 299] width 8 height 8
click at [69, 397] on button "التالي" at bounding box center [61, 405] width 38 height 18
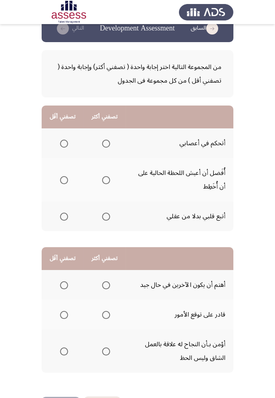
click at [106, 140] on span "Select an option" at bounding box center [106, 144] width 8 height 8
click at [106, 140] on input "Select an option" at bounding box center [106, 144] width 8 height 8
click at [67, 183] on span "Select an option" at bounding box center [64, 180] width 8 height 8
click at [67, 183] on input "Select an option" at bounding box center [64, 180] width 8 height 8
click at [104, 350] on span "Select an option" at bounding box center [106, 351] width 8 height 8
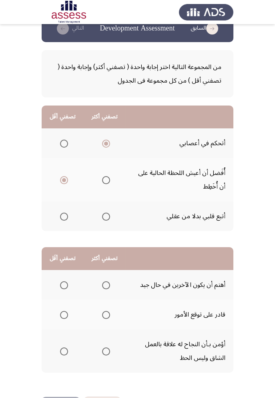
click at [104, 350] on input "Select an option" at bounding box center [106, 351] width 8 height 8
click at [64, 314] on span "Select an option" at bounding box center [64, 315] width 8 height 8
click at [64, 314] on input "Select an option" at bounding box center [64, 315] width 8 height 8
click at [73, 397] on button "التالي" at bounding box center [61, 405] width 38 height 18
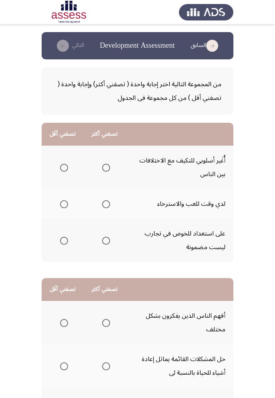
click at [104, 166] on span "Select an option" at bounding box center [106, 168] width 8 height 8
click at [104, 166] on input "Select an option" at bounding box center [106, 168] width 8 height 8
click at [63, 243] on span "Select an option" at bounding box center [64, 241] width 8 height 8
click at [63, 243] on input "Select an option" at bounding box center [64, 241] width 8 height 8
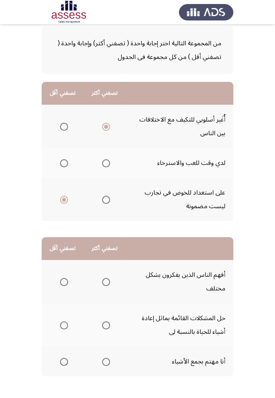
scroll to position [44, 0]
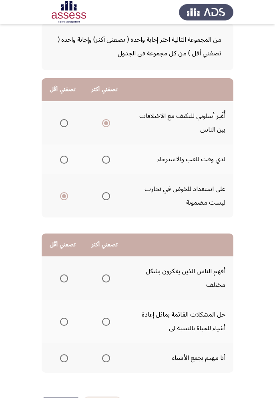
click at [105, 197] on span "Select an option" at bounding box center [106, 196] width 8 height 8
click at [105, 197] on input "Select an option" at bounding box center [106, 196] width 8 height 8
click at [61, 162] on span "Select an option" at bounding box center [64, 160] width 8 height 8
click at [61, 162] on input "Select an option" at bounding box center [64, 160] width 8 height 8
click at [106, 278] on span "Select an option" at bounding box center [106, 278] width 0 height 0
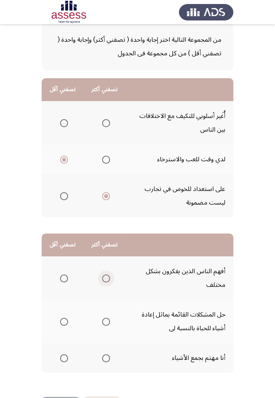
click at [105, 277] on input "Select an option" at bounding box center [106, 278] width 8 height 8
click at [61, 358] on span "Select an option" at bounding box center [64, 358] width 8 height 8
click at [61, 358] on input "Select an option" at bounding box center [64, 358] width 8 height 8
click at [57, 397] on button "التالي" at bounding box center [61, 405] width 38 height 18
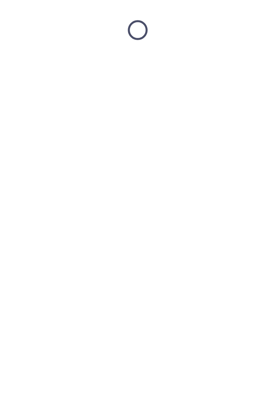
scroll to position [0, 0]
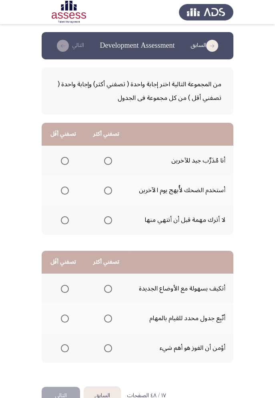
click at [105, 160] on span "Select an option" at bounding box center [108, 161] width 8 height 8
click at [105, 160] on input "Select an option" at bounding box center [108, 161] width 8 height 8
click at [66, 218] on span "Select an option" at bounding box center [65, 220] width 8 height 8
click at [66, 218] on input "Select an option" at bounding box center [65, 220] width 8 height 8
click at [106, 285] on span "Select an option" at bounding box center [108, 289] width 8 height 8
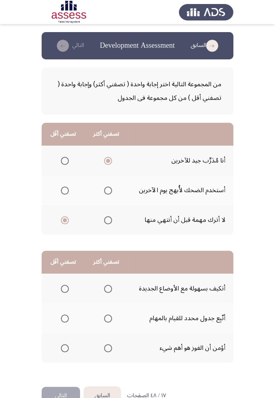
click at [106, 285] on input "Select an option" at bounding box center [108, 289] width 8 height 8
click at [62, 346] on span "Select an option" at bounding box center [65, 348] width 8 height 8
click at [62, 346] on input "Select an option" at bounding box center [65, 348] width 8 height 8
click at [59, 388] on button "التالي" at bounding box center [61, 395] width 38 height 18
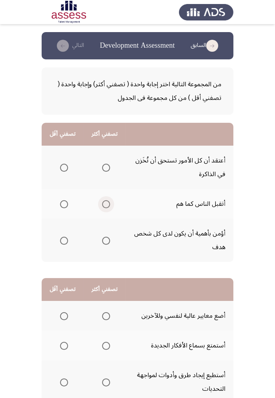
click at [103, 206] on span "Select an option" at bounding box center [106, 204] width 8 height 8
click at [103, 206] on input "Select an option" at bounding box center [106, 204] width 8 height 8
click at [63, 166] on span "Select an option" at bounding box center [64, 168] width 8 height 8
click at [63, 166] on input "Select an option" at bounding box center [64, 168] width 8 height 8
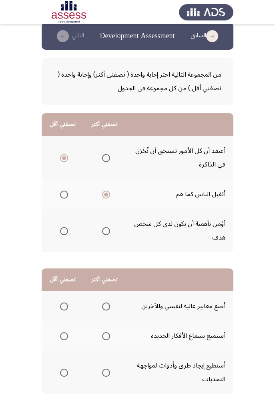
scroll to position [31, 0]
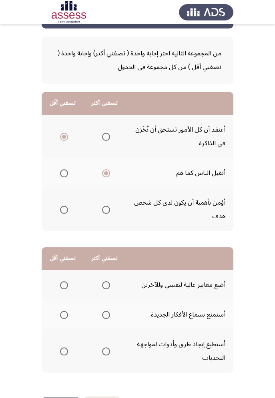
click at [64, 285] on span "Select an option" at bounding box center [64, 285] width 8 height 8
click at [64, 285] on input "Select an option" at bounding box center [64, 285] width 8 height 8
click at [103, 311] on span "Select an option" at bounding box center [106, 315] width 8 height 8
click at [103, 311] on input "Select an option" at bounding box center [106, 315] width 8 height 8
click at [67, 397] on button "التالي" at bounding box center [61, 405] width 38 height 18
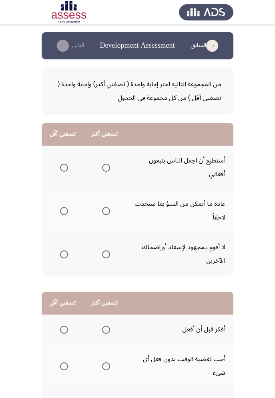
scroll to position [44, 0]
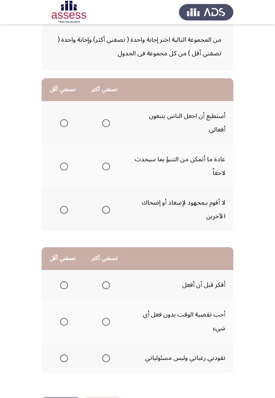
click at [63, 397] on button "التالي" at bounding box center [61, 405] width 38 height 18
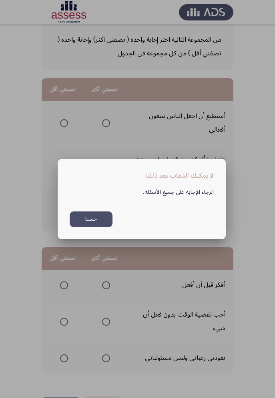
click at [38, 222] on div at bounding box center [137, 199] width 275 height 398
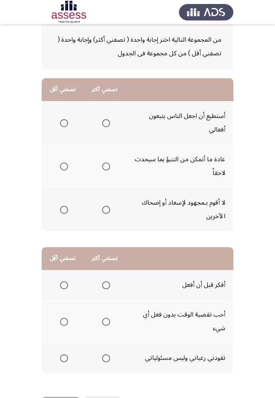
click at [106, 397] on button "السابق" at bounding box center [102, 405] width 36 height 18
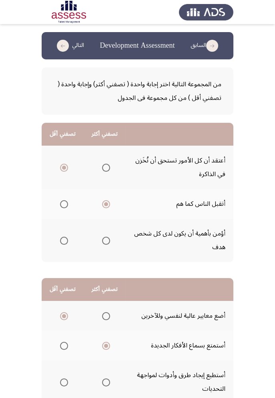
scroll to position [31, 0]
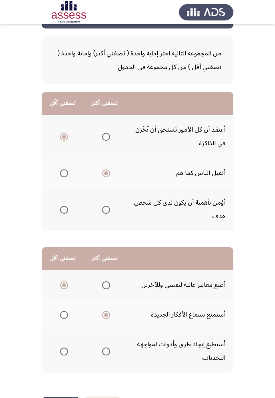
click at [221, 343] on td "أستطيع إيجاد طرق وأدوات لمواجهة التحديات" at bounding box center [180, 350] width 108 height 43
click at [208, 345] on td "أستطيع إيجاد طرق وأدوات لمواجهة التحديات" at bounding box center [180, 350] width 108 height 43
click at [106, 351] on span "Select an option" at bounding box center [106, 351] width 0 height 0
click at [105, 350] on input "Select an option" at bounding box center [106, 351] width 8 height 8
click at [63, 397] on button "التالي" at bounding box center [61, 405] width 38 height 18
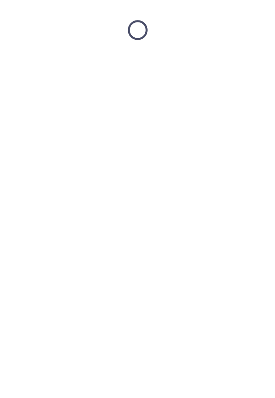
scroll to position [0, 0]
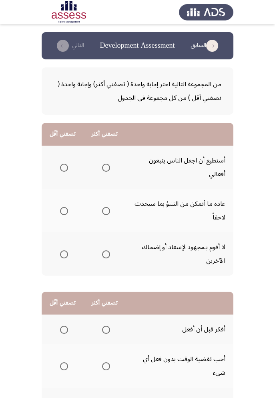
click at [63, 256] on span "Select an option" at bounding box center [64, 254] width 8 height 8
click at [63, 256] on input "Select an option" at bounding box center [64, 254] width 8 height 8
click at [106, 211] on span "Select an option" at bounding box center [106, 211] width 0 height 0
click at [105, 210] on input "Select an option" at bounding box center [106, 211] width 8 height 8
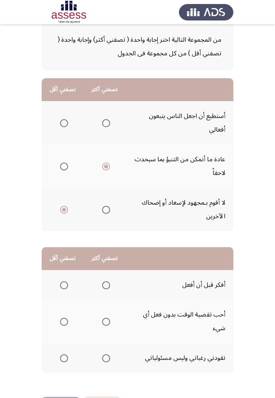
click at [105, 285] on span "Select an option" at bounding box center [106, 285] width 8 height 8
click at [105, 285] on input "Select an option" at bounding box center [106, 285] width 8 height 8
click at [0, 299] on app-assessment-container "السابق Development Assessment التالي من المجموعة التالية اختر إجابة واحدة ( تصف…" at bounding box center [137, 192] width 275 height 409
click at [61, 359] on span "Select an option" at bounding box center [64, 358] width 8 height 8
click at [61, 359] on input "Select an option" at bounding box center [64, 358] width 8 height 8
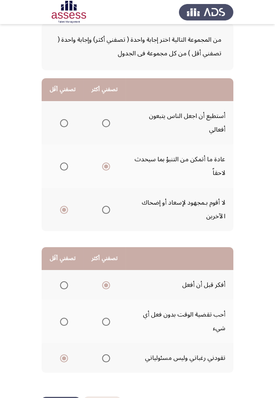
click at [61, 397] on button "التالي" at bounding box center [61, 405] width 38 height 18
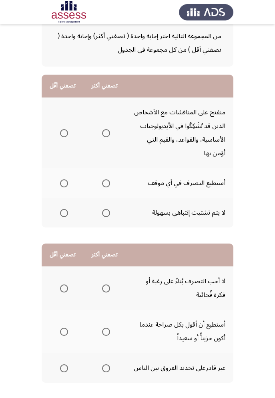
scroll to position [58, 0]
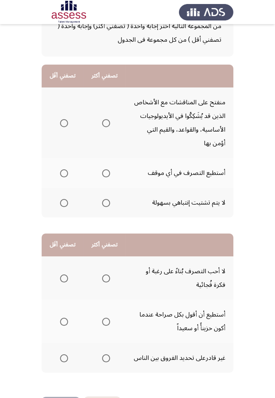
click at [105, 114] on th at bounding box center [105, 122] width 42 height 71
click at [106, 119] on span "Select an option" at bounding box center [106, 123] width 8 height 8
click at [106, 119] on input "Select an option" at bounding box center [106, 123] width 8 height 8
click at [61, 164] on th at bounding box center [63, 173] width 42 height 30
click at [65, 175] on span "Select an option" at bounding box center [64, 173] width 8 height 8
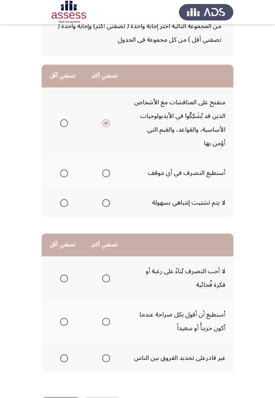
click at [65, 175] on input "Select an option" at bounding box center [64, 173] width 8 height 8
click at [64, 277] on span "Select an option" at bounding box center [64, 278] width 8 height 8
click at [64, 277] on input "Select an option" at bounding box center [64, 278] width 8 height 8
click at [106, 321] on span "Select an option" at bounding box center [106, 321] width 0 height 0
click at [105, 321] on input "Select an option" at bounding box center [106, 321] width 8 height 8
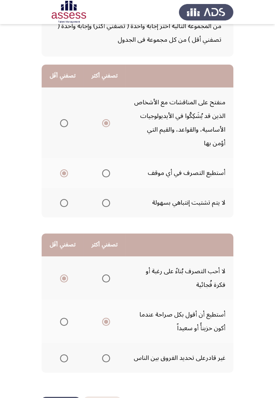
click at [59, 397] on button "التالي" at bounding box center [61, 405] width 38 height 18
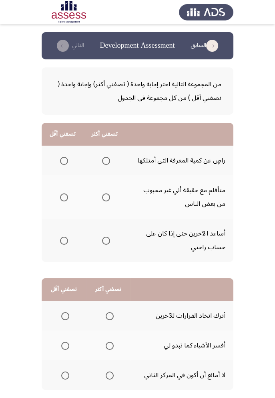
scroll to position [17, 0]
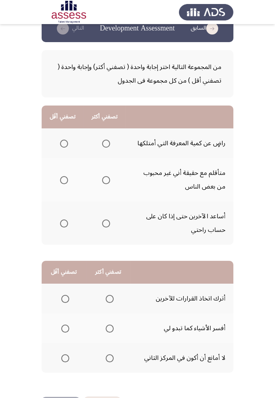
click at [109, 225] on span "Select an option" at bounding box center [106, 223] width 8 height 8
click at [109, 225] on input "Select an option" at bounding box center [106, 223] width 8 height 8
click at [64, 180] on span "Select an option" at bounding box center [64, 180] width 8 height 8
click at [64, 180] on input "Select an option" at bounding box center [64, 180] width 8 height 8
click at [109, 357] on span "Select an option" at bounding box center [110, 358] width 8 height 8
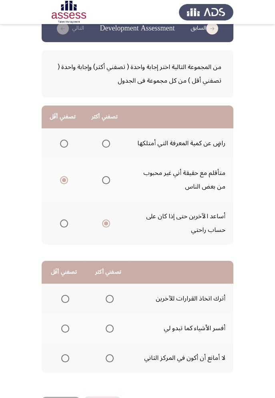
click at [109, 357] on input "Select an option" at bounding box center [110, 358] width 8 height 8
click at [67, 397] on button "التالي" at bounding box center [61, 405] width 38 height 18
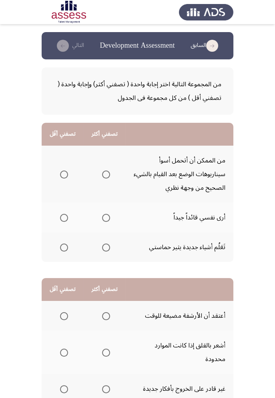
click at [275, 210] on app-assessment-container "السابق Development Assessment التالي من المجموعة التالية اختر إجابة واحدة ( تصف…" at bounding box center [137, 229] width 275 height 395
click at [273, 210] on app-assessment-container "السابق Development Assessment التالي من المجموعة التالية اختر إجابة واحدة ( تصف…" at bounding box center [137, 229] width 275 height 395
click at [63, 178] on span "Select an option" at bounding box center [64, 174] width 8 height 8
click at [63, 178] on input "Select an option" at bounding box center [64, 174] width 8 height 8
click at [104, 177] on span "Select an option" at bounding box center [106, 174] width 8 height 8
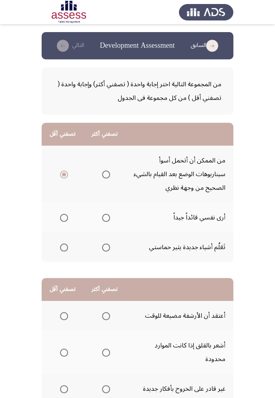
click at [104, 177] on input "Select an option" at bounding box center [106, 174] width 8 height 8
click at [105, 246] on span "Select an option" at bounding box center [106, 247] width 8 height 8
click at [105, 246] on input "Select an option" at bounding box center [106, 247] width 8 height 8
click at [64, 217] on span "Select an option" at bounding box center [64, 218] width 8 height 8
click at [64, 217] on input "Select an option" at bounding box center [64, 218] width 8 height 8
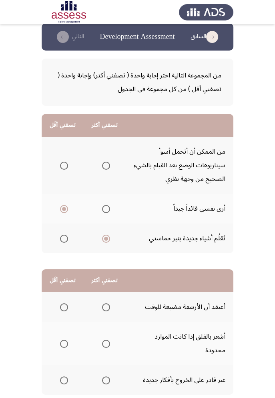
scroll to position [17, 0]
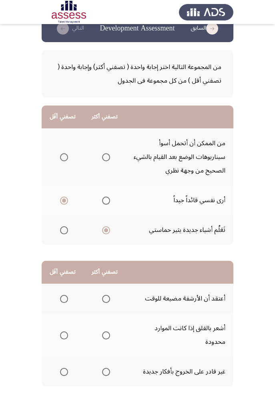
click at [109, 295] on span "Select an option" at bounding box center [106, 299] width 8 height 8
click at [109, 295] on input "Select an option" at bounding box center [106, 299] width 8 height 8
click at [0, 382] on app-assessment-container "السابق Development Assessment التالي من المجموعة التالية اختر إجابة واحدة ( تصف…" at bounding box center [137, 212] width 275 height 395
click at [68, 296] on span "Select an option" at bounding box center [64, 299] width 8 height 8
click at [68, 296] on input "Select an option" at bounding box center [64, 299] width 8 height 8
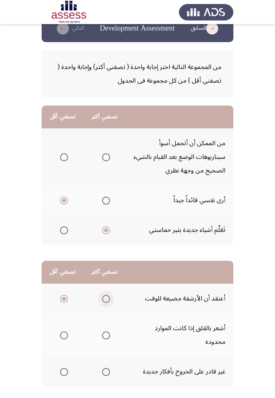
click at [103, 295] on span "Select an option" at bounding box center [106, 299] width 8 height 8
click at [103, 295] on input "Select an option" at bounding box center [106, 299] width 8 height 8
click at [61, 301] on span "Select an option" at bounding box center [64, 299] width 8 height 8
click at [61, 301] on input "Select an option" at bounding box center [64, 299] width 8 height 8
click at [57, 331] on label "Select an option" at bounding box center [62, 335] width 11 height 8
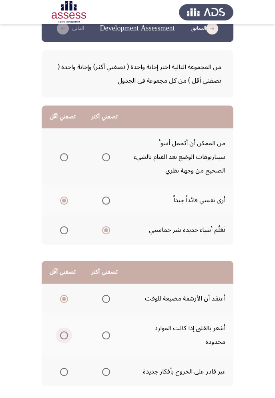
click at [60, 331] on input "Select an option" at bounding box center [64, 335] width 8 height 8
click at [105, 331] on span "Select an option" at bounding box center [106, 335] width 8 height 8
click at [105, 331] on input "Select an option" at bounding box center [106, 335] width 8 height 8
click at [61, 297] on span "Select an option" at bounding box center [64, 299] width 8 height 8
click at [61, 297] on input "Select an option" at bounding box center [64, 299] width 8 height 8
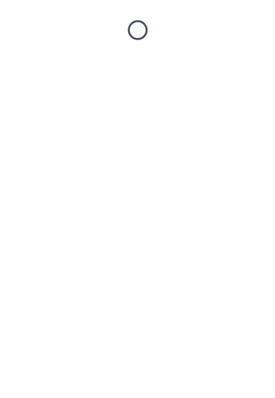
scroll to position [0, 0]
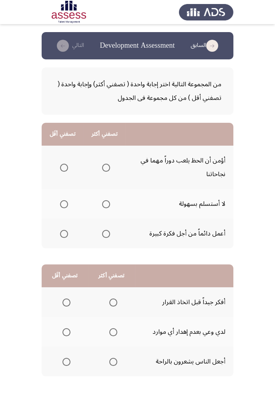
click at [61, 166] on span "Select an option" at bounding box center [64, 168] width 8 height 8
click at [61, 166] on input "Select an option" at bounding box center [64, 168] width 8 height 8
click at [108, 234] on span "Select an option" at bounding box center [106, 234] width 8 height 8
click at [108, 234] on input "Select an option" at bounding box center [106, 234] width 8 height 8
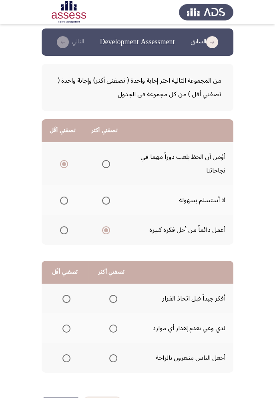
click at [67, 358] on span "Select an option" at bounding box center [67, 358] width 0 height 0
click at [66, 357] on input "Select an option" at bounding box center [67, 358] width 8 height 8
click at [113, 297] on span "Select an option" at bounding box center [113, 299] width 8 height 8
click at [113, 297] on input "Select an option" at bounding box center [113, 299] width 8 height 8
click at [114, 325] on span "Select an option" at bounding box center [113, 328] width 8 height 8
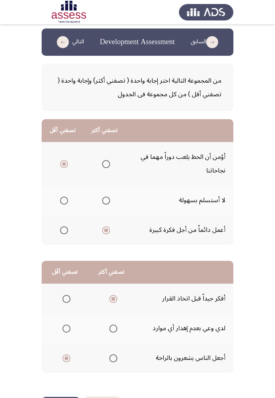
click at [114, 325] on input "Select an option" at bounding box center [113, 328] width 8 height 8
click at [87, 397] on button "السابق" at bounding box center [102, 405] width 36 height 18
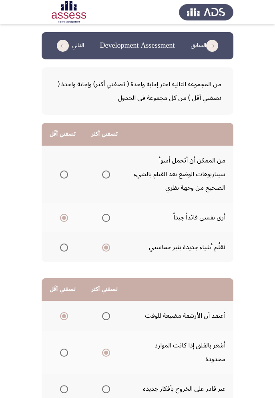
scroll to position [17, 0]
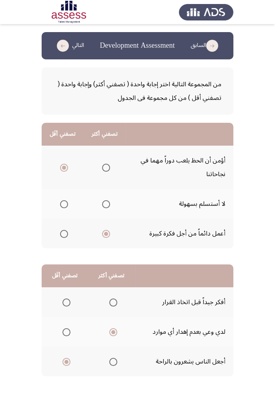
scroll to position [4, 0]
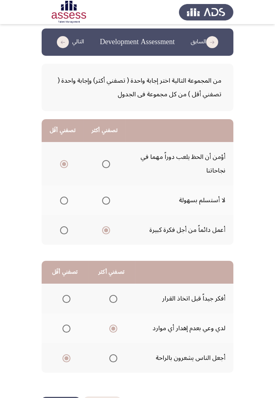
click at [115, 360] on span "Select an option" at bounding box center [113, 358] width 8 height 8
click at [115, 360] on input "Select an option" at bounding box center [113, 358] width 8 height 8
click at [115, 326] on span "Select an option" at bounding box center [113, 328] width 8 height 8
click at [115, 326] on input "Select an option" at bounding box center [113, 328] width 8 height 8
click at [65, 299] on span "Select an option" at bounding box center [67, 299] width 8 height 8
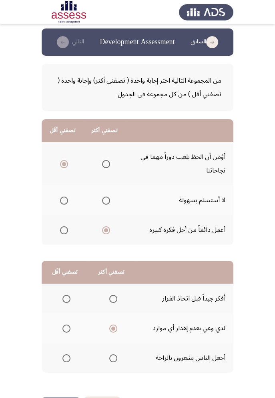
click at [65, 299] on input "Select an option" at bounding box center [67, 299] width 8 height 8
click at [64, 295] on span "Select an option" at bounding box center [67, 299] width 8 height 8
click at [64, 295] on input "Select an option" at bounding box center [67, 299] width 8 height 8
click at [67, 358] on span "Select an option" at bounding box center [67, 358] width 0 height 0
click at [66, 357] on input "Select an option" at bounding box center [67, 358] width 8 height 8
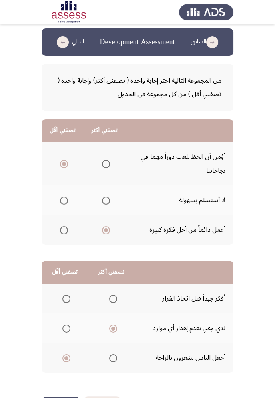
click at [75, 397] on button "التالي" at bounding box center [61, 405] width 38 height 18
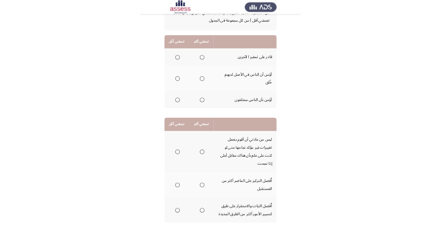
scroll to position [63, 0]
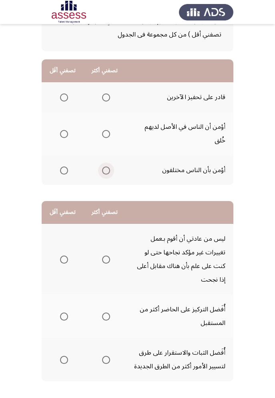
click at [106, 170] on span "Select an option" at bounding box center [106, 170] width 0 height 0
click at [105, 166] on input "Select an option" at bounding box center [106, 170] width 8 height 8
click at [106, 100] on span "Select an option" at bounding box center [106, 97] width 8 height 8
click at [106, 100] on input "Select an option" at bounding box center [106, 97] width 8 height 8
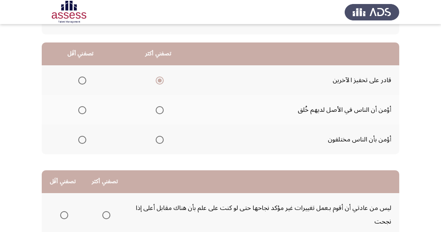
scroll to position [45, 0]
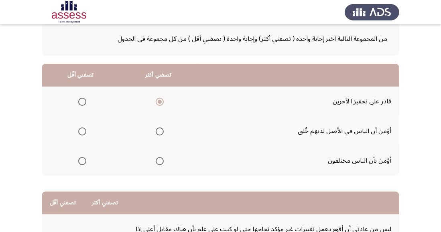
click at [78, 127] on span "Select an option" at bounding box center [82, 131] width 8 height 8
click at [78, 127] on input "Select an option" at bounding box center [82, 131] width 8 height 8
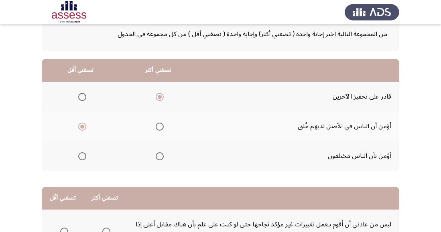
scroll to position [49, 0]
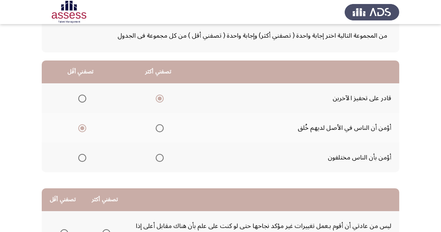
click at [157, 156] on span "Select an option" at bounding box center [160, 158] width 8 height 8
click at [157, 156] on input "Select an option" at bounding box center [160, 158] width 8 height 8
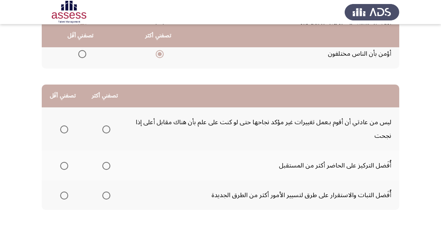
scroll to position [155, 0]
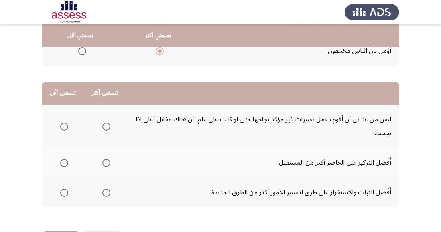
click at [67, 193] on span "Select an option" at bounding box center [64, 193] width 8 height 8
click at [67, 193] on input "Select an option" at bounding box center [64, 193] width 8 height 8
click at [105, 159] on span "Select an option" at bounding box center [106, 163] width 8 height 8
click at [105, 159] on input "Select an option" at bounding box center [106, 163] width 8 height 8
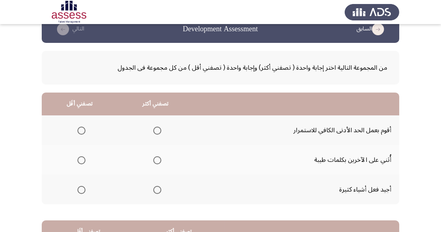
scroll to position [17, 0]
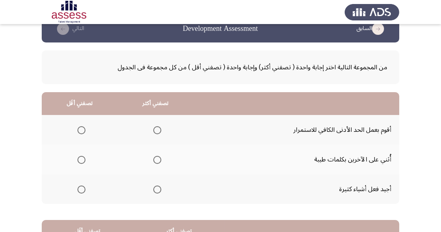
click at [154, 157] on span "Select an option" at bounding box center [157, 160] width 8 height 8
click at [154, 157] on input "Select an option" at bounding box center [157, 160] width 8 height 8
click at [77, 129] on span "Select an option" at bounding box center [81, 130] width 8 height 8
click at [77, 129] on input "Select an option" at bounding box center [81, 130] width 8 height 8
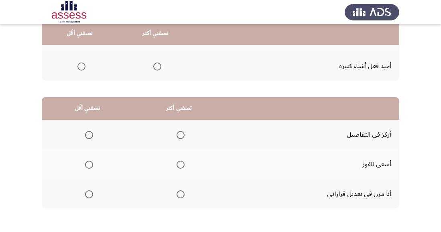
scroll to position [142, 0]
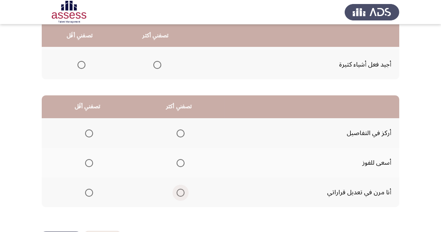
click at [182, 192] on span "Select an option" at bounding box center [180, 193] width 8 height 8
click at [182, 192] on input "Select an option" at bounding box center [180, 193] width 8 height 8
click at [90, 130] on span "Select an option" at bounding box center [89, 133] width 8 height 8
click at [90, 130] on input "Select an option" at bounding box center [89, 133] width 8 height 8
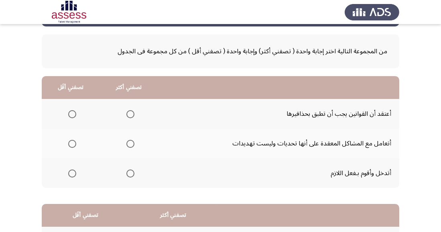
scroll to position [33, 0]
click at [132, 147] on span "Select an option" at bounding box center [130, 144] width 8 height 8
click at [132, 147] on input "Select an option" at bounding box center [130, 144] width 8 height 8
click at [72, 113] on span "Select an option" at bounding box center [72, 114] width 8 height 8
click at [72, 113] on input "Select an option" at bounding box center [72, 114] width 8 height 8
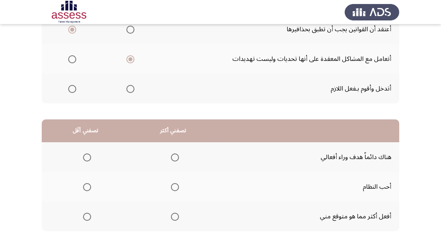
scroll to position [142, 0]
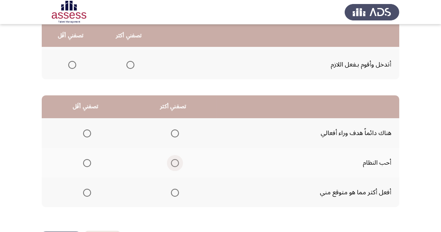
click at [176, 160] on span "Select an option" at bounding box center [175, 163] width 8 height 8
click at [176, 160] on input "Select an option" at bounding box center [175, 163] width 8 height 8
click at [89, 129] on span "Select an option" at bounding box center [87, 133] width 8 height 8
click at [89, 129] on input "Select an option" at bounding box center [87, 133] width 8 height 8
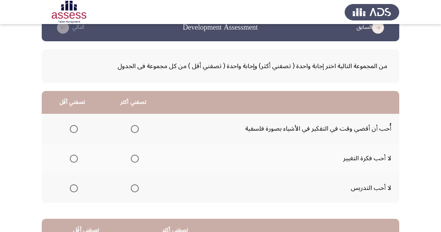
scroll to position [18, 0]
click at [81, 124] on th at bounding box center [72, 129] width 61 height 30
click at [131, 160] on span "Select an option" at bounding box center [135, 159] width 8 height 8
click at [131, 160] on input "Select an option" at bounding box center [135, 159] width 8 height 8
click at [72, 156] on span "Select an option" at bounding box center [74, 159] width 8 height 8
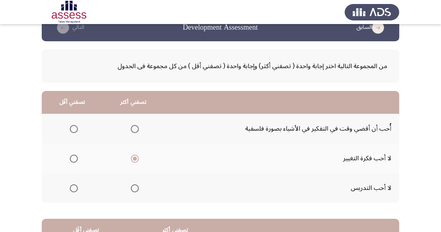
click at [72, 156] on input "Select an option" at bounding box center [74, 159] width 8 height 8
click at [143, 125] on th at bounding box center [133, 129] width 61 height 30
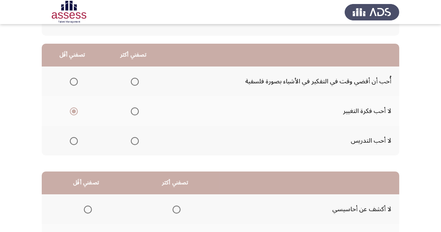
scroll to position [62, 0]
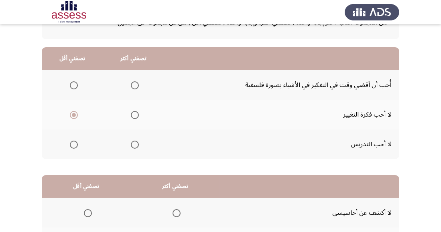
click at [137, 85] on span "Select an option" at bounding box center [135, 85] width 8 height 8
click at [137, 85] on input "Select an option" at bounding box center [135, 85] width 8 height 8
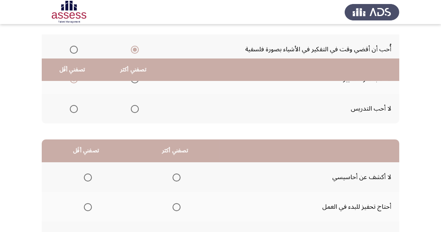
scroll to position [142, 0]
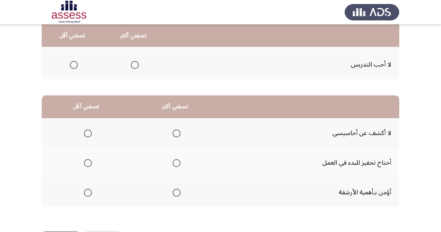
click at [175, 162] on span "Select an option" at bounding box center [176, 163] width 8 height 8
click at [175, 162] on input "Select an option" at bounding box center [176, 163] width 8 height 8
click at [90, 195] on span "Select an option" at bounding box center [88, 193] width 8 height 8
click at [90, 195] on input "Select an option" at bounding box center [88, 193] width 8 height 8
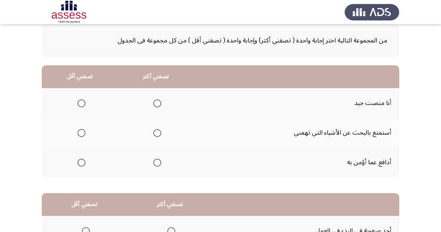
scroll to position [43, 0]
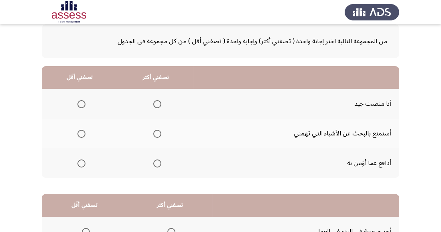
click at [160, 101] on span "Select an option" at bounding box center [157, 104] width 8 height 8
click at [160, 101] on input "Select an option" at bounding box center [157, 104] width 8 height 8
click at [80, 133] on span "Select an option" at bounding box center [81, 134] width 8 height 8
click at [80, 133] on input "Select an option" at bounding box center [81, 134] width 8 height 8
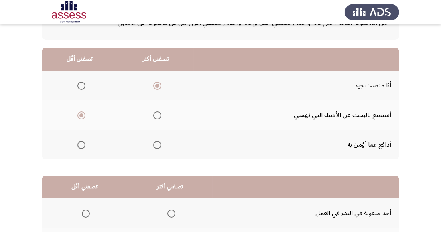
scroll to position [69, 0]
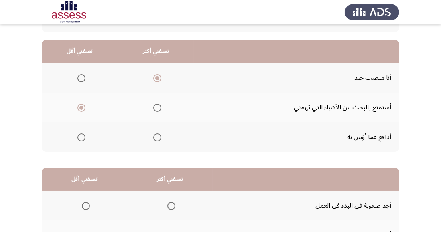
click at [82, 133] on span "Select an option" at bounding box center [81, 137] width 8 height 8
click at [82, 133] on input "Select an option" at bounding box center [81, 137] width 8 height 8
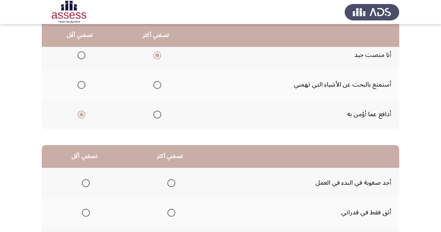
click at [83, 81] on span "Select an option" at bounding box center [81, 85] width 8 height 8
click at [83, 81] on input "Select an option" at bounding box center [81, 85] width 8 height 8
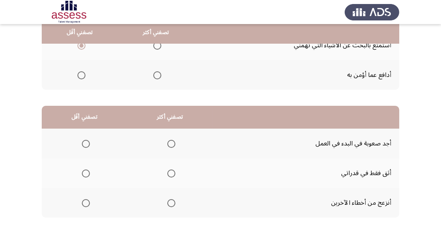
scroll to position [142, 0]
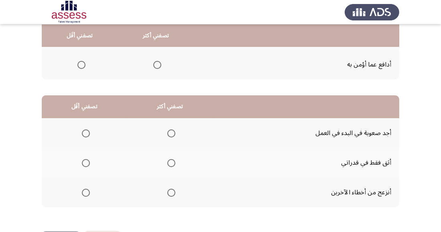
click at [171, 163] on span "Select an option" at bounding box center [171, 163] width 0 height 0
click at [170, 162] on input "Select an option" at bounding box center [171, 163] width 8 height 8
click at [84, 130] on span "Select an option" at bounding box center [86, 133] width 8 height 8
click at [84, 130] on input "Select an option" at bounding box center [86, 133] width 8 height 8
click at [84, 196] on span "Select an option" at bounding box center [86, 193] width 8 height 8
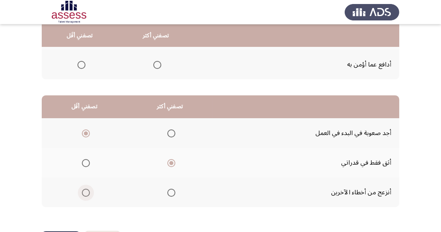
click at [84, 196] on input "Select an option" at bounding box center [86, 193] width 8 height 8
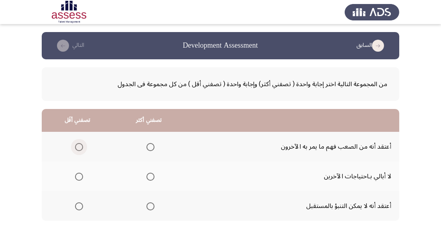
click at [75, 145] on span "Select an option" at bounding box center [79, 147] width 8 height 8
click at [75, 145] on input "Select an option" at bounding box center [79, 147] width 8 height 8
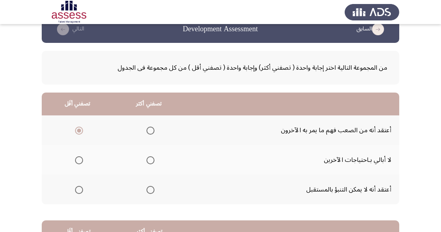
scroll to position [16, 0]
click at [81, 186] on span "Select an option" at bounding box center [79, 190] width 8 height 8
click at [81, 186] on input "Select an option" at bounding box center [79, 190] width 8 height 8
click at [149, 160] on span "Select an option" at bounding box center [150, 160] width 8 height 8
click at [149, 160] on input "Select an option" at bounding box center [150, 160] width 8 height 8
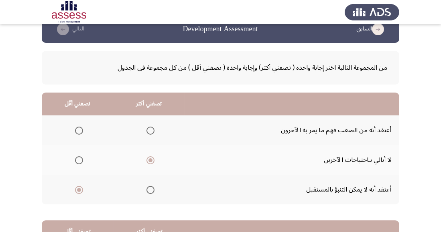
click at [148, 127] on span "Select an option" at bounding box center [150, 131] width 8 height 8
click at [148, 127] on input "Select an option" at bounding box center [150, 131] width 8 height 8
click at [79, 129] on span "Select an option" at bounding box center [79, 131] width 8 height 8
click at [79, 129] on input "Select an option" at bounding box center [79, 131] width 8 height 8
click at [150, 190] on span "Select an option" at bounding box center [150, 190] width 0 height 0
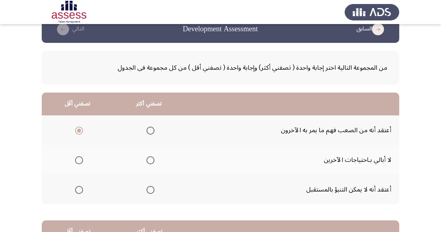
click at [150, 189] on input "Select an option" at bounding box center [150, 190] width 8 height 8
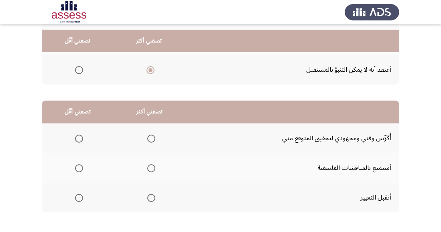
scroll to position [142, 0]
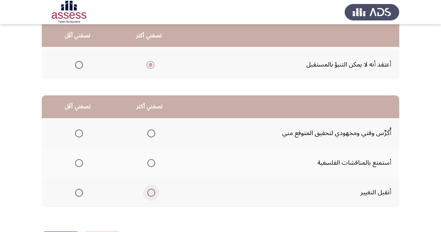
click at [148, 193] on span "Select an option" at bounding box center [151, 193] width 8 height 8
click at [148, 193] on input "Select an option" at bounding box center [151, 193] width 8 height 8
click at [80, 159] on span "Select an option" at bounding box center [79, 163] width 8 height 8
click at [80, 159] on input "Select an option" at bounding box center [79, 163] width 8 height 8
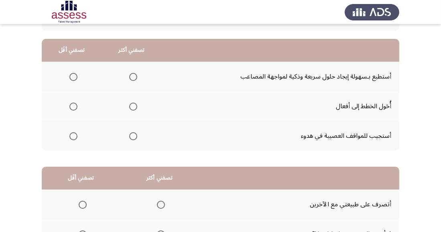
scroll to position [59, 0]
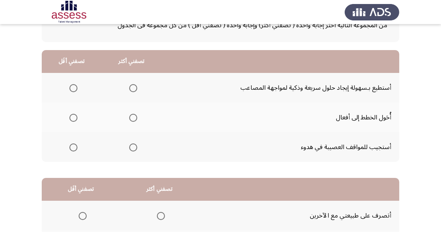
click at [133, 121] on span "Select an option" at bounding box center [133, 118] width 8 height 8
click at [133, 121] on input "Select an option" at bounding box center [133, 118] width 8 height 8
click at [74, 91] on span "Select an option" at bounding box center [73, 88] width 8 height 8
click at [74, 91] on input "Select an option" at bounding box center [73, 88] width 8 height 8
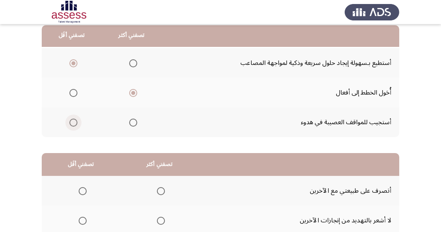
click at [75, 121] on span "Select an option" at bounding box center [73, 123] width 8 height 8
click at [75, 121] on input "Select an option" at bounding box center [73, 123] width 8 height 8
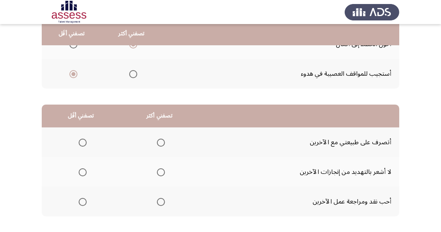
scroll to position [142, 0]
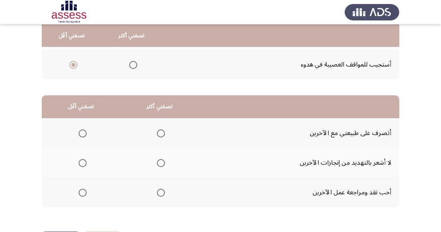
click at [168, 130] on th at bounding box center [159, 133] width 79 height 30
click at [159, 135] on span "Select an option" at bounding box center [161, 133] width 8 height 8
click at [159, 135] on input "Select an option" at bounding box center [161, 133] width 8 height 8
click at [84, 195] on span "Select an option" at bounding box center [83, 193] width 8 height 8
click at [84, 195] on input "Select an option" at bounding box center [83, 193] width 8 height 8
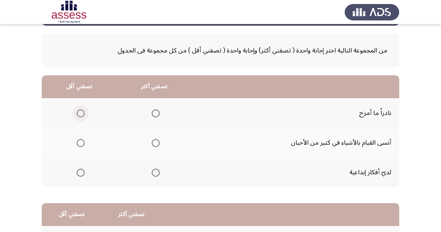
scroll to position [33, 0]
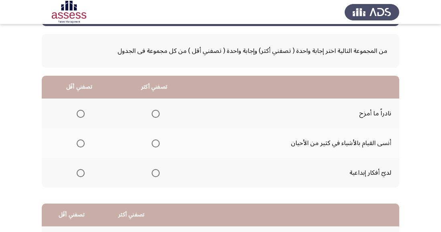
click at [152, 172] on span "Select an option" at bounding box center [156, 173] width 8 height 8
click at [152, 172] on input "Select an option" at bounding box center [156, 173] width 8 height 8
click at [83, 110] on span "Select an option" at bounding box center [81, 114] width 8 height 8
click at [83, 110] on input "Select an option" at bounding box center [81, 114] width 8 height 8
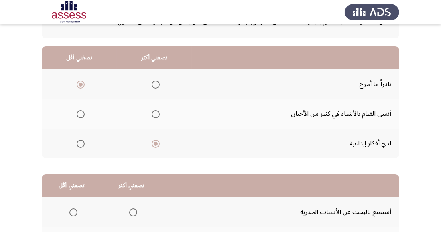
scroll to position [142, 0]
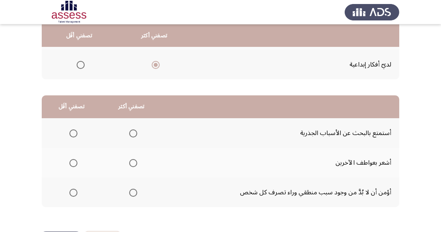
click at [135, 161] on span "Select an option" at bounding box center [133, 163] width 8 height 8
click at [135, 161] on input "Select an option" at bounding box center [133, 163] width 8 height 8
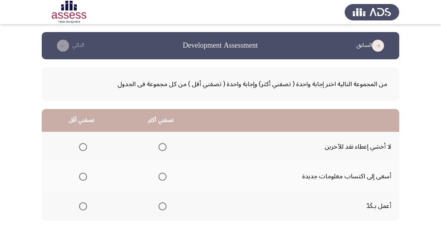
click at [162, 176] on span "Select an option" at bounding box center [162, 177] width 8 height 8
click at [162, 176] on input "Select an option" at bounding box center [162, 177] width 8 height 8
click at [80, 143] on span "Select an option" at bounding box center [83, 147] width 8 height 8
click at [80, 143] on input "Select an option" at bounding box center [83, 147] width 8 height 8
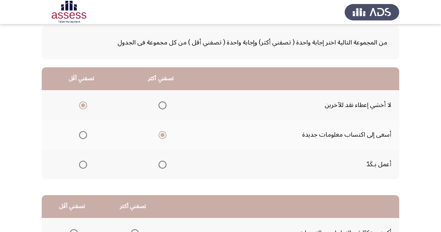
scroll to position [142, 0]
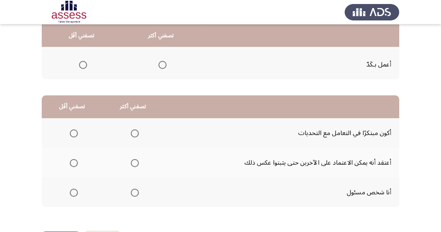
click at [132, 192] on span "Select an option" at bounding box center [135, 193] width 8 height 8
click at [132, 192] on input "Select an option" at bounding box center [135, 193] width 8 height 8
click at [136, 162] on span "Select an option" at bounding box center [135, 163] width 8 height 8
click at [135, 166] on span "Select an option" at bounding box center [135, 163] width 8 height 8
click at [135, 166] on input "Select an option" at bounding box center [135, 163] width 8 height 8
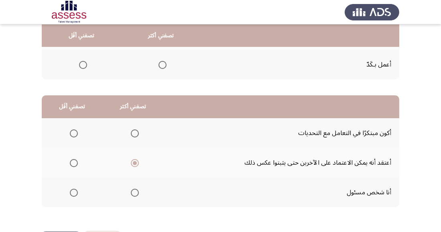
click at [77, 134] on span "Select an option" at bounding box center [74, 133] width 8 height 8
click at [77, 134] on input "Select an option" at bounding box center [74, 133] width 8 height 8
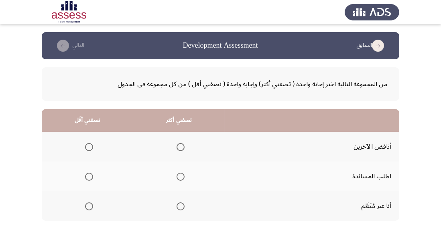
click at [182, 176] on span "Select an option" at bounding box center [180, 177] width 8 height 8
click at [182, 176] on input "Select an option" at bounding box center [180, 177] width 8 height 8
click at [88, 208] on span "Select an option" at bounding box center [89, 206] width 8 height 8
click at [88, 208] on input "Select an option" at bounding box center [89, 206] width 8 height 8
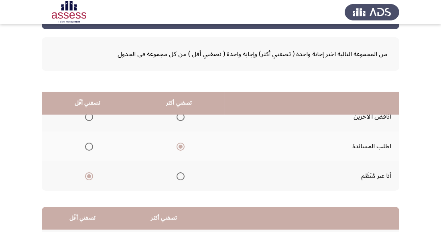
scroll to position [142, 0]
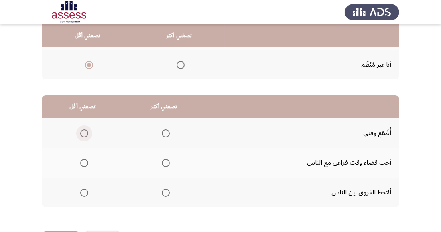
click at [81, 129] on span "Select an option" at bounding box center [84, 133] width 8 height 8
click at [81, 129] on input "Select an option" at bounding box center [84, 133] width 8 height 8
click at [167, 160] on span "Select an option" at bounding box center [166, 163] width 8 height 8
click at [167, 160] on input "Select an option" at bounding box center [166, 163] width 8 height 8
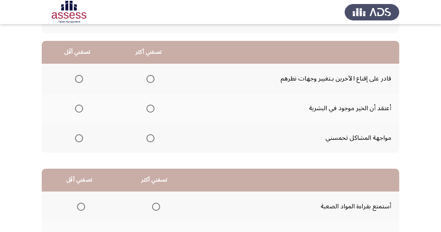
scroll to position [74, 0]
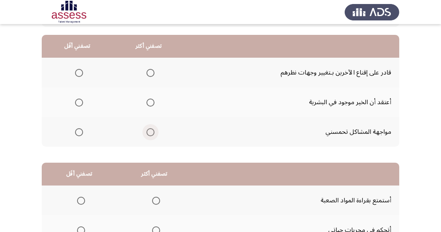
click at [151, 133] on span "Select an option" at bounding box center [150, 132] width 8 height 8
click at [151, 133] on input "Select an option" at bounding box center [150, 132] width 8 height 8
click at [77, 72] on span "Select an option" at bounding box center [79, 73] width 8 height 8
click at [77, 72] on input "Select an option" at bounding box center [79, 73] width 8 height 8
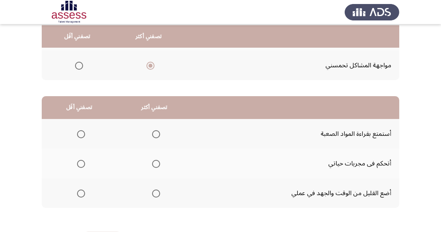
scroll to position [142, 0]
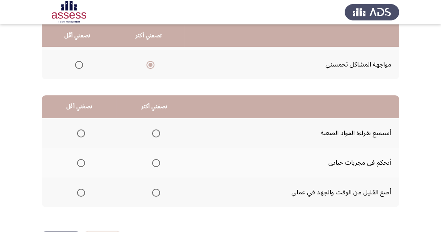
click at [67, 190] on th at bounding box center [79, 193] width 75 height 30
click at [81, 193] on span "Select an option" at bounding box center [81, 193] width 8 height 8
click at [81, 193] on input "Select an option" at bounding box center [81, 193] width 8 height 8
click at [158, 131] on span "Select an option" at bounding box center [156, 133] width 8 height 8
click at [158, 131] on input "Select an option" at bounding box center [156, 133] width 8 height 8
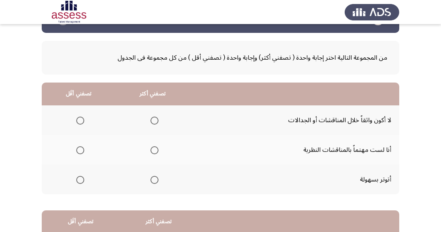
scroll to position [30, 0]
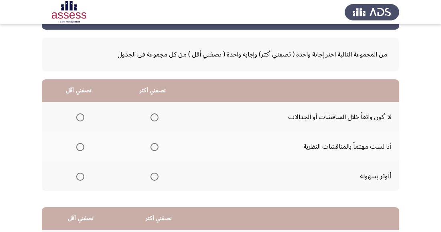
click at [79, 114] on span "Select an option" at bounding box center [80, 117] width 8 height 8
click at [79, 114] on input "Select an option" at bounding box center [80, 117] width 8 height 8
click at [153, 144] on span "Select an option" at bounding box center [154, 147] width 8 height 8
click at [153, 144] on input "Select an option" at bounding box center [154, 147] width 8 height 8
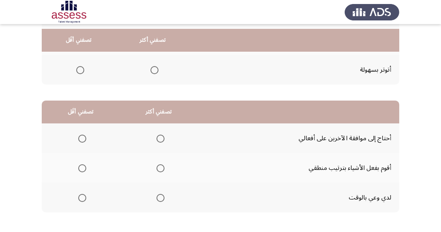
scroll to position [142, 0]
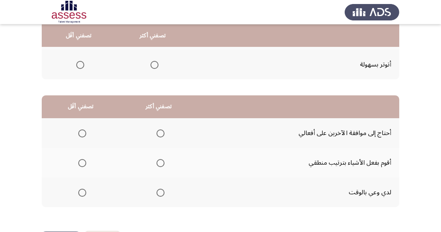
click at [84, 125] on th at bounding box center [81, 133] width 78 height 30
click at [83, 135] on span "Select an option" at bounding box center [82, 133] width 8 height 8
click at [83, 135] on input "Select an option" at bounding box center [82, 133] width 8 height 8
click at [162, 160] on span "Select an option" at bounding box center [160, 163] width 8 height 8
click at [162, 160] on input "Select an option" at bounding box center [160, 163] width 8 height 8
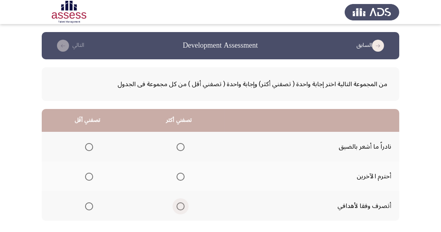
click at [178, 206] on span "Select an option" at bounding box center [180, 206] width 8 height 8
click at [178, 206] on input "Select an option" at bounding box center [180, 206] width 8 height 8
click at [181, 178] on span "Select an option" at bounding box center [180, 177] width 8 height 8
click at [181, 178] on input "Select an option" at bounding box center [180, 177] width 8 height 8
click at [90, 144] on span "Select an option" at bounding box center [89, 147] width 8 height 8
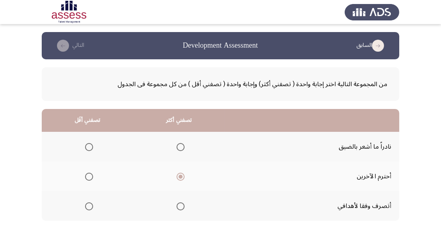
click at [90, 144] on input "Select an option" at bounding box center [89, 147] width 8 height 8
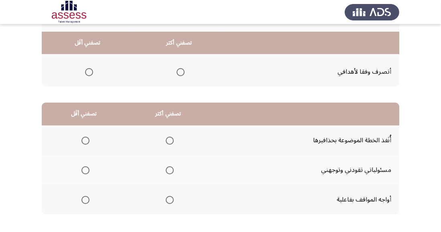
scroll to position [142, 0]
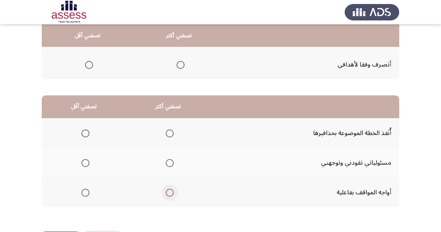
click at [169, 194] on span "Select an option" at bounding box center [170, 193] width 8 height 8
click at [169, 194] on input "Select an option" at bounding box center [170, 193] width 8 height 8
click at [82, 125] on th at bounding box center [84, 133] width 84 height 30
click at [84, 133] on span "Select an option" at bounding box center [85, 133] width 8 height 8
click at [84, 133] on input "Select an option" at bounding box center [85, 133] width 8 height 8
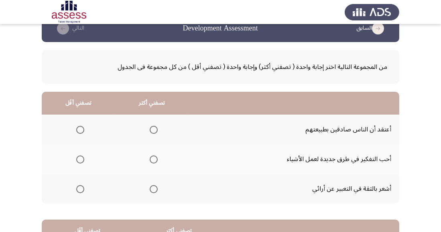
scroll to position [24, 0]
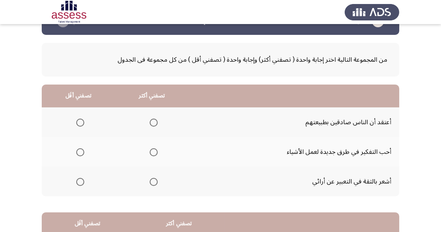
click at [154, 182] on span "Select an option" at bounding box center [154, 182] width 0 height 0
click at [152, 182] on input "Select an option" at bounding box center [154, 182] width 8 height 8
click at [151, 164] on th at bounding box center [152, 152] width 74 height 30
click at [154, 152] on span "Select an option" at bounding box center [154, 152] width 0 height 0
click at [152, 152] on input "Select an option" at bounding box center [154, 152] width 8 height 8
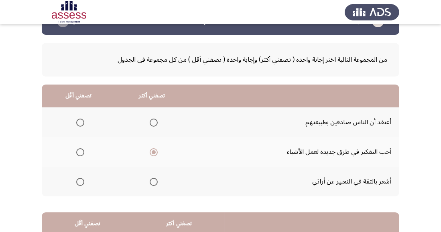
click at [79, 123] on span "Select an option" at bounding box center [80, 123] width 8 height 8
click at [79, 123] on input "Select an option" at bounding box center [80, 123] width 8 height 8
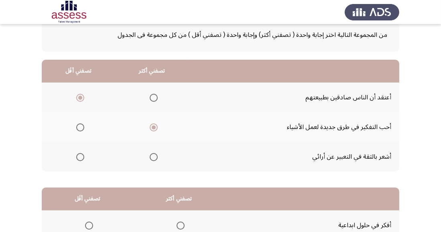
scroll to position [142, 0]
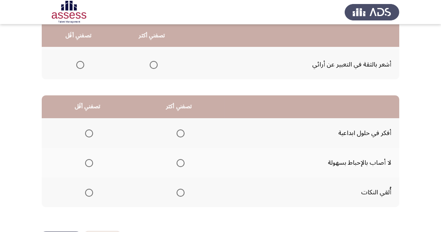
click at [176, 133] on span "Select an option" at bounding box center [180, 133] width 8 height 8
click at [176, 133] on input "Select an option" at bounding box center [180, 133] width 8 height 8
click at [86, 165] on span "Select an option" at bounding box center [89, 163] width 8 height 8
click at [86, 165] on input "Select an option" at bounding box center [89, 163] width 8 height 8
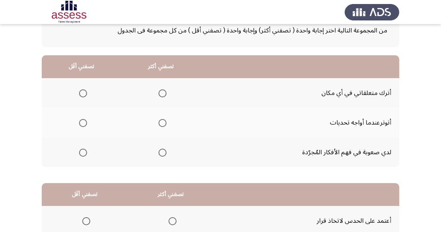
scroll to position [54, 0]
click at [83, 92] on span "Select an option" at bounding box center [83, 93] width 8 height 8
click at [83, 92] on input "Select an option" at bounding box center [83, 93] width 8 height 8
click at [82, 133] on th at bounding box center [81, 122] width 79 height 30
click at [79, 120] on span "Select an option" at bounding box center [83, 123] width 8 height 8
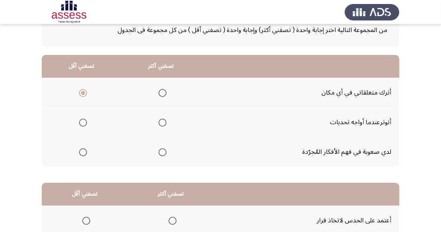
click at [79, 120] on input "Select an option" at bounding box center [83, 123] width 8 height 8
click at [164, 151] on span "Select an option" at bounding box center [162, 152] width 8 height 8
click at [164, 151] on input "Select an option" at bounding box center [162, 152] width 8 height 8
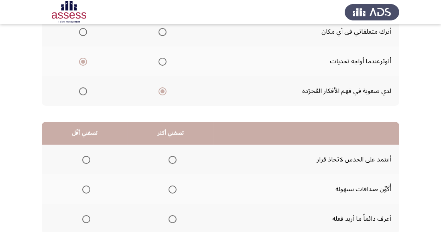
scroll to position [142, 0]
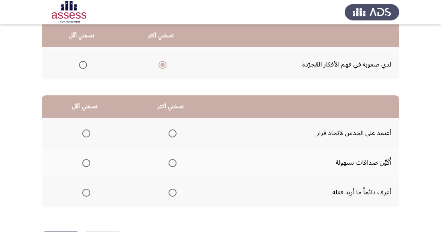
click at [82, 124] on th at bounding box center [85, 133] width 86 height 30
click at [86, 133] on span "Select an option" at bounding box center [86, 133] width 8 height 8
click at [86, 133] on input "Select an option" at bounding box center [86, 133] width 8 height 8
click at [176, 159] on span "Select an option" at bounding box center [172, 163] width 8 height 8
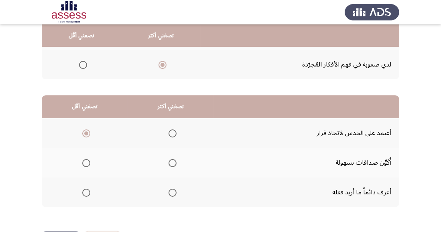
click at [176, 159] on input "Select an option" at bounding box center [172, 163] width 8 height 8
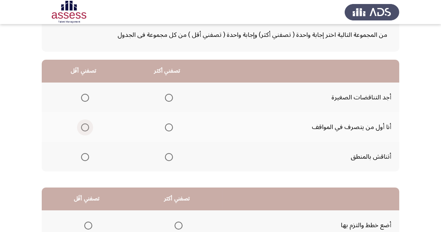
scroll to position [49, 0]
click at [167, 156] on span "Select an option" at bounding box center [169, 157] width 8 height 8
click at [167, 156] on input "Select an option" at bounding box center [169, 157] width 8 height 8
click at [92, 95] on th at bounding box center [84, 98] width 84 height 30
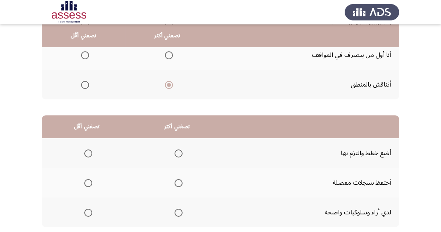
scroll to position [142, 0]
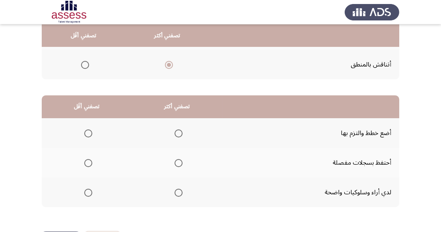
click at [178, 132] on span "Select an option" at bounding box center [178, 133] width 8 height 8
click at [178, 132] on input "Select an option" at bounding box center [178, 133] width 8 height 8
click at [181, 190] on span "Select an option" at bounding box center [178, 193] width 8 height 8
click at [181, 190] on input "Select an option" at bounding box center [178, 193] width 8 height 8
click at [91, 160] on span "Select an option" at bounding box center [88, 163] width 8 height 8
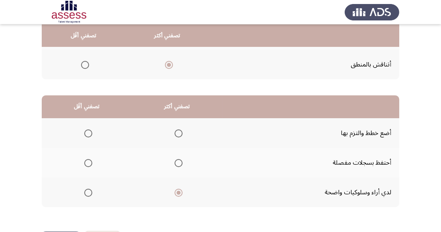
click at [91, 160] on input "Select an option" at bounding box center [88, 163] width 8 height 8
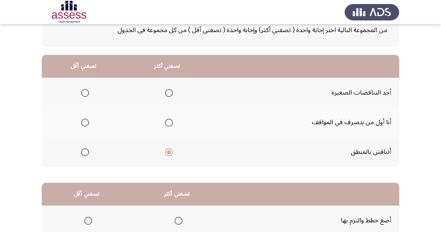
scroll to position [54, 0]
click at [88, 91] on span "Select an option" at bounding box center [85, 93] width 8 height 8
click at [88, 91] on input "Select an option" at bounding box center [85, 93] width 8 height 8
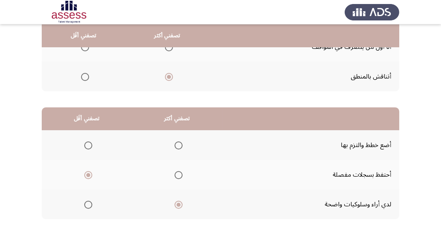
scroll to position [142, 0]
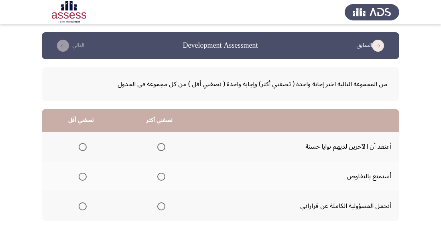
scroll to position [15, 0]
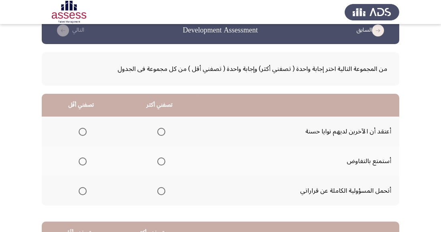
click at [168, 185] on th at bounding box center [159, 191] width 79 height 30
click at [160, 188] on span "Select an option" at bounding box center [161, 191] width 8 height 8
click at [160, 188] on input "Select an option" at bounding box center [161, 191] width 8 height 8
click at [81, 128] on span "Select an option" at bounding box center [83, 132] width 8 height 8
click at [81, 128] on input "Select an option" at bounding box center [83, 132] width 8 height 8
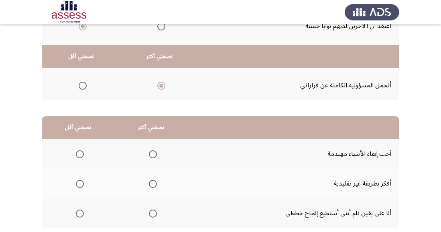
scroll to position [142, 0]
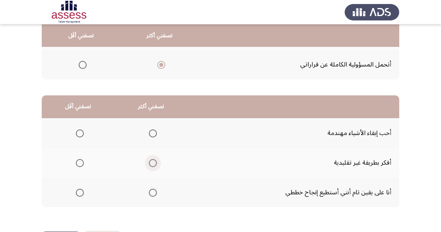
click at [149, 162] on span "Select an option" at bounding box center [153, 163] width 8 height 8
click at [149, 162] on input "Select an option" at bounding box center [153, 163] width 8 height 8
click at [82, 129] on span "Select an option" at bounding box center [80, 133] width 8 height 8
click at [82, 129] on input "Select an option" at bounding box center [80, 133] width 8 height 8
click at [80, 193] on span "Select an option" at bounding box center [80, 193] width 0 height 0
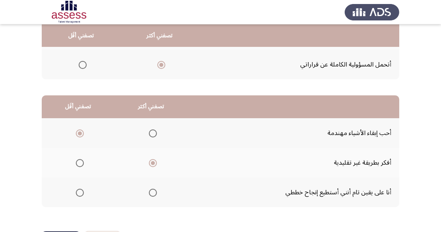
click at [79, 192] on input "Select an option" at bounding box center [80, 193] width 8 height 8
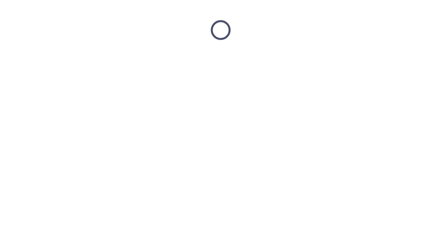
scroll to position [0, 0]
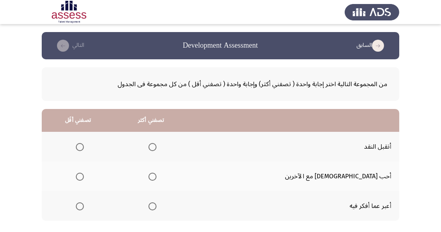
click at [156, 148] on span "Select an option" at bounding box center [152, 147] width 8 height 8
click at [156, 148] on input "Select an option" at bounding box center [152, 147] width 8 height 8
click at [84, 209] on span "Select an option" at bounding box center [80, 206] width 8 height 8
click at [84, 209] on input "Select an option" at bounding box center [80, 206] width 8 height 8
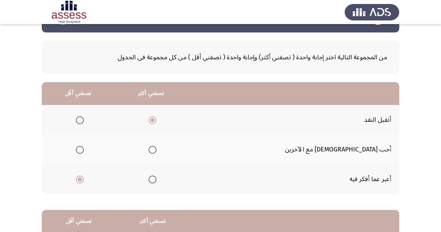
scroll to position [27, 0]
click at [156, 176] on span "Select an option" at bounding box center [152, 180] width 8 height 8
click at [156, 176] on input "Select an option" at bounding box center [152, 180] width 8 height 8
click at [84, 147] on span "Select an option" at bounding box center [80, 150] width 8 height 8
click at [84, 147] on input "Select an option" at bounding box center [80, 150] width 8 height 8
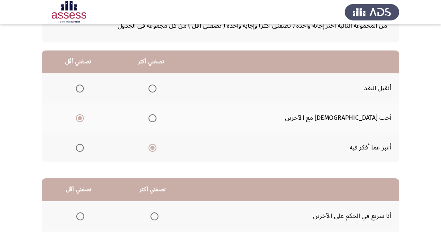
scroll to position [142, 0]
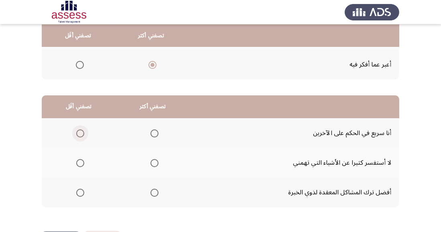
click at [80, 130] on span "Select an option" at bounding box center [80, 133] width 8 height 8
click at [80, 130] on input "Select an option" at bounding box center [80, 133] width 8 height 8
click at [154, 193] on span "Select an option" at bounding box center [154, 193] width 0 height 0
click at [153, 192] on input "Select an option" at bounding box center [154, 193] width 8 height 8
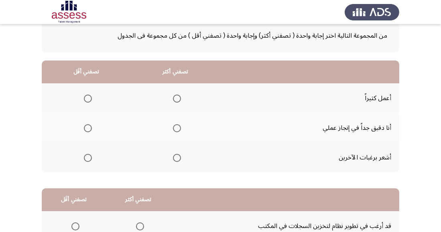
scroll to position [48, 0]
click at [177, 129] on span "Select an option" at bounding box center [177, 129] width 8 height 8
click at [177, 129] on input "Select an option" at bounding box center [177, 129] width 8 height 8
click at [85, 156] on span "Select an option" at bounding box center [88, 158] width 8 height 8
click at [85, 156] on input "Select an option" at bounding box center [88, 158] width 8 height 8
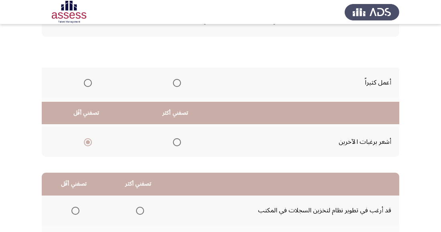
scroll to position [142, 0]
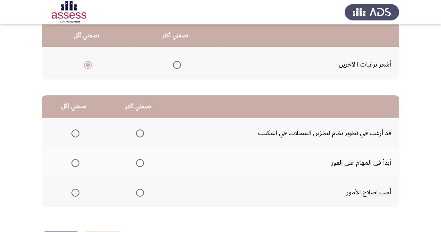
click at [136, 184] on th at bounding box center [138, 193] width 65 height 30
click at [142, 192] on span "Select an option" at bounding box center [140, 193] width 8 height 8
click at [142, 192] on input "Select an option" at bounding box center [140, 193] width 8 height 8
click at [75, 161] on span "Select an option" at bounding box center [75, 163] width 8 height 8
click at [75, 161] on input "Select an option" at bounding box center [75, 163] width 8 height 8
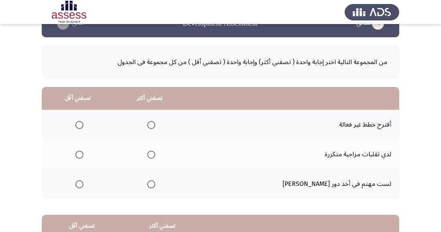
scroll to position [22, 0]
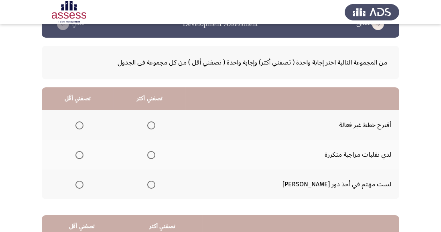
click at [155, 182] on span "Select an option" at bounding box center [151, 185] width 8 height 8
click at [155, 182] on input "Select an option" at bounding box center [151, 185] width 8 height 8
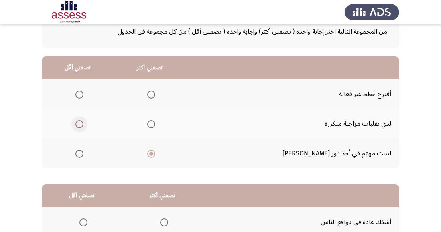
scroll to position [53, 0]
click at [83, 121] on span "Select an option" at bounding box center [79, 124] width 8 height 8
click at [83, 121] on input "Select an option" at bounding box center [79, 124] width 8 height 8
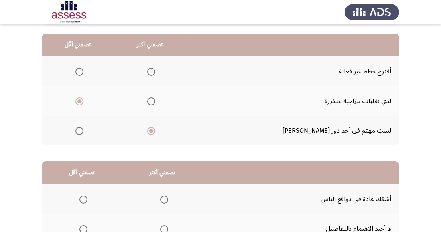
scroll to position [142, 0]
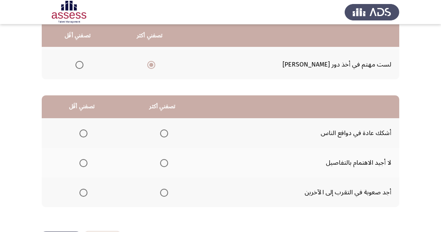
click at [83, 133] on span "Select an option" at bounding box center [83, 133] width 8 height 8
click at [83, 133] on input "Select an option" at bounding box center [83, 133] width 8 height 8
click at [173, 160] on th at bounding box center [162, 163] width 81 height 30
click at [165, 159] on span "Select an option" at bounding box center [164, 163] width 8 height 8
click at [165, 159] on input "Select an option" at bounding box center [164, 163] width 8 height 8
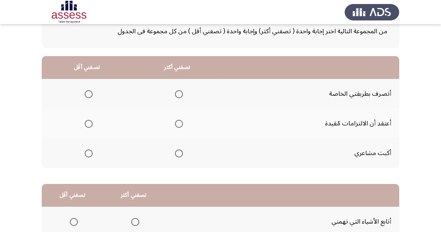
scroll to position [54, 0]
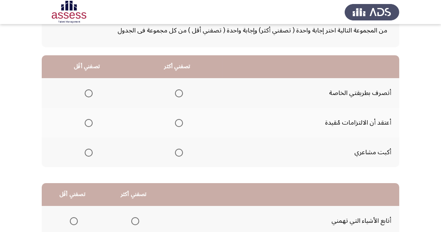
click at [187, 91] on th at bounding box center [177, 93] width 91 height 30
click at [179, 93] on span "Select an option" at bounding box center [179, 93] width 8 height 8
click at [179, 93] on input "Select an option" at bounding box center [179, 93] width 8 height 8
click at [91, 149] on span "Select an option" at bounding box center [89, 153] width 8 height 8
click at [91, 149] on input "Select an option" at bounding box center [89, 153] width 8 height 8
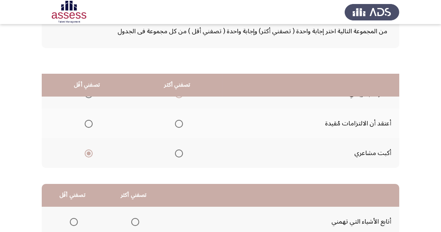
scroll to position [142, 0]
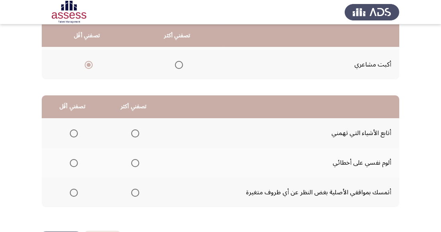
click at [137, 134] on span "Select an option" at bounding box center [135, 133] width 8 height 8
click at [137, 134] on input "Select an option" at bounding box center [135, 133] width 8 height 8
click at [77, 163] on span "Select an option" at bounding box center [74, 163] width 8 height 8
click at [77, 163] on input "Select an option" at bounding box center [74, 163] width 8 height 8
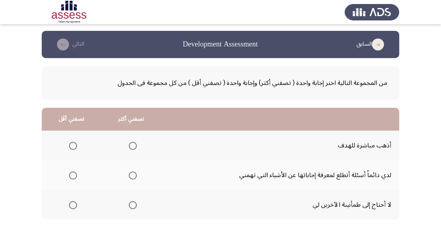
scroll to position [20, 0]
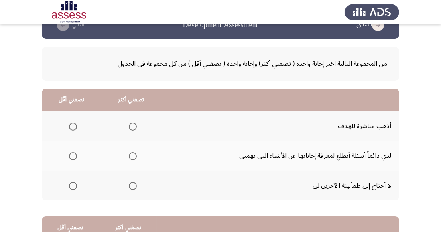
click at [140, 151] on th at bounding box center [131, 156] width 60 height 30
click at [73, 185] on span "Select an option" at bounding box center [73, 186] width 8 height 8
click at [73, 185] on input "Select an option" at bounding box center [73, 186] width 8 height 8
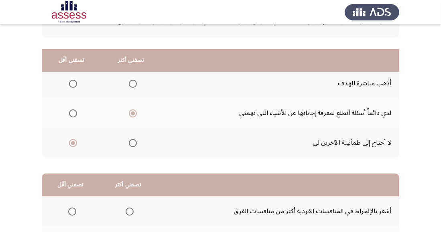
scroll to position [142, 0]
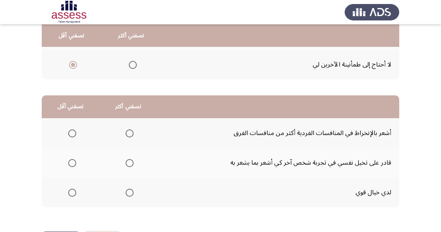
click at [131, 194] on span "Select an option" at bounding box center [129, 193] width 8 height 8
click at [131, 194] on input "Select an option" at bounding box center [129, 193] width 8 height 8
click at [74, 132] on span "Select an option" at bounding box center [72, 133] width 8 height 8
click at [74, 132] on input "Select an option" at bounding box center [72, 133] width 8 height 8
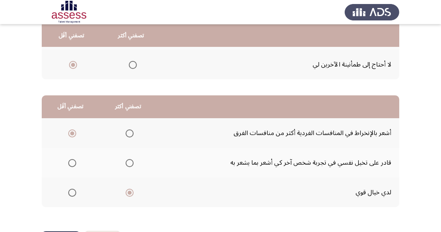
scroll to position [0, 0]
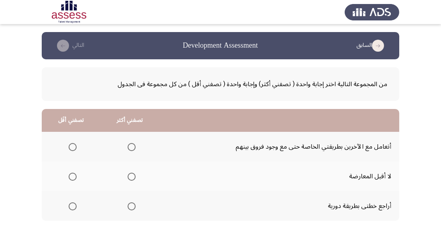
click at [129, 145] on span "Select an option" at bounding box center [131, 147] width 8 height 8
click at [129, 145] on input "Select an option" at bounding box center [131, 147] width 8 height 8
click at [71, 180] on span "Select an option" at bounding box center [73, 177] width 8 height 8
click at [71, 180] on input "Select an option" at bounding box center [73, 177] width 8 height 8
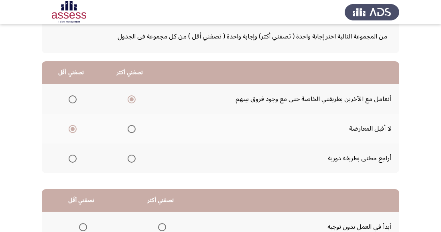
scroll to position [142, 0]
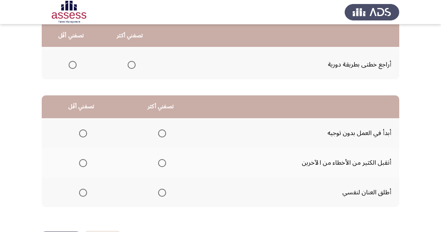
click at [165, 166] on span "Select an option" at bounding box center [162, 163] width 8 height 8
click at [165, 166] on input "Select an option" at bounding box center [162, 163] width 8 height 8
click at [85, 131] on span "Select an option" at bounding box center [83, 133] width 8 height 8
click at [85, 131] on input "Select an option" at bounding box center [83, 133] width 8 height 8
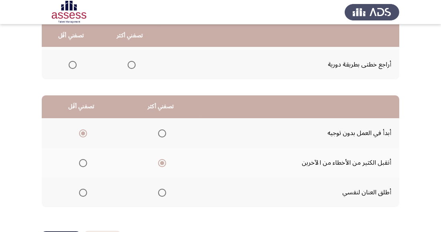
scroll to position [0, 0]
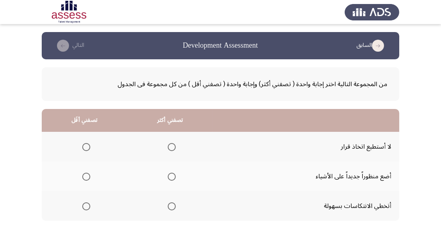
click at [85, 147] on span "Select an option" at bounding box center [86, 147] width 8 height 8
click at [85, 147] on input "Select an option" at bounding box center [86, 147] width 8 height 8
click at [172, 179] on span "Select an option" at bounding box center [172, 177] width 8 height 8
click at [172, 179] on input "Select an option" at bounding box center [172, 177] width 8 height 8
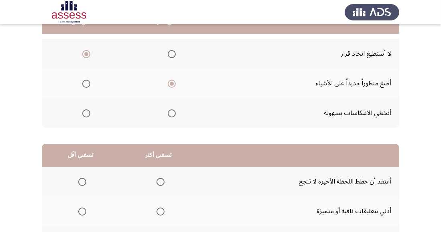
scroll to position [142, 0]
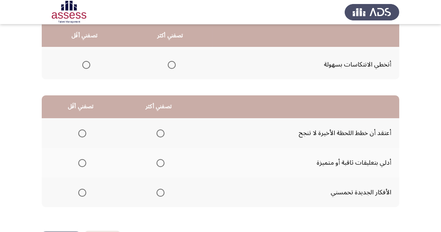
click at [162, 194] on span "Select an option" at bounding box center [160, 193] width 8 height 8
click at [162, 194] on input "Select an option" at bounding box center [160, 193] width 8 height 8
click at [81, 129] on span "Select an option" at bounding box center [82, 133] width 8 height 8
click at [81, 129] on input "Select an option" at bounding box center [82, 133] width 8 height 8
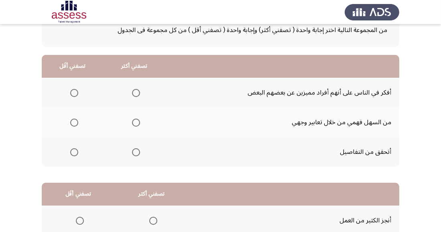
scroll to position [55, 0]
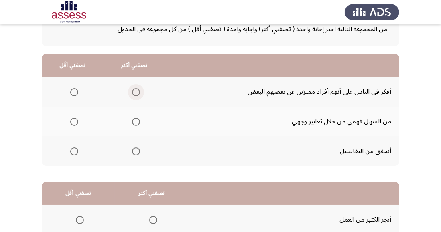
click at [135, 92] on span "Select an option" at bounding box center [136, 92] width 8 height 8
click at [135, 92] on input "Select an option" at bounding box center [136, 92] width 8 height 8
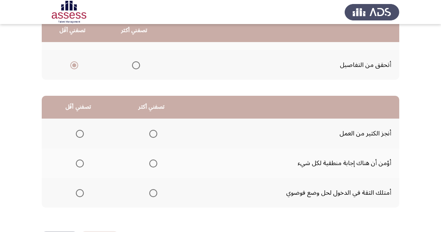
scroll to position [142, 0]
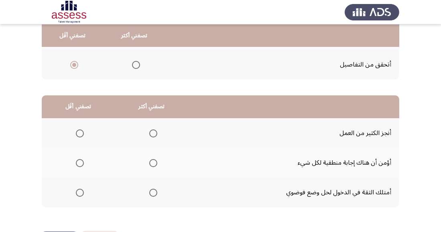
click at [146, 130] on label "Select an option" at bounding box center [151, 133] width 11 height 8
click at [149, 130] on input "Select an option" at bounding box center [153, 133] width 8 height 8
click at [79, 161] on span "Select an option" at bounding box center [80, 163] width 8 height 8
click at [79, 161] on input "Select an option" at bounding box center [80, 163] width 8 height 8
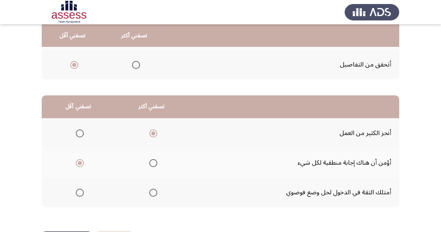
scroll to position [0, 0]
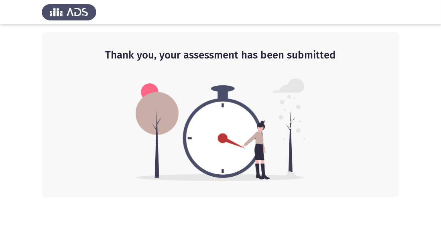
click at [204, 121] on img at bounding box center [220, 130] width 170 height 103
